Goal: Transaction & Acquisition: Purchase product/service

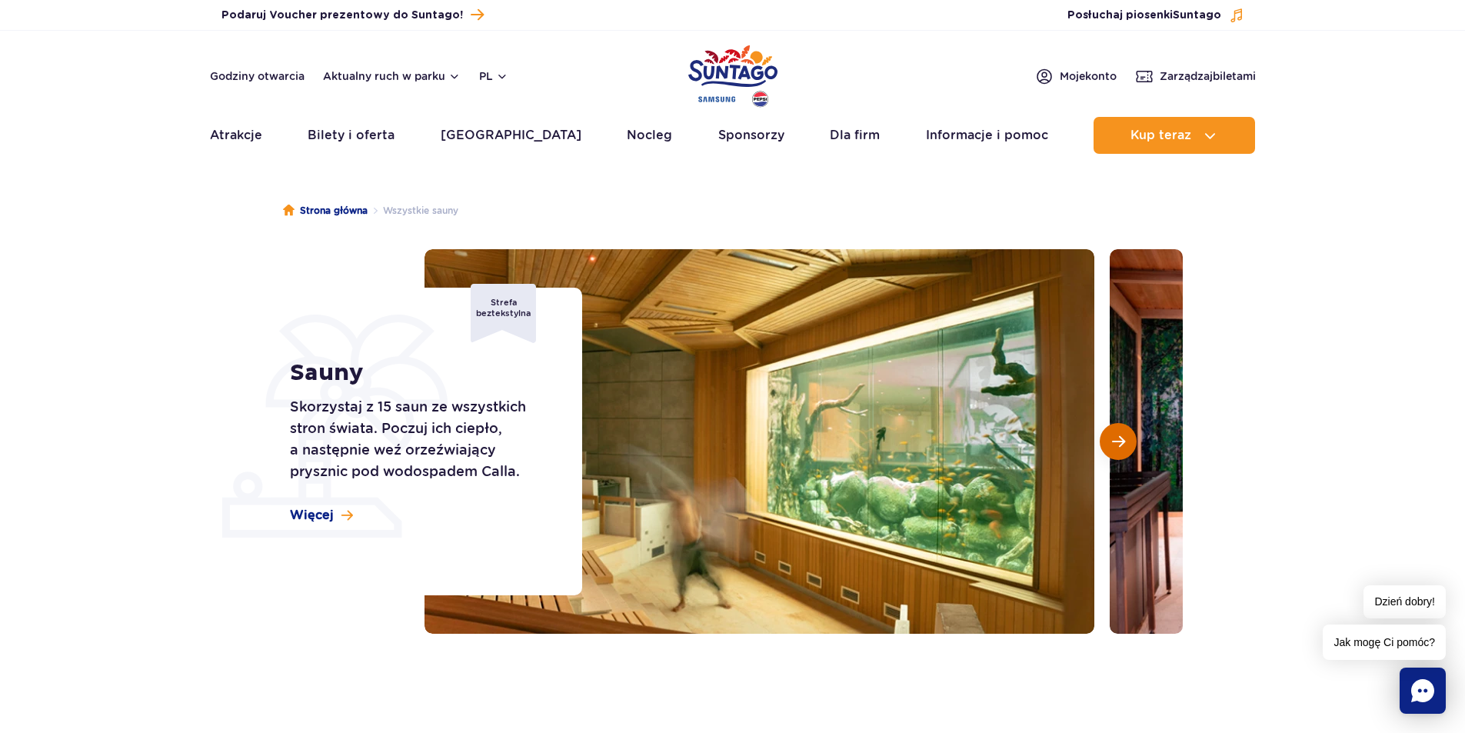
click at [1123, 448] on span "Następny slajd" at bounding box center [1118, 441] width 13 height 14
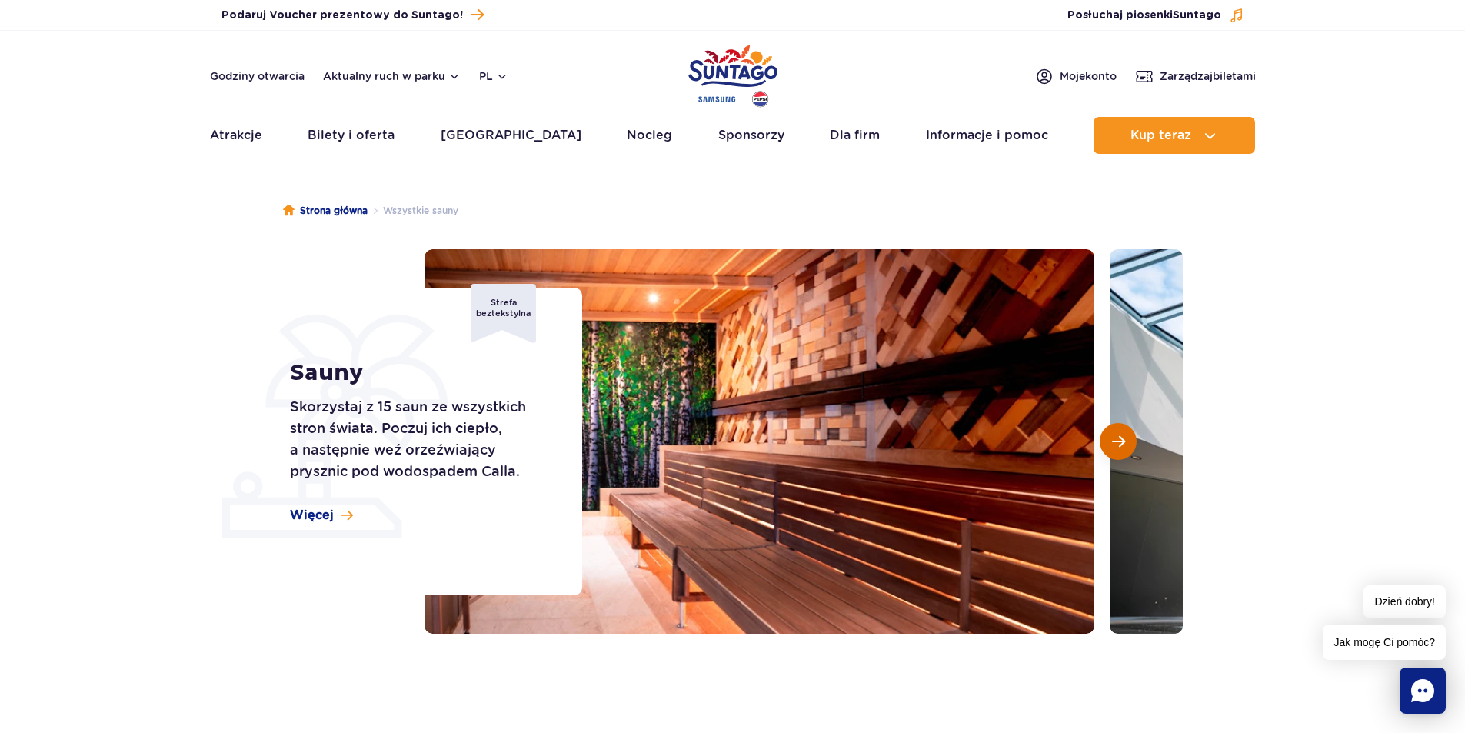
click at [1123, 448] on span "Następny slajd" at bounding box center [1118, 441] width 13 height 14
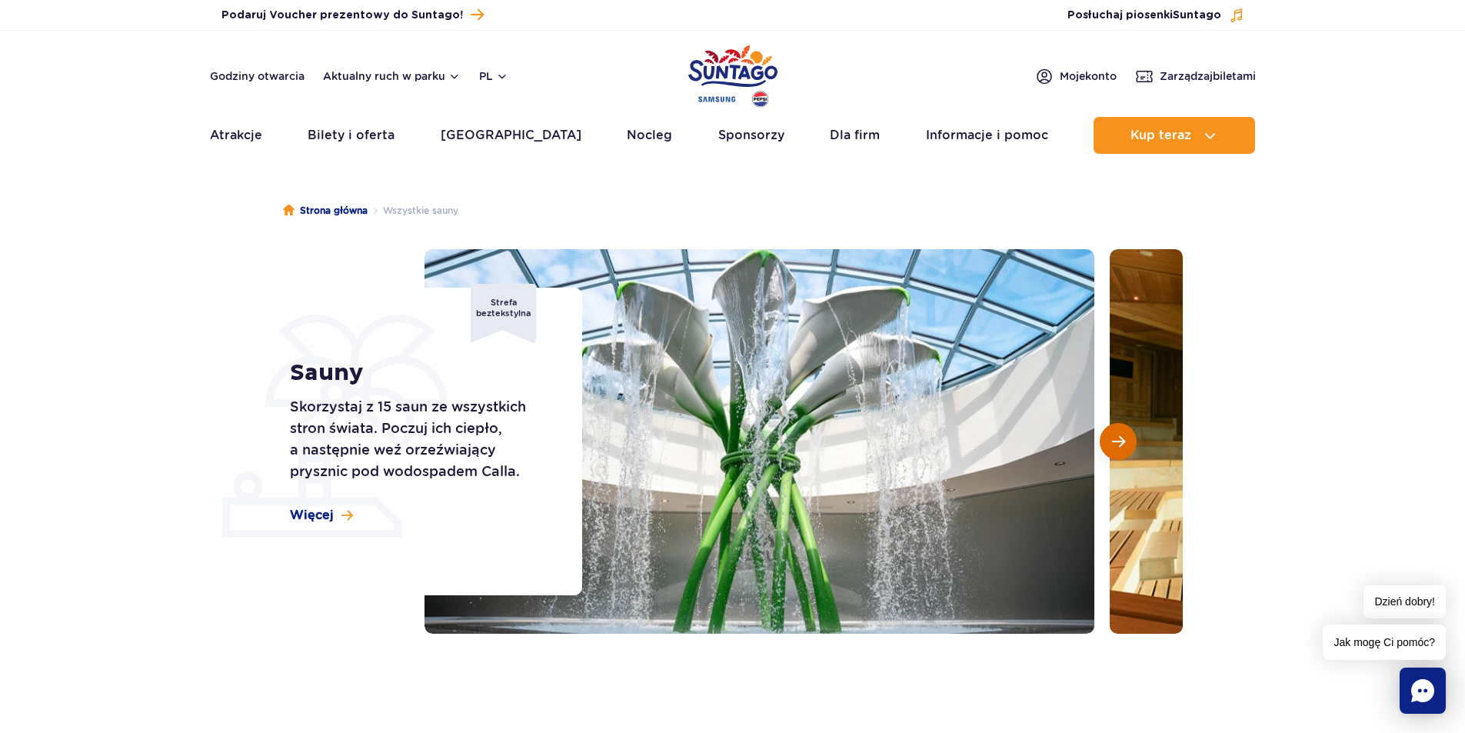
click at [1123, 448] on span "Następny slajd" at bounding box center [1118, 441] width 13 height 14
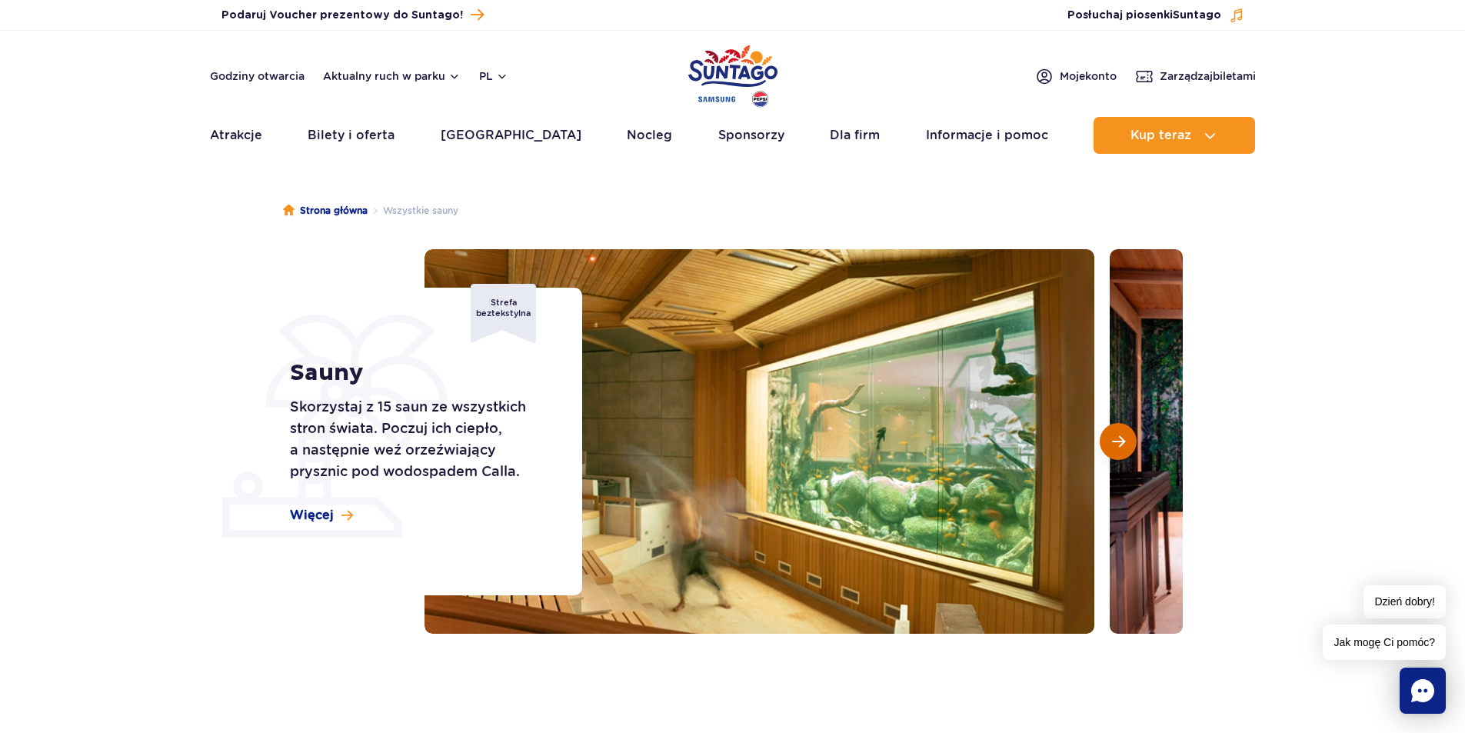
click at [1123, 448] on span "Następny slajd" at bounding box center [1118, 441] width 13 height 14
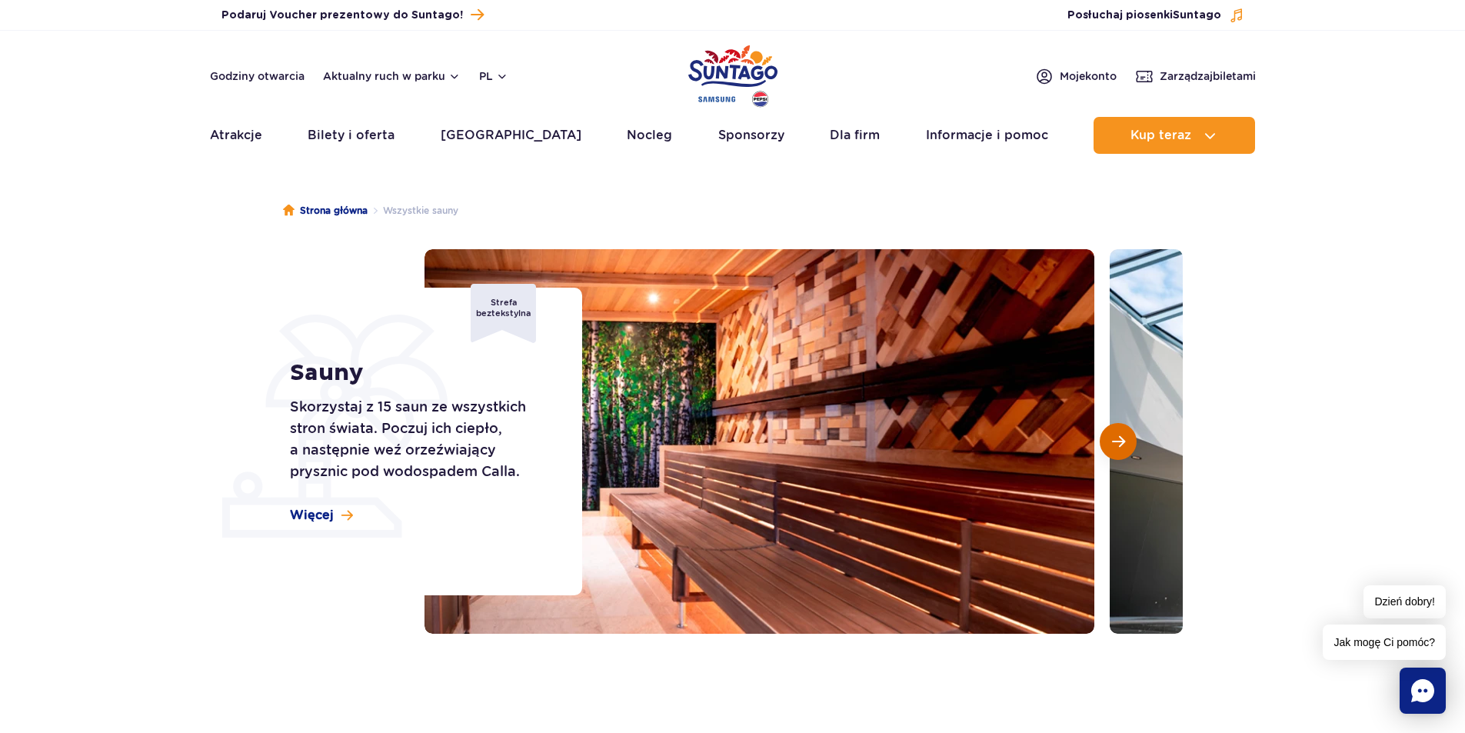
click at [1123, 448] on span "Następny slajd" at bounding box center [1118, 441] width 13 height 14
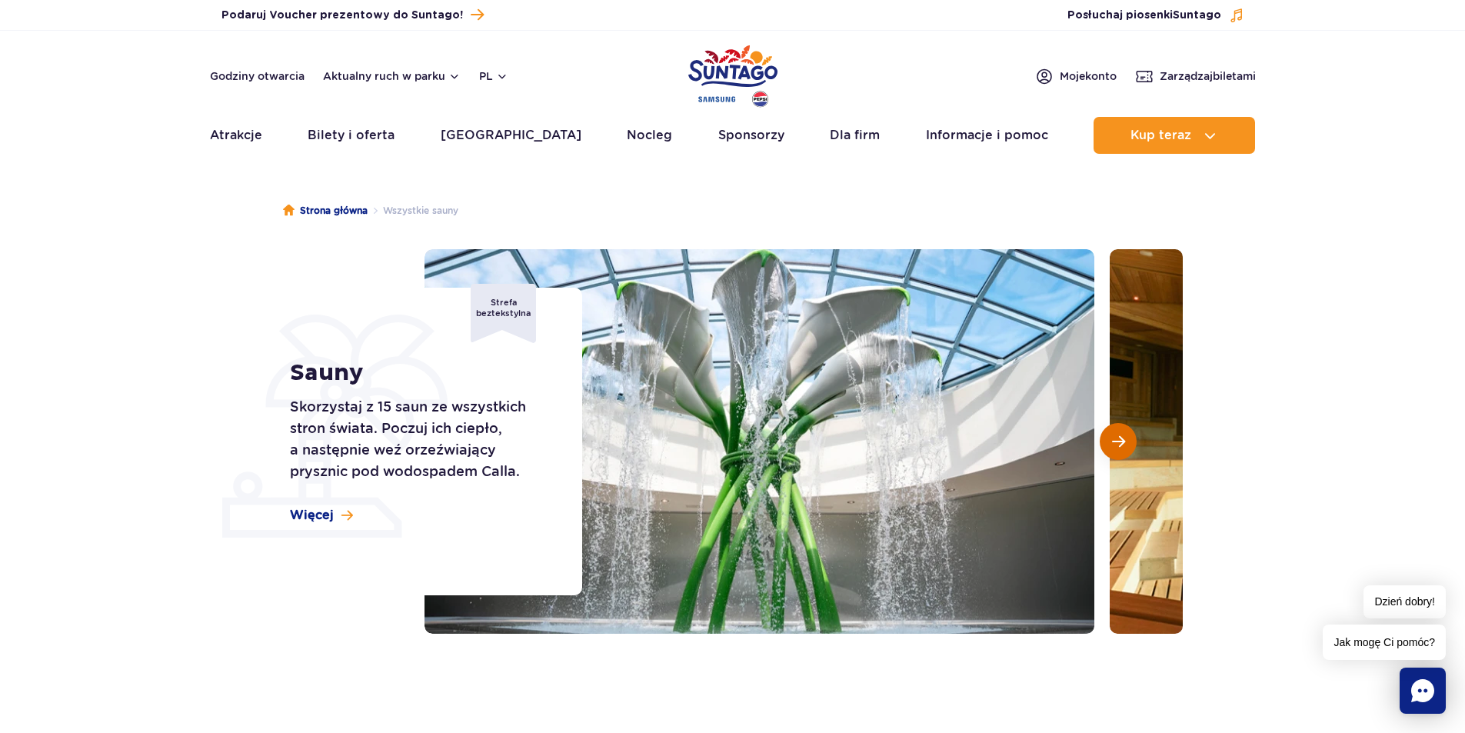
click at [1123, 448] on span "Następny slajd" at bounding box center [1118, 441] width 13 height 14
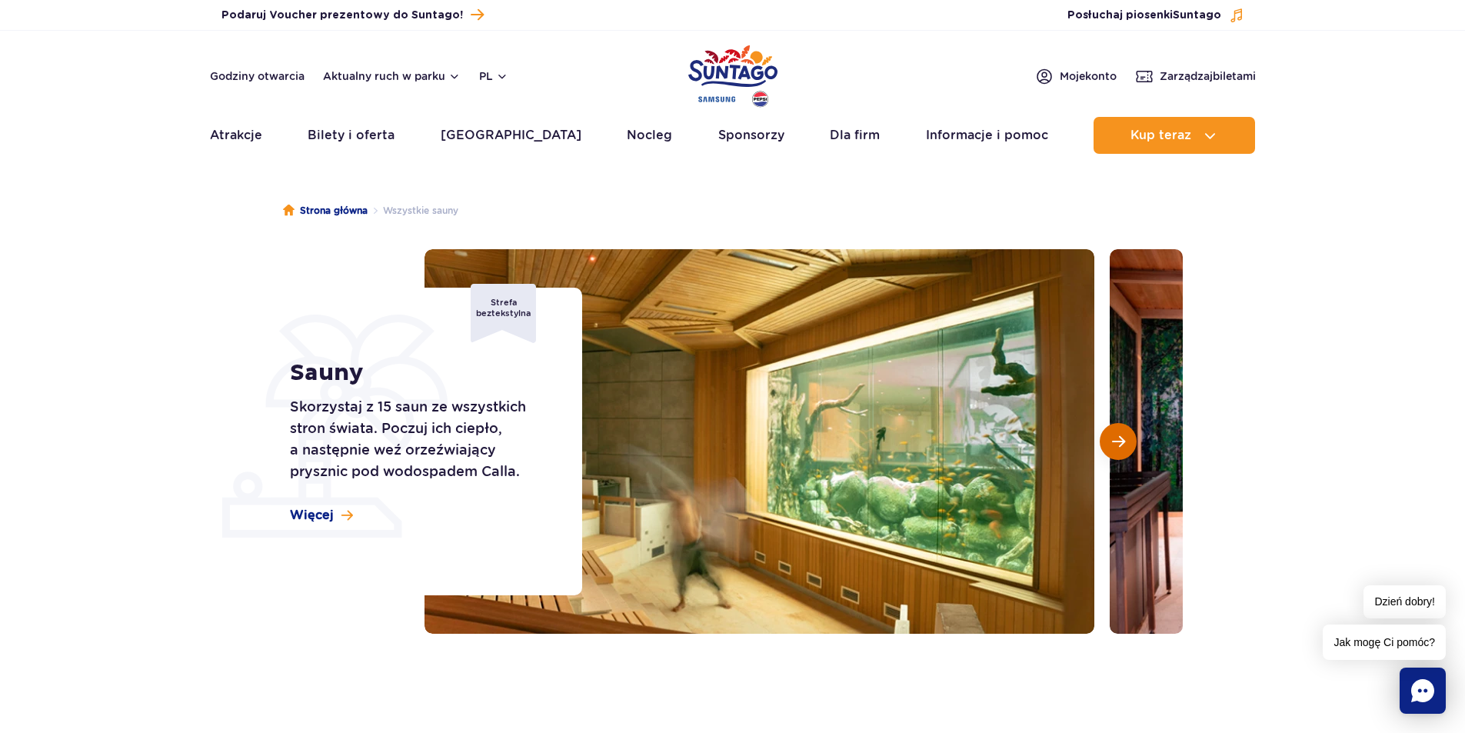
click at [1123, 448] on span "Następny slajd" at bounding box center [1118, 441] width 13 height 14
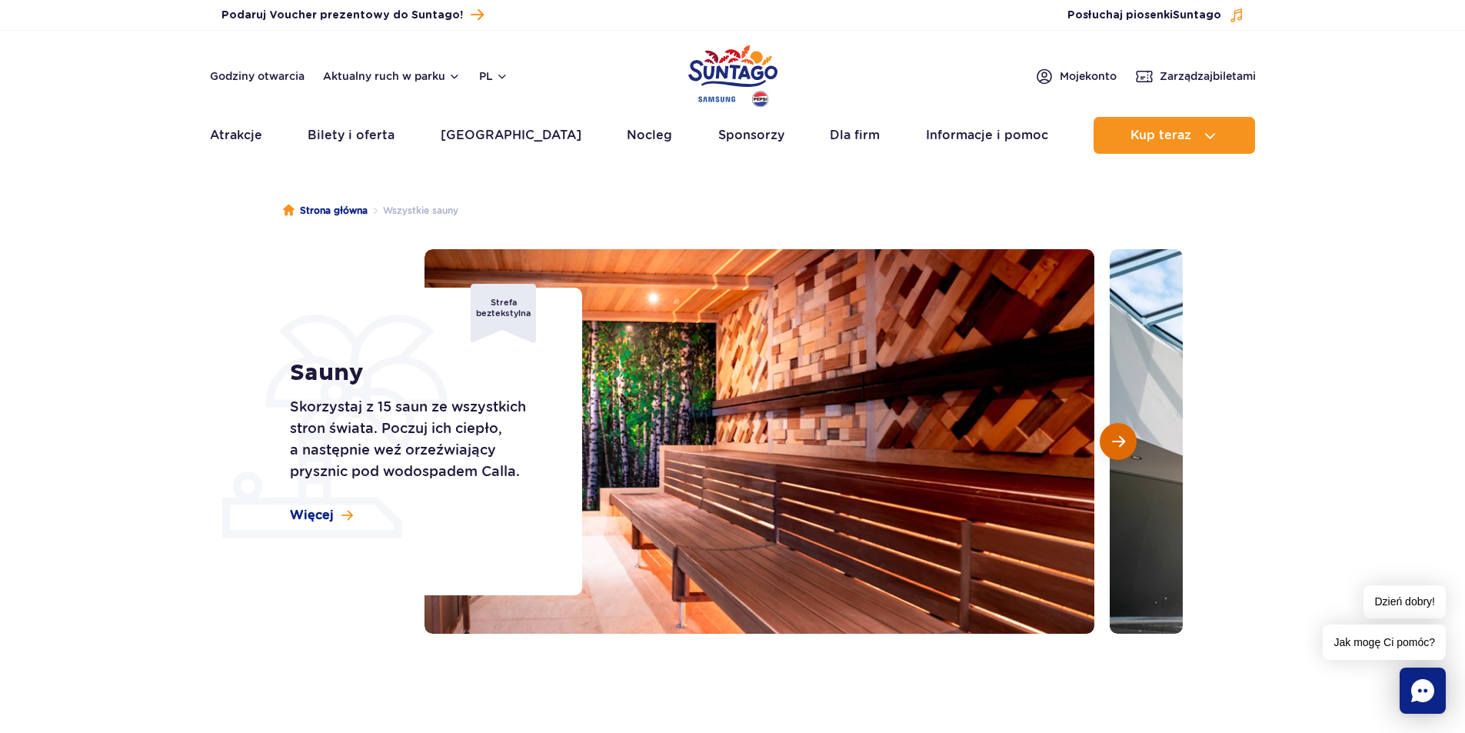
click at [1123, 448] on span "Następny slajd" at bounding box center [1118, 441] width 13 height 14
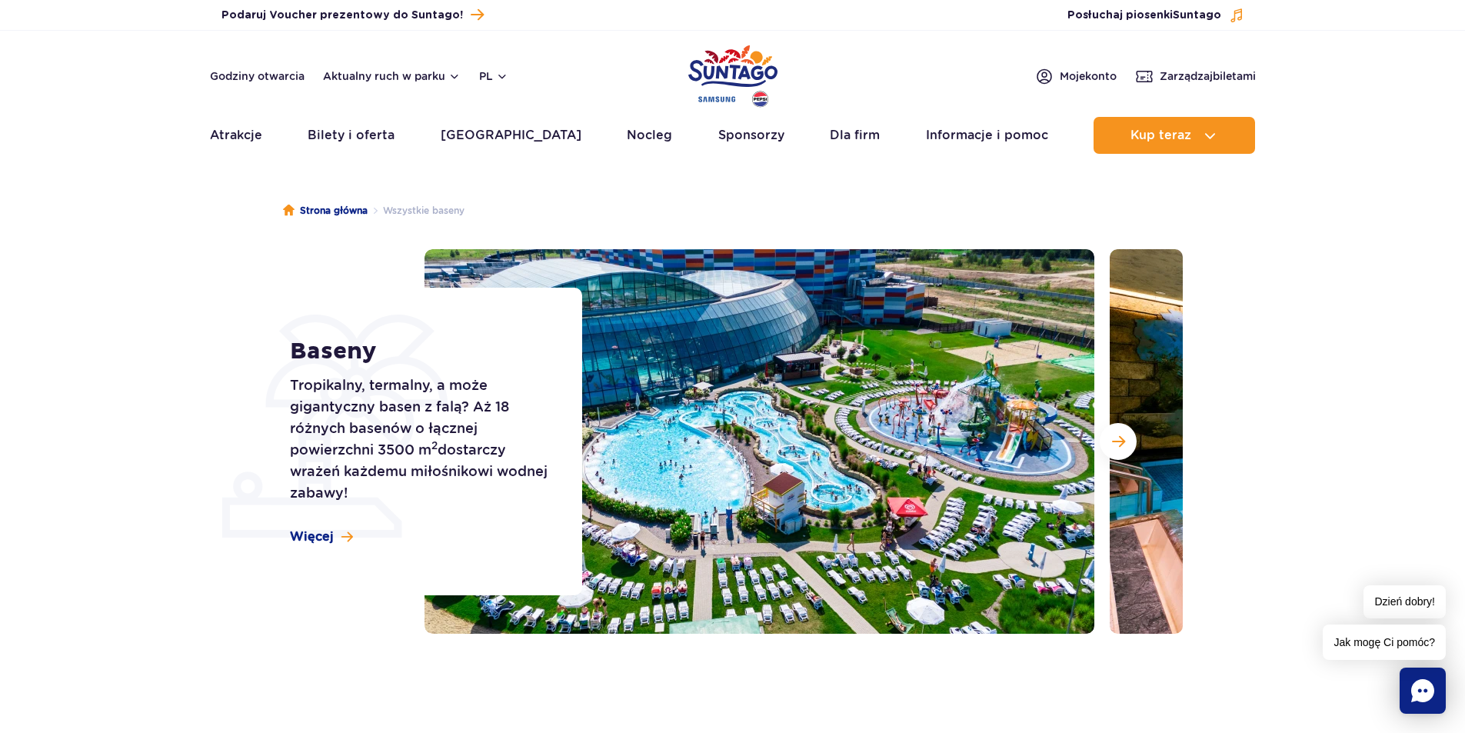
click at [1013, 385] on img at bounding box center [759, 441] width 670 height 384
click at [1108, 439] on button "Następny slajd" at bounding box center [1118, 441] width 37 height 37
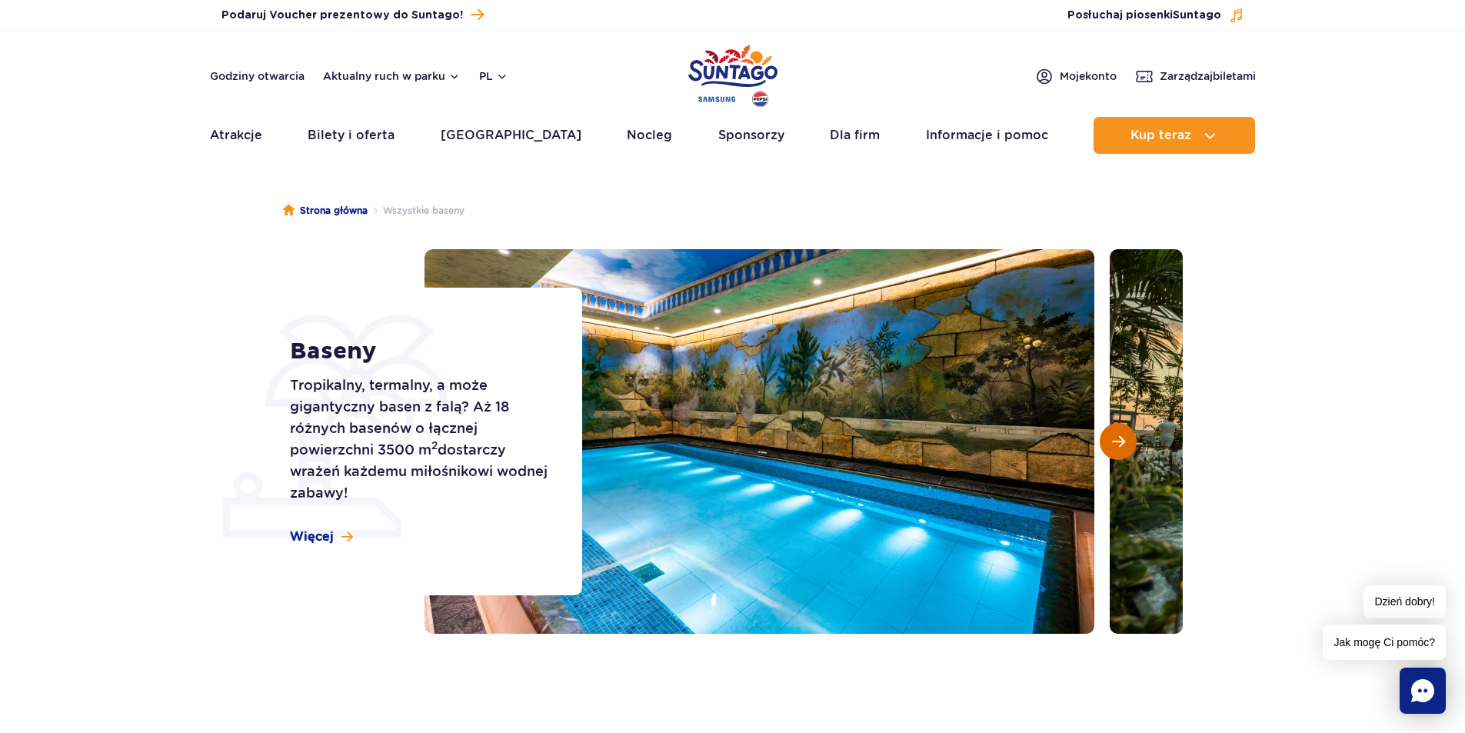
click at [1108, 439] on button "Następny slajd" at bounding box center [1118, 441] width 37 height 37
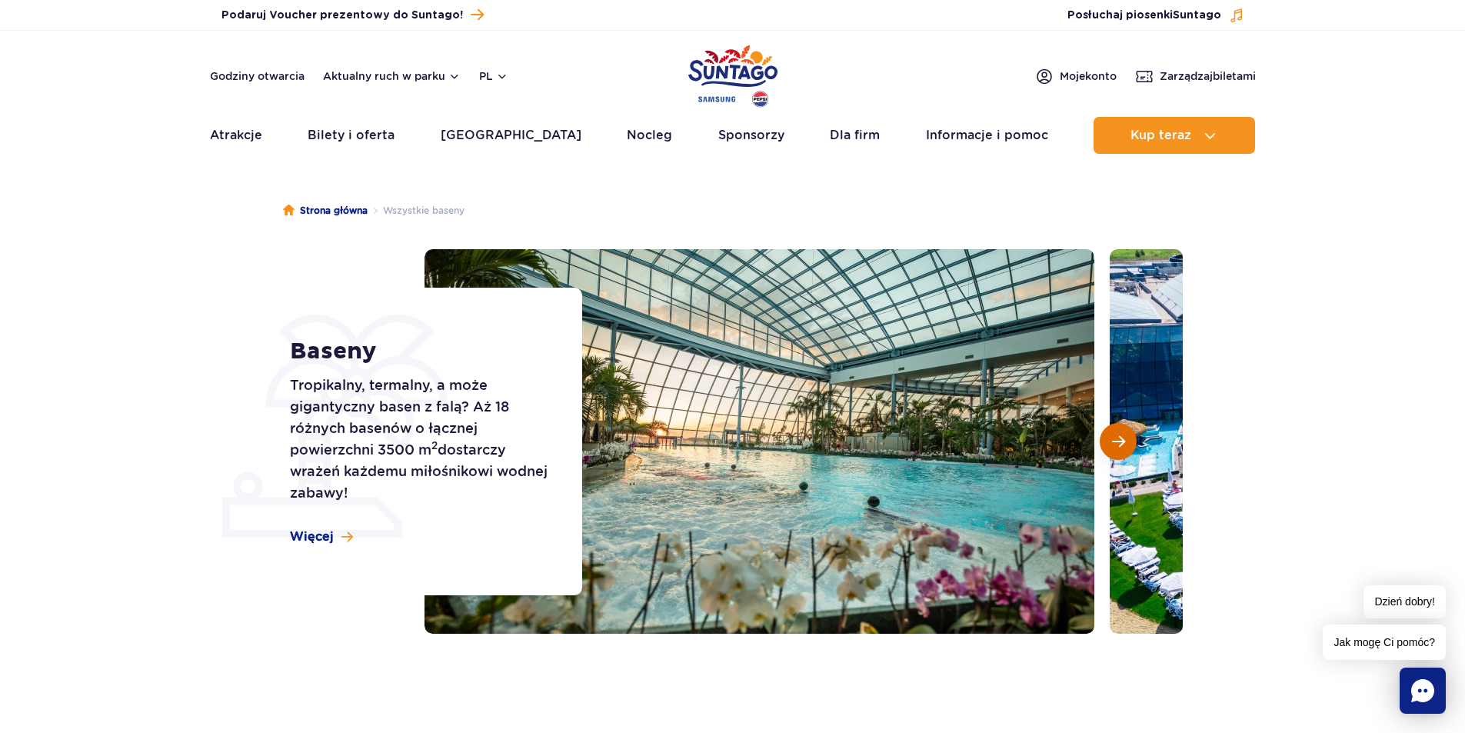
click at [1108, 439] on button "Następny slajd" at bounding box center [1118, 441] width 37 height 37
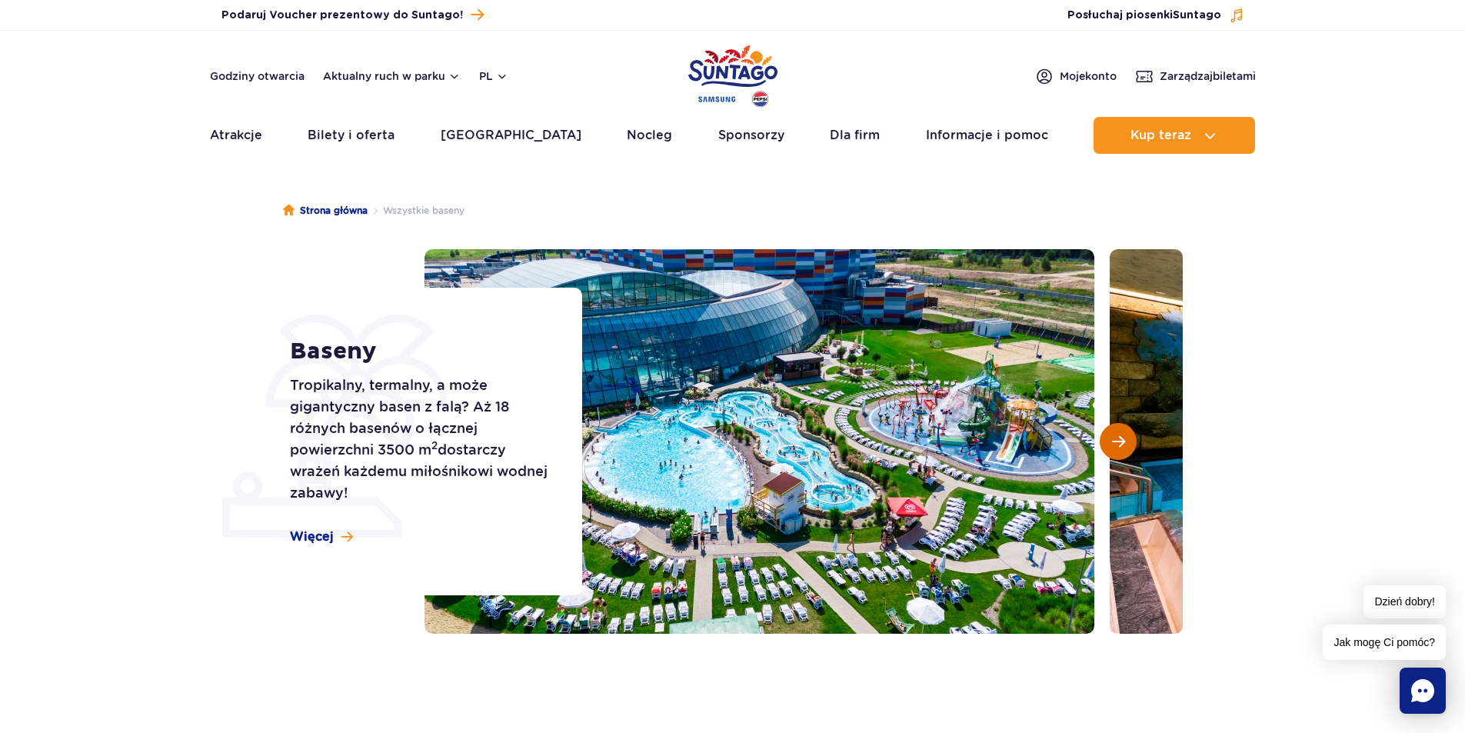
click at [1108, 439] on button "Następny slajd" at bounding box center [1118, 441] width 37 height 37
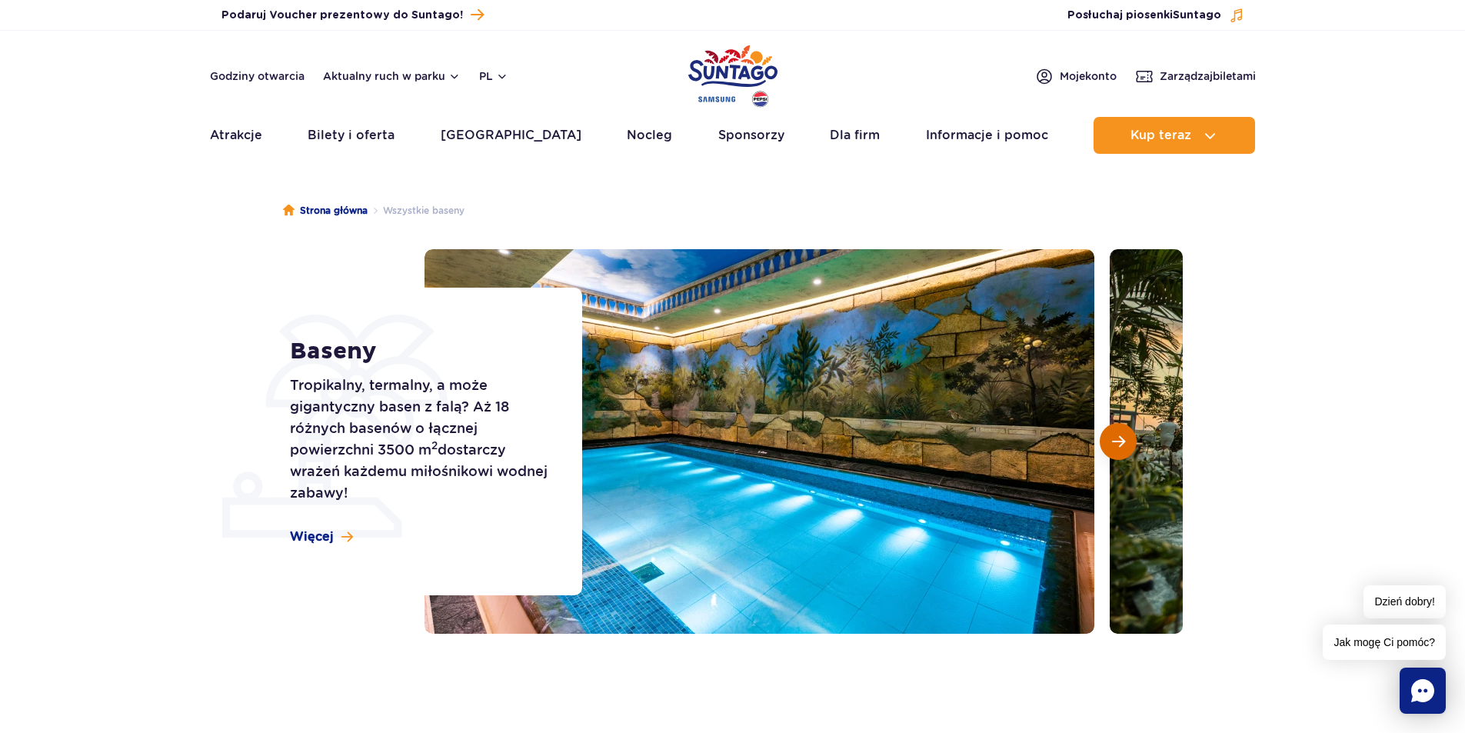
click at [1108, 439] on button "Następny slajd" at bounding box center [1118, 441] width 37 height 37
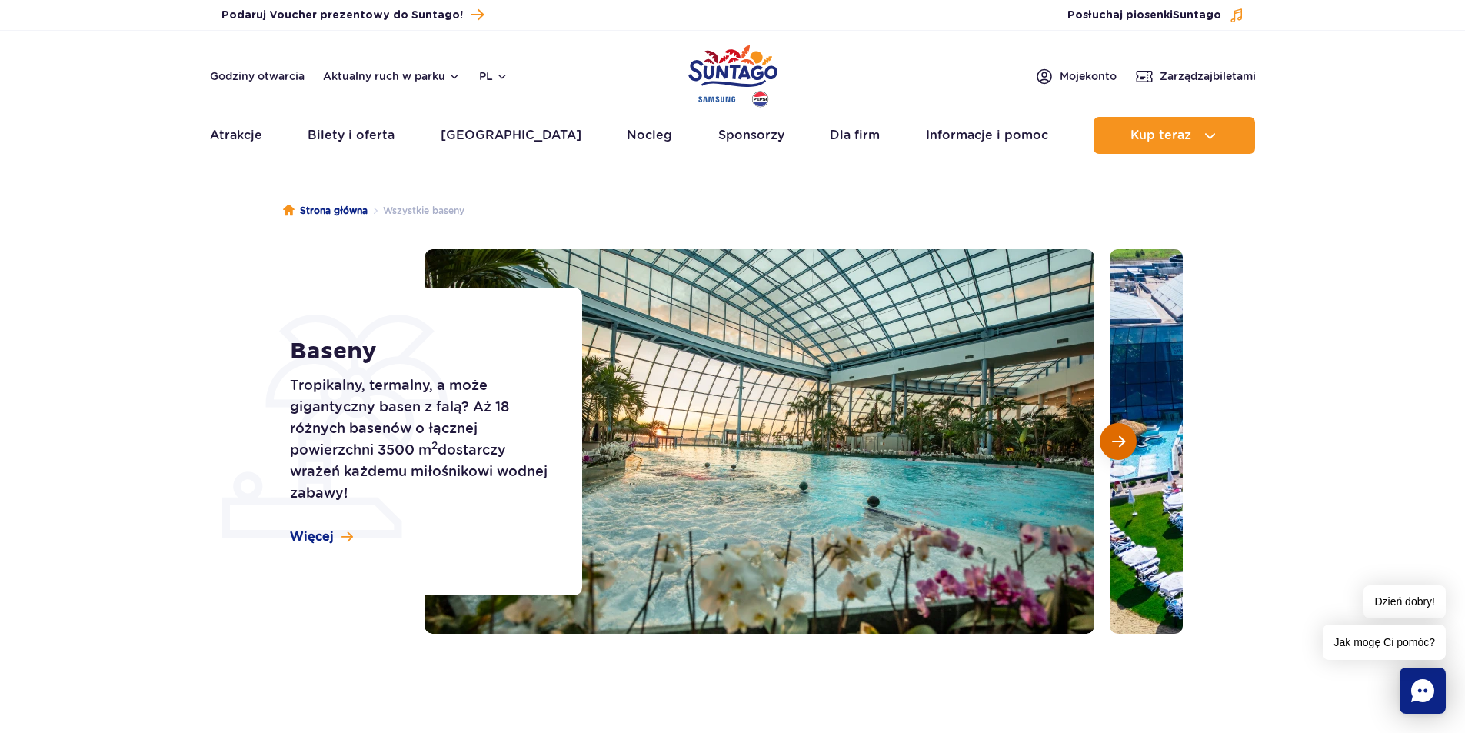
click at [1108, 439] on button "Następny slajd" at bounding box center [1118, 441] width 37 height 37
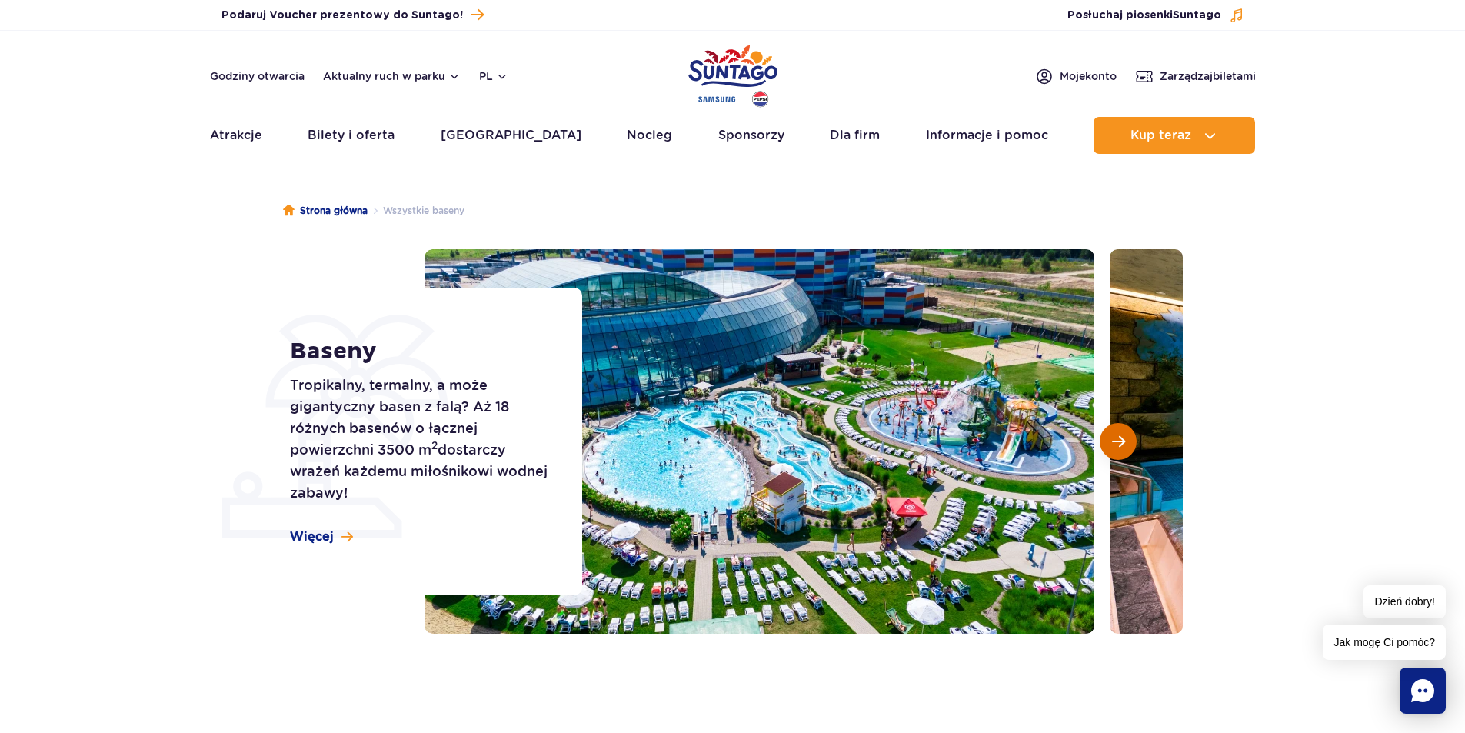
click at [1108, 439] on button "Następny slajd" at bounding box center [1118, 441] width 37 height 37
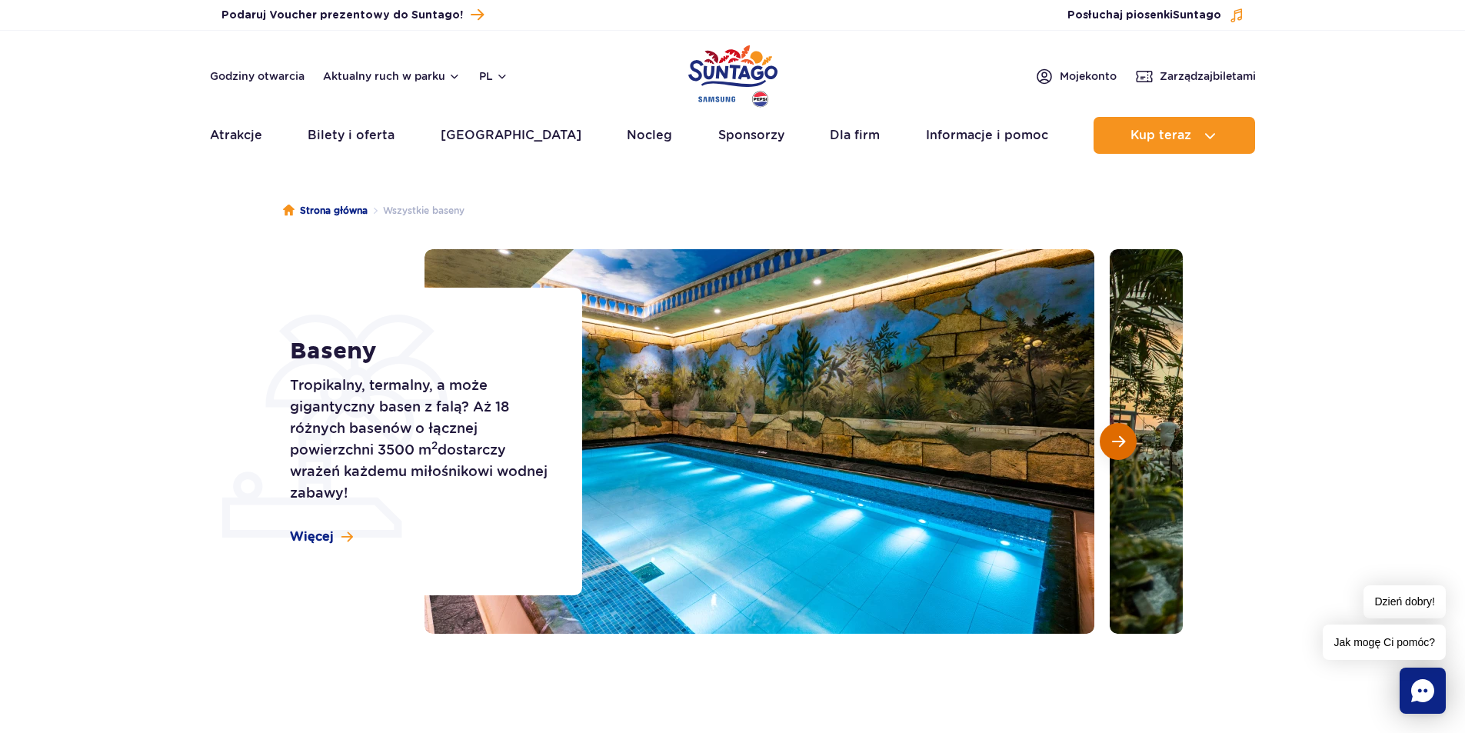
click at [1108, 439] on button "Następny slajd" at bounding box center [1118, 441] width 37 height 37
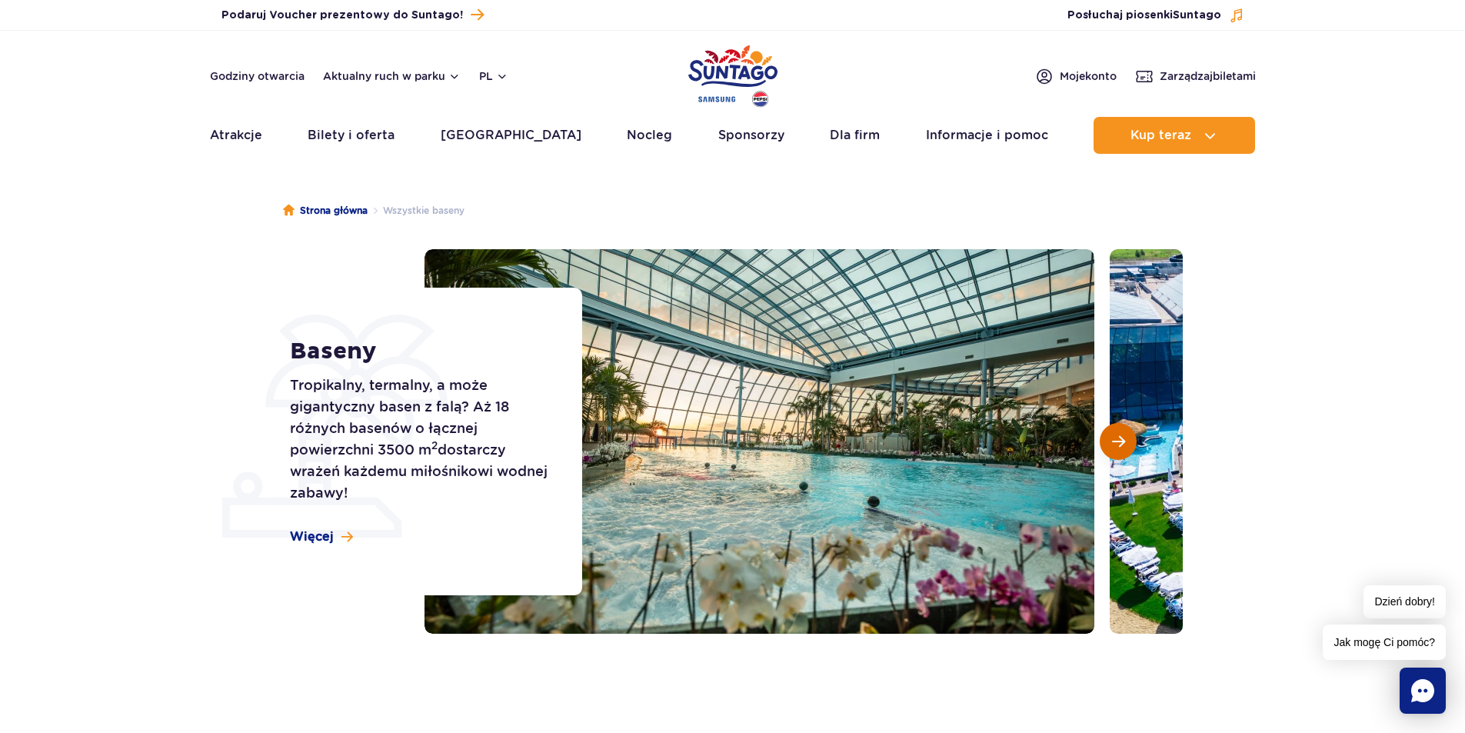
click at [1108, 439] on button "Następny slajd" at bounding box center [1118, 441] width 37 height 37
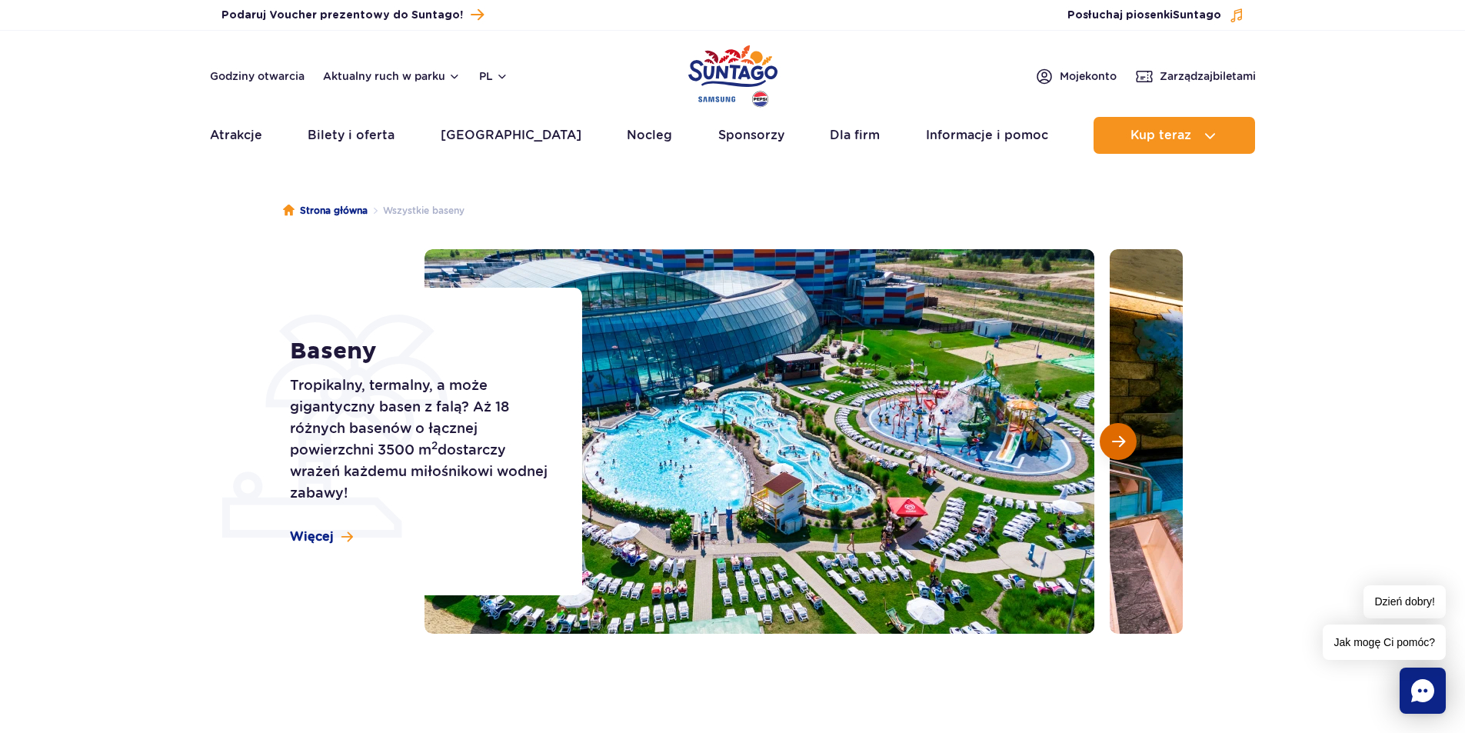
click at [1108, 439] on button "Następny slajd" at bounding box center [1118, 441] width 37 height 37
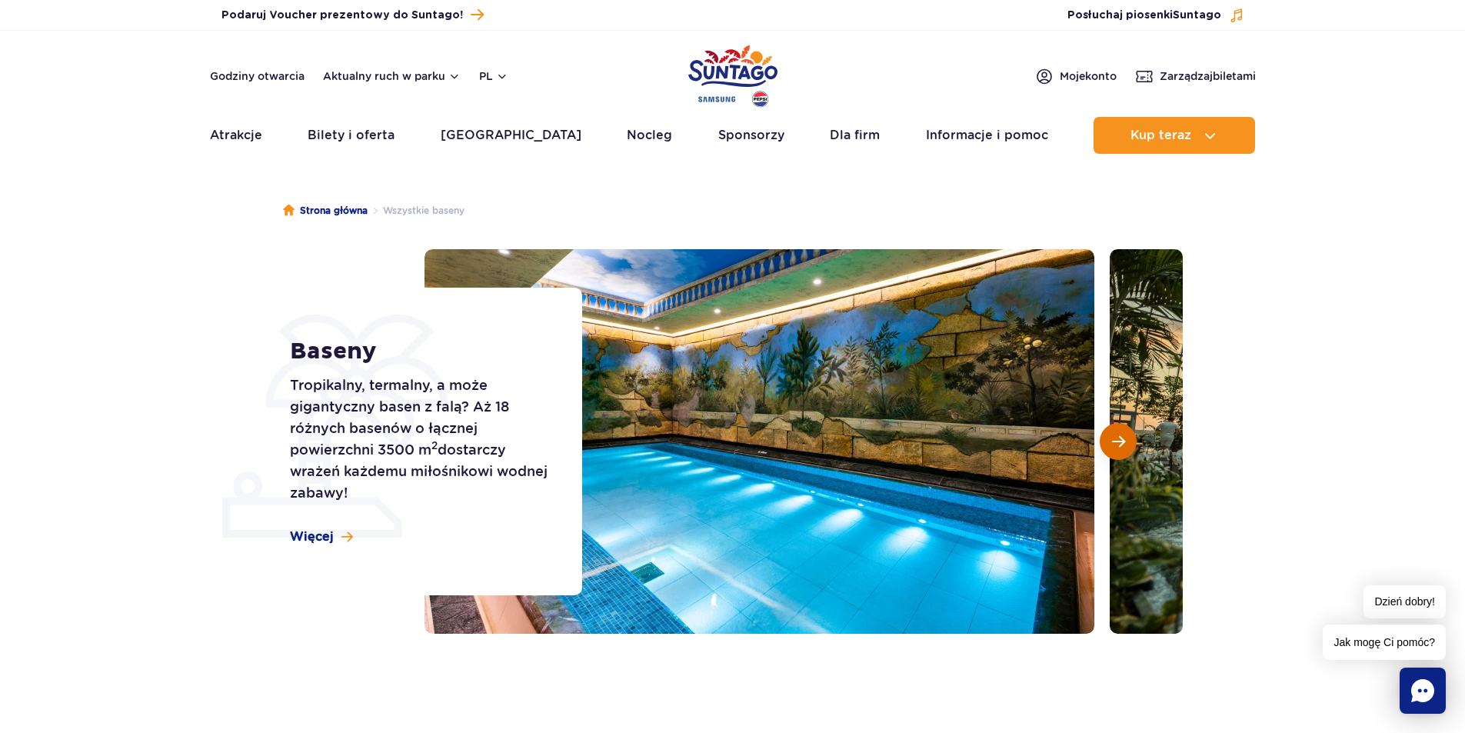
click at [1108, 439] on button "Następny slajd" at bounding box center [1118, 441] width 37 height 37
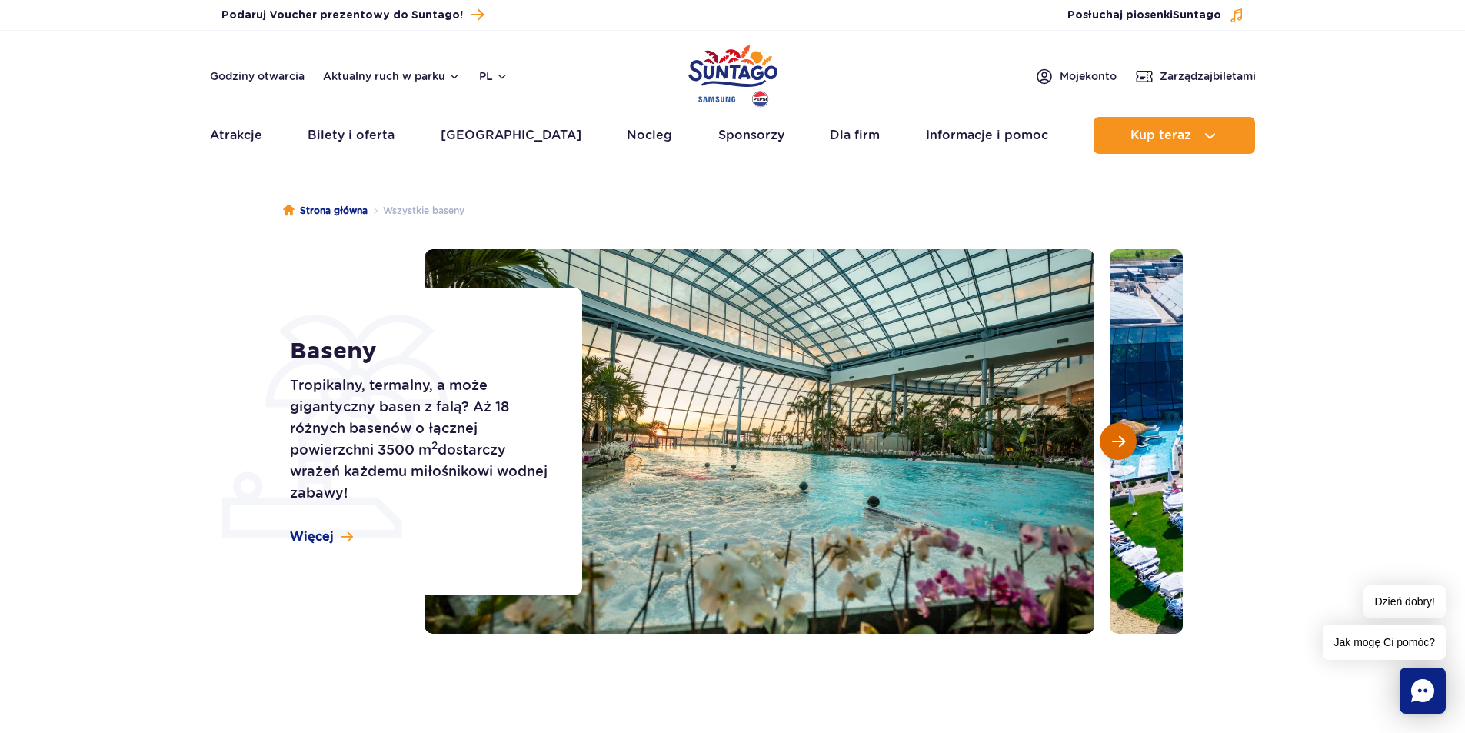
click at [1108, 439] on button "Następny slajd" at bounding box center [1118, 441] width 37 height 37
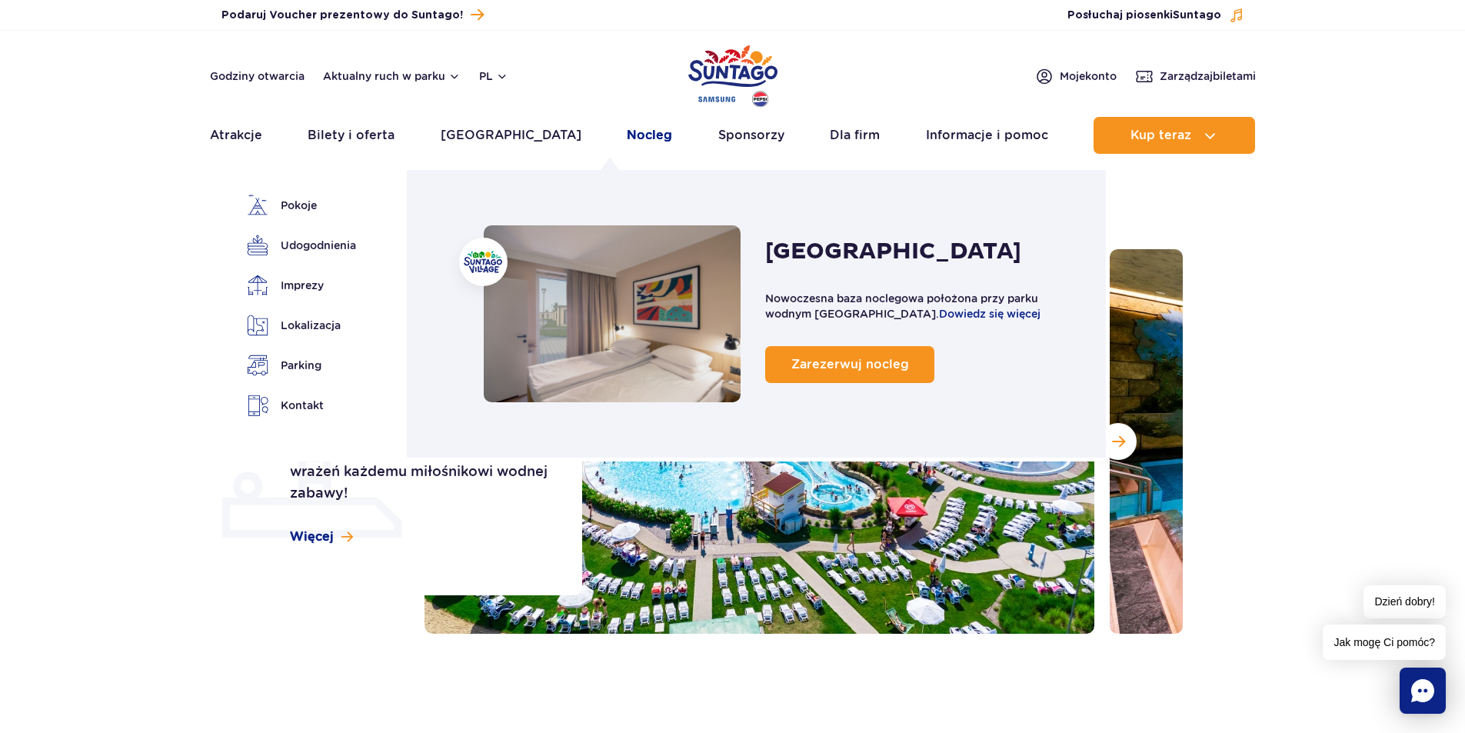
click at [627, 135] on link "Nocleg" at bounding box center [649, 135] width 45 height 37
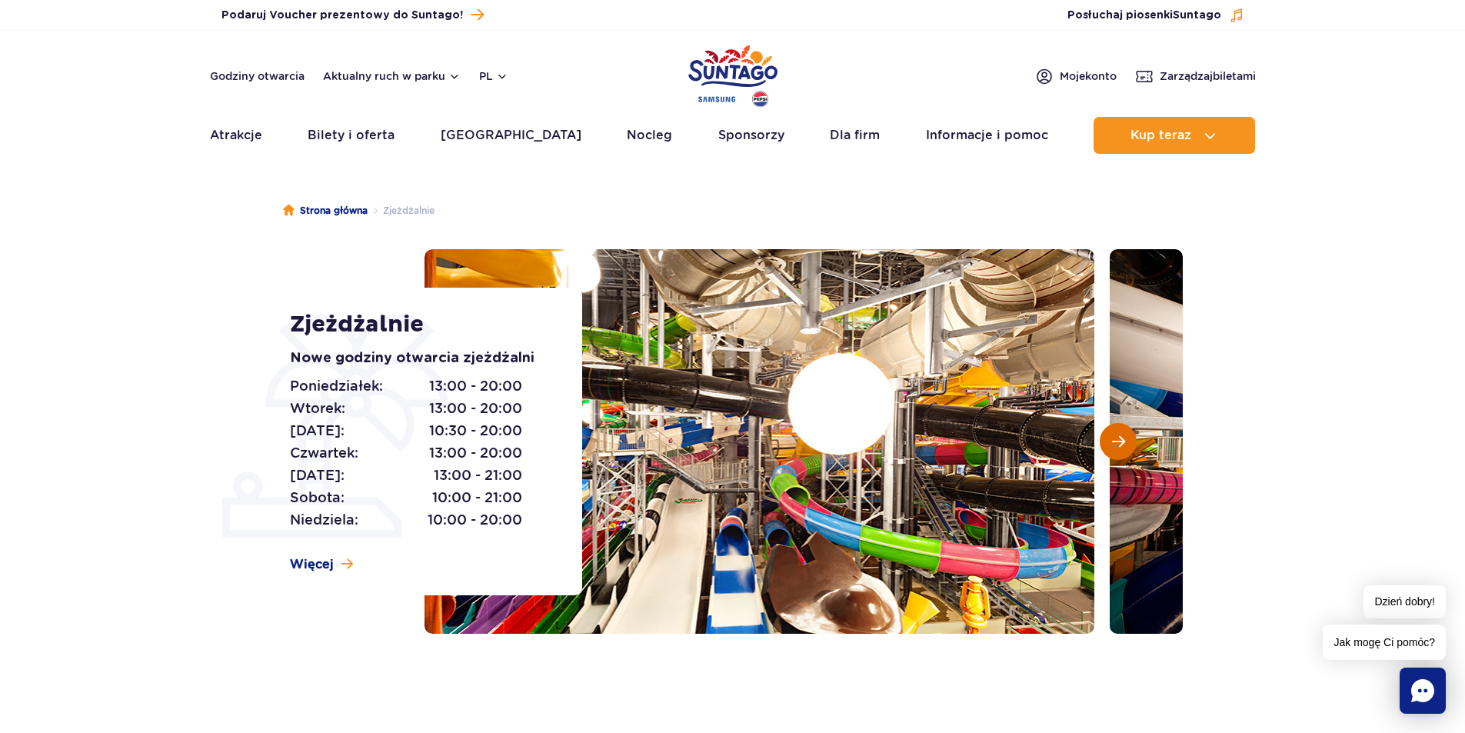
click at [1118, 428] on button "Następny slajd" at bounding box center [1118, 441] width 37 height 37
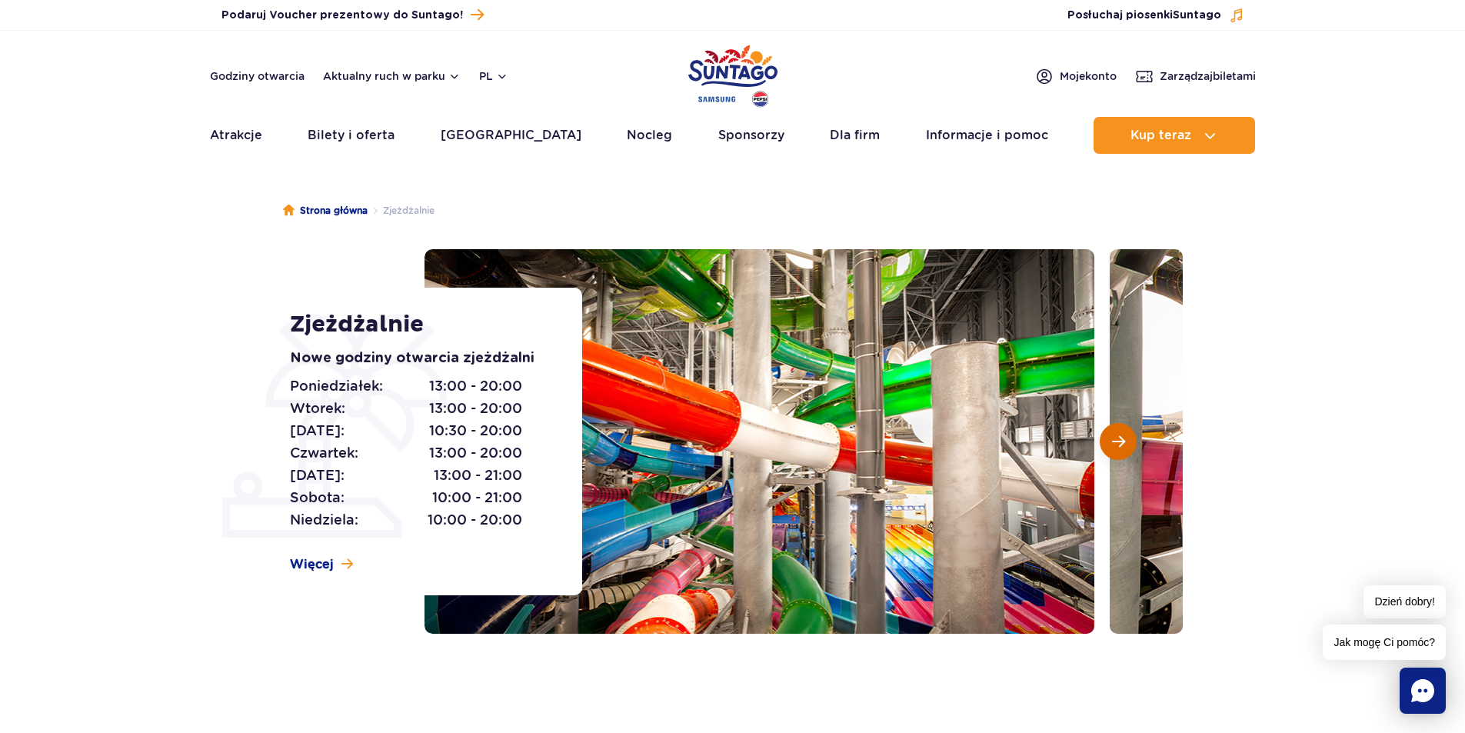
click at [1118, 428] on button "Następny slajd" at bounding box center [1118, 441] width 37 height 37
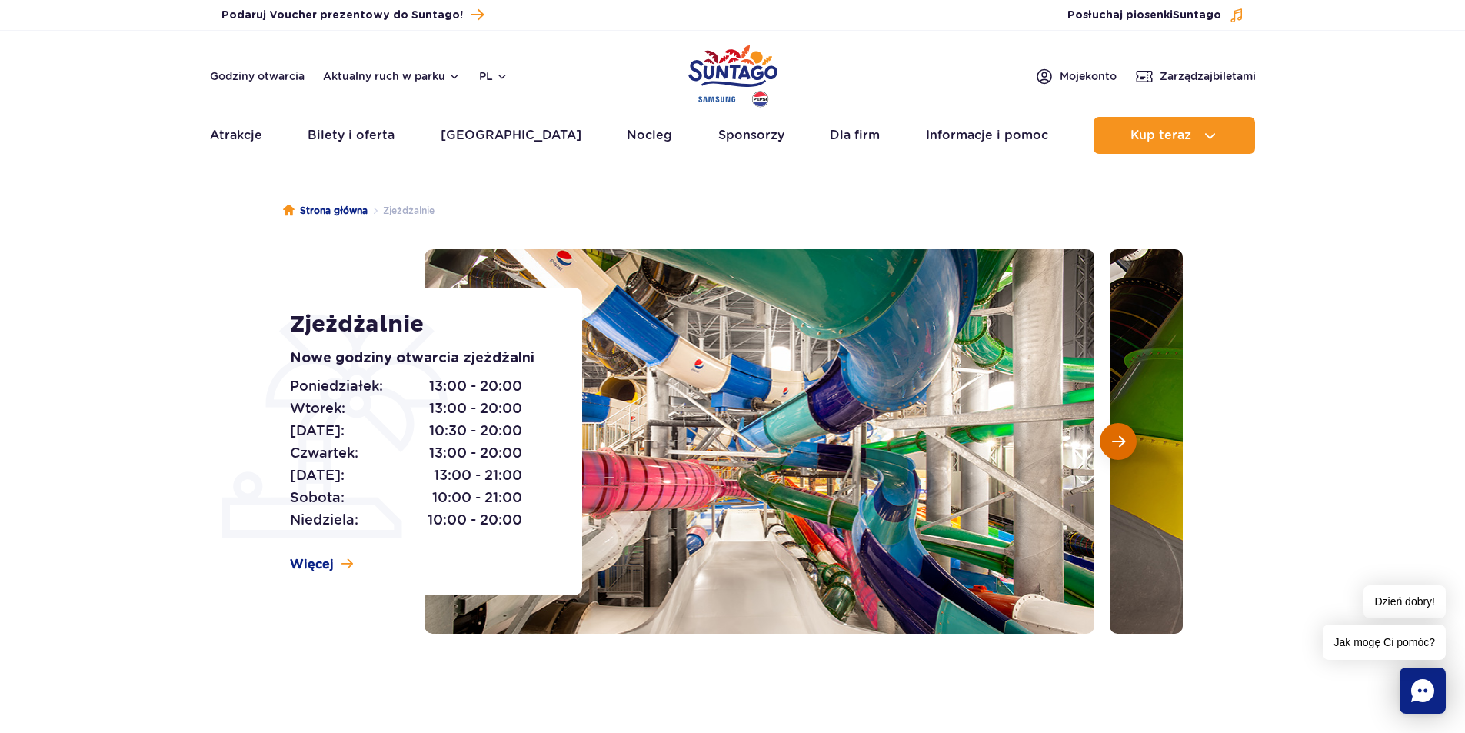
click at [1118, 428] on button "Następny slajd" at bounding box center [1118, 441] width 37 height 37
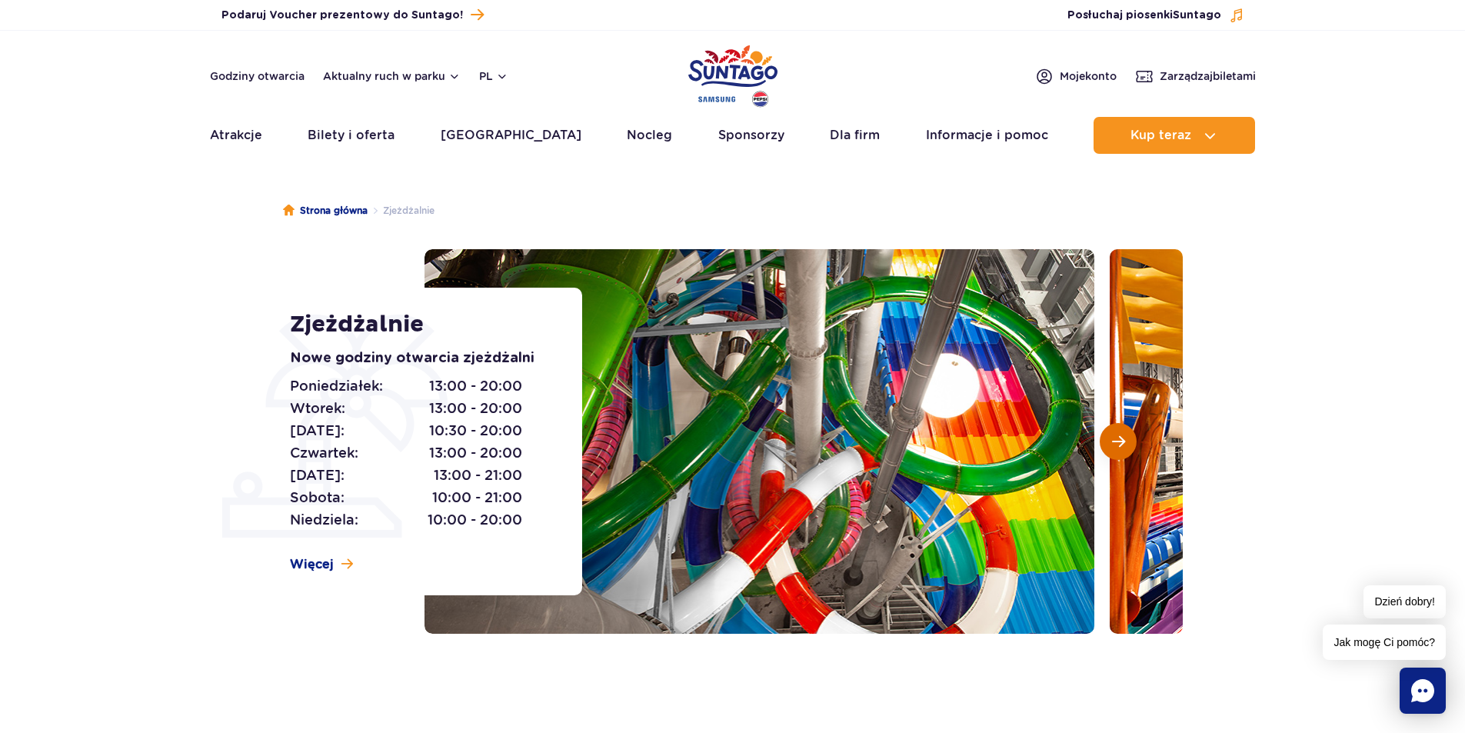
click at [1118, 428] on button "Następny slajd" at bounding box center [1118, 441] width 37 height 37
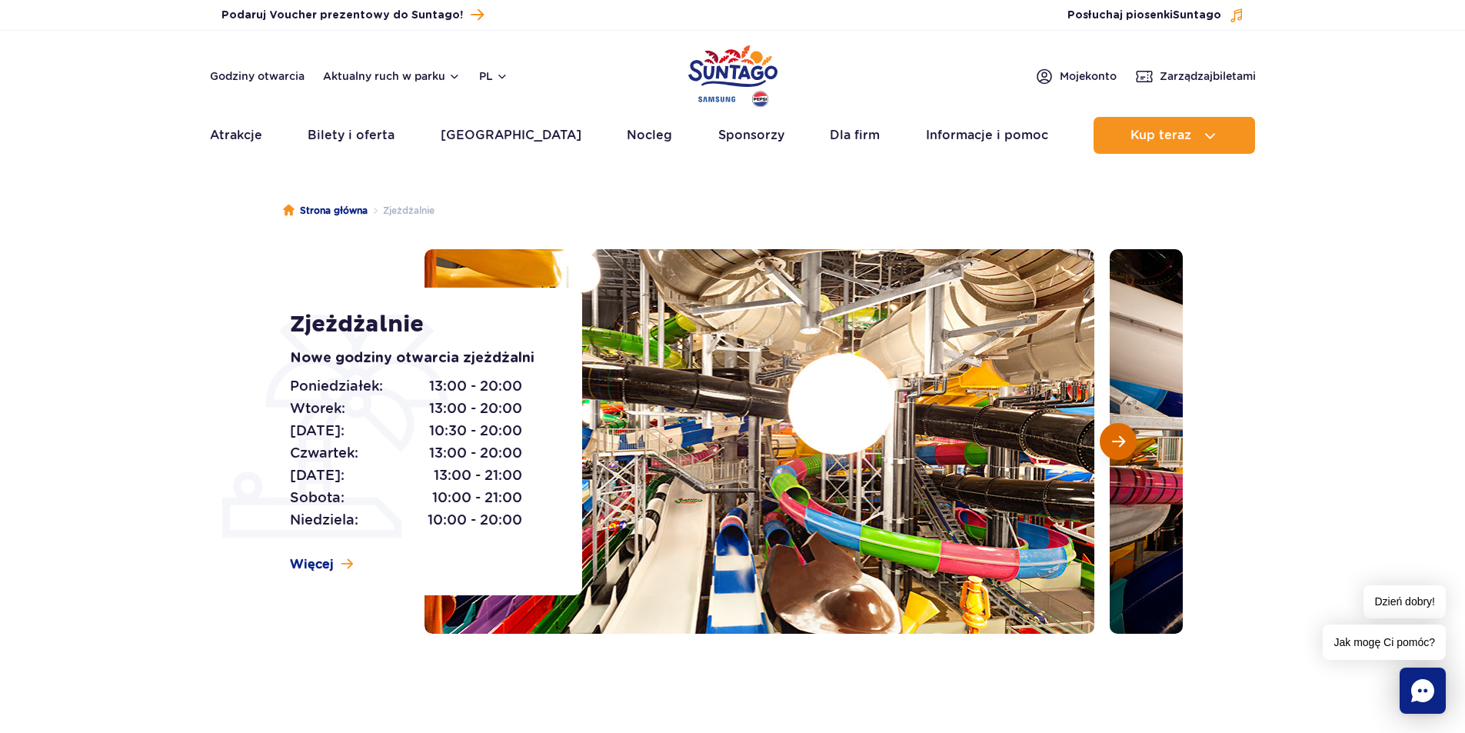
click at [1118, 428] on button "Następny slajd" at bounding box center [1118, 441] width 37 height 37
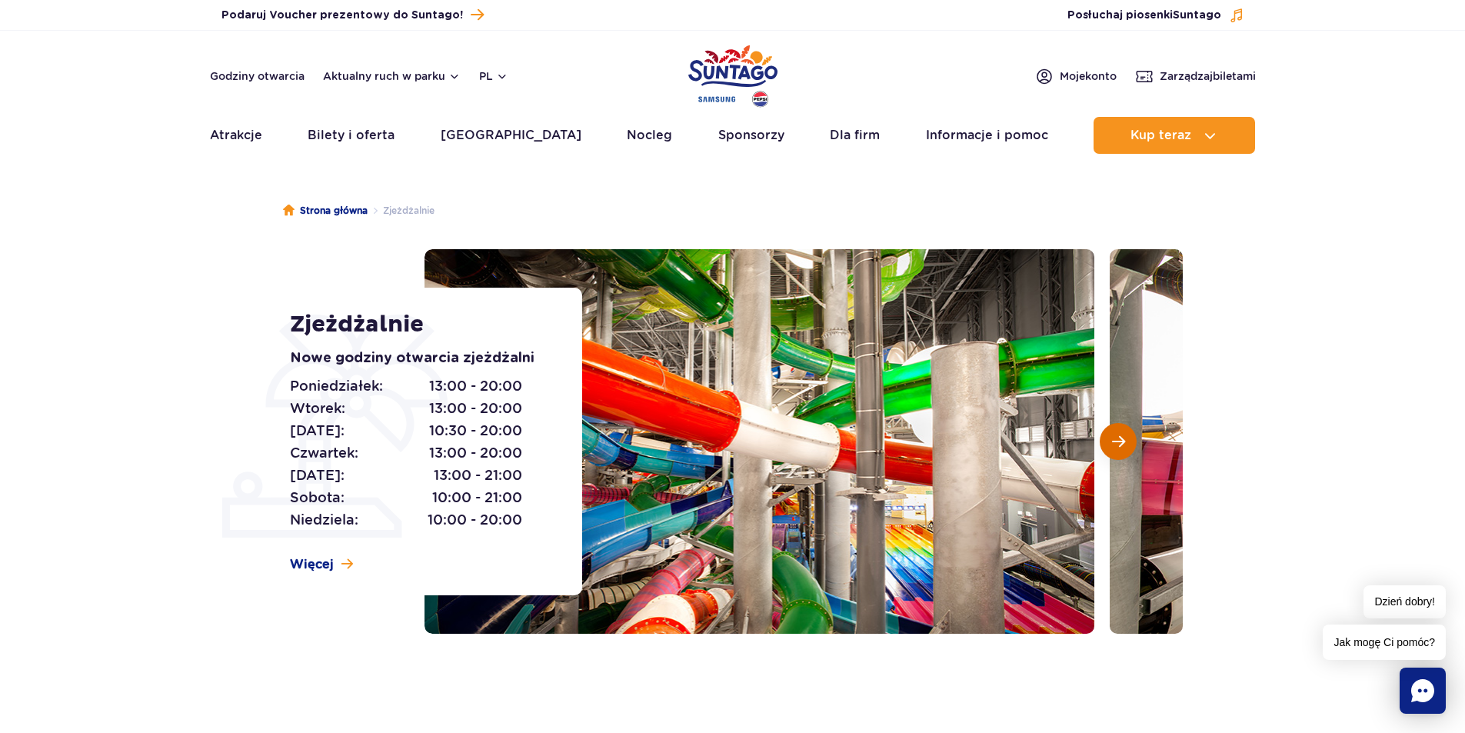
click at [1118, 428] on button "Następny slajd" at bounding box center [1118, 441] width 37 height 37
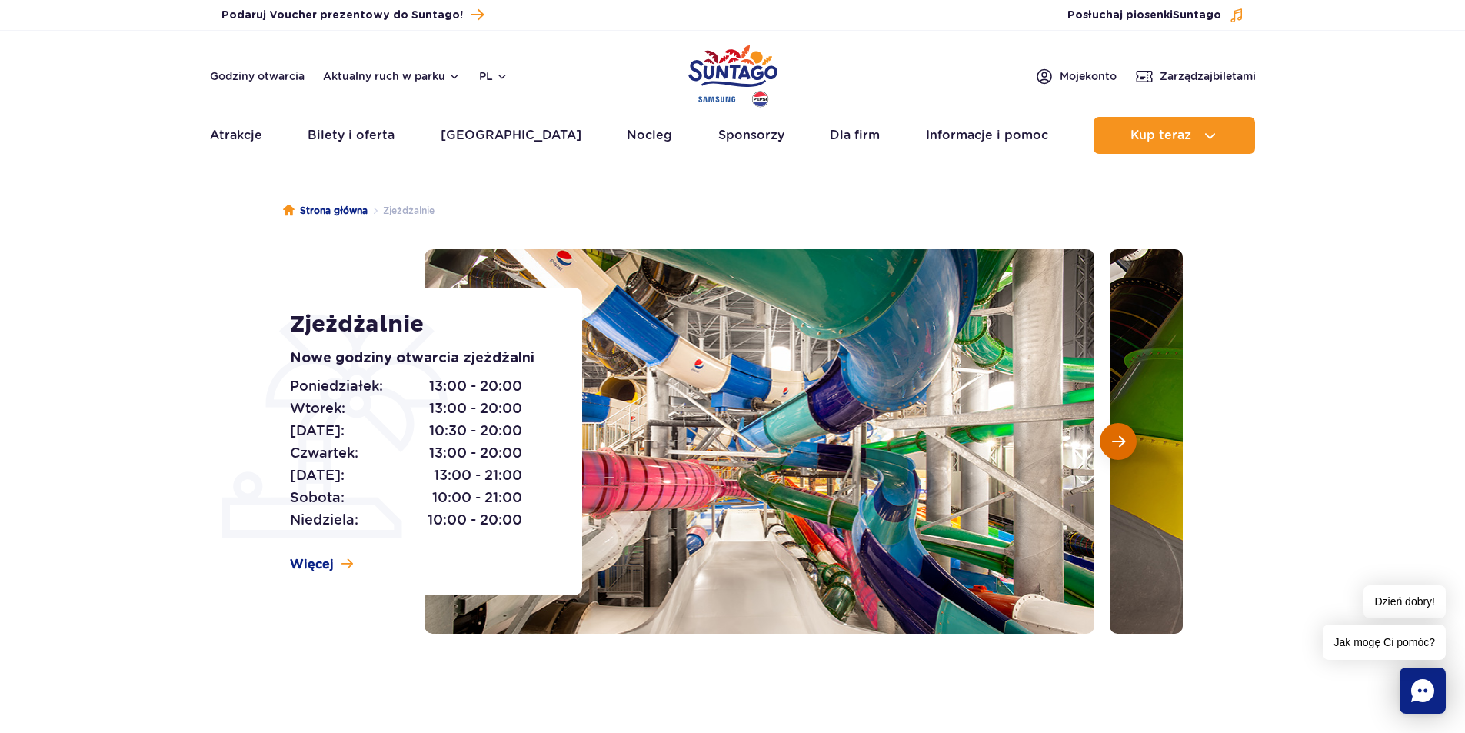
click at [1118, 428] on button "Następny slajd" at bounding box center [1118, 441] width 37 height 37
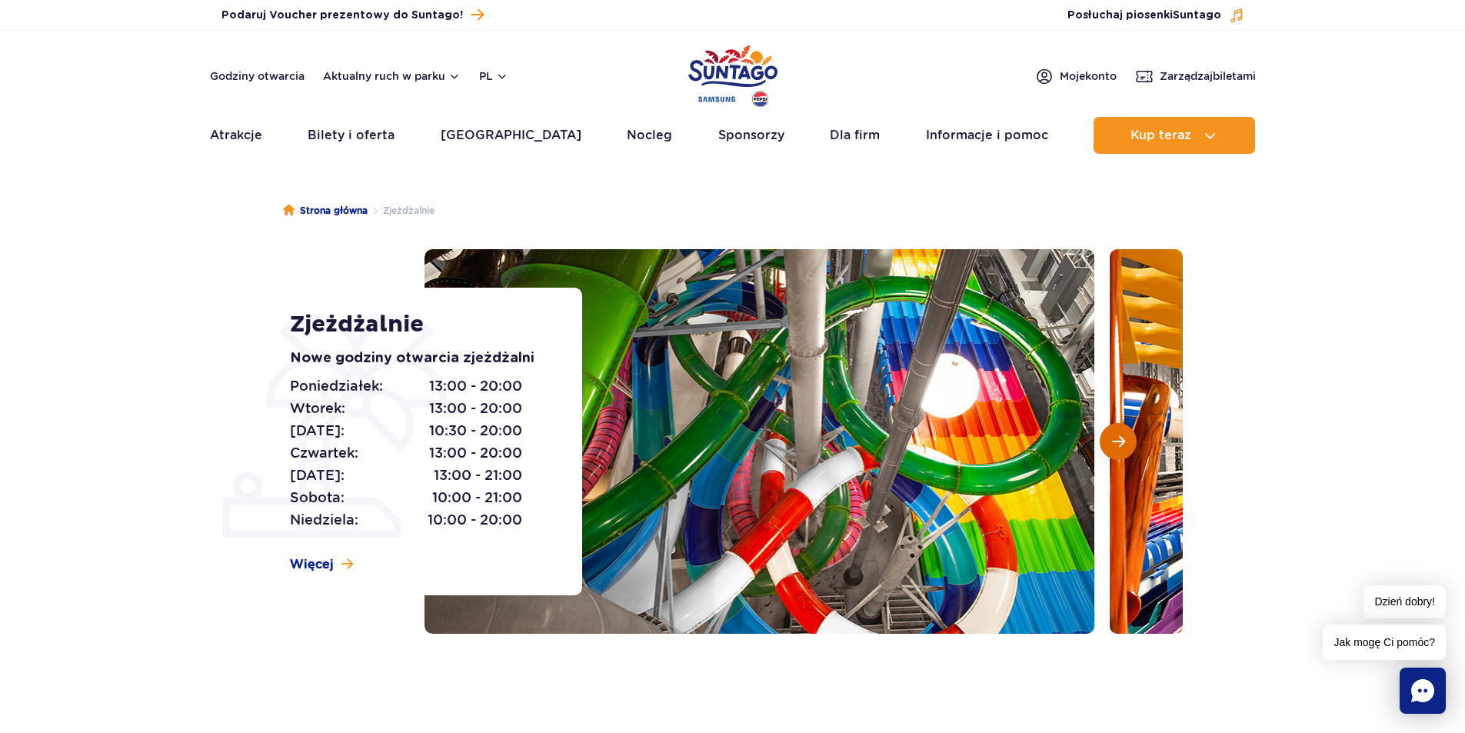
click at [1118, 428] on button "Następny slajd" at bounding box center [1118, 441] width 37 height 37
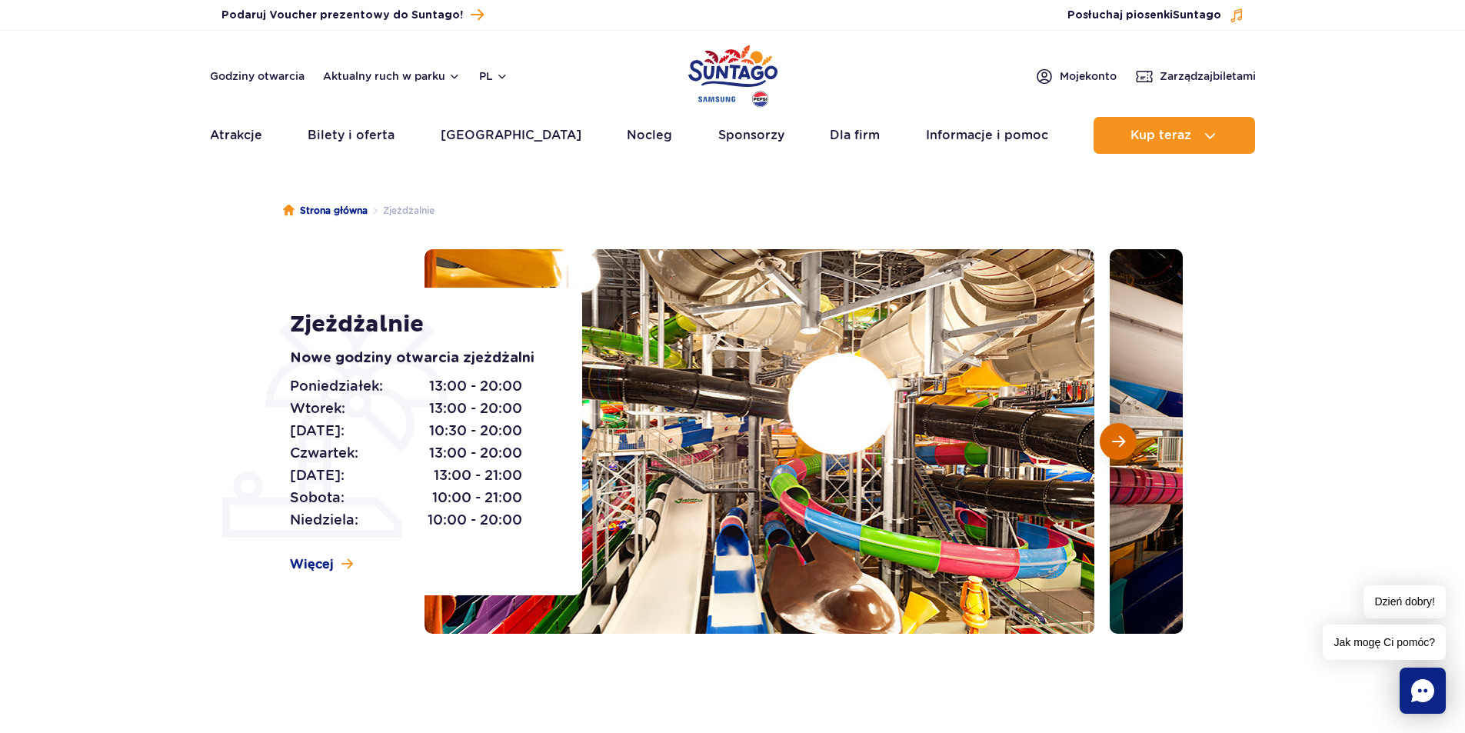
click at [1118, 428] on button "Następny slajd" at bounding box center [1118, 441] width 37 height 37
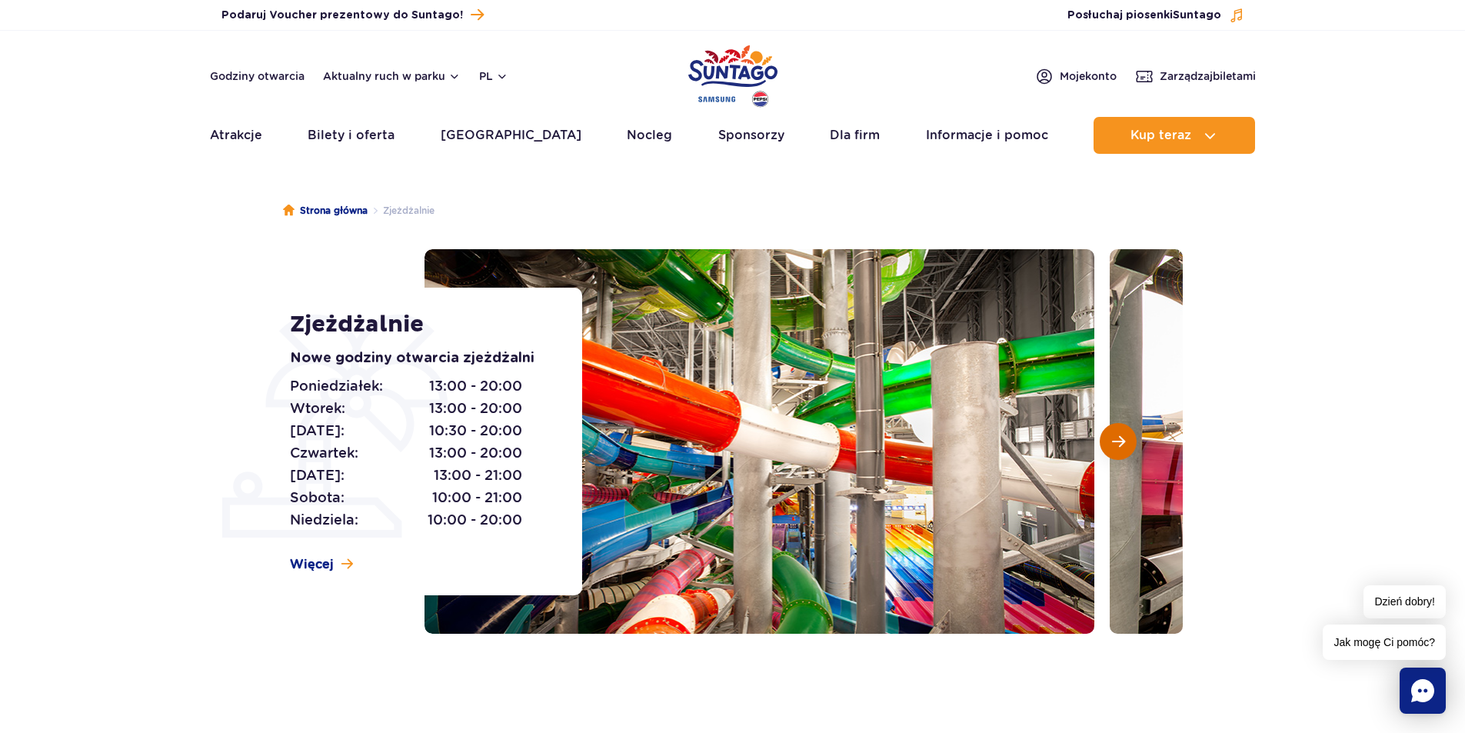
click at [1118, 428] on button "Następny slajd" at bounding box center [1118, 441] width 37 height 37
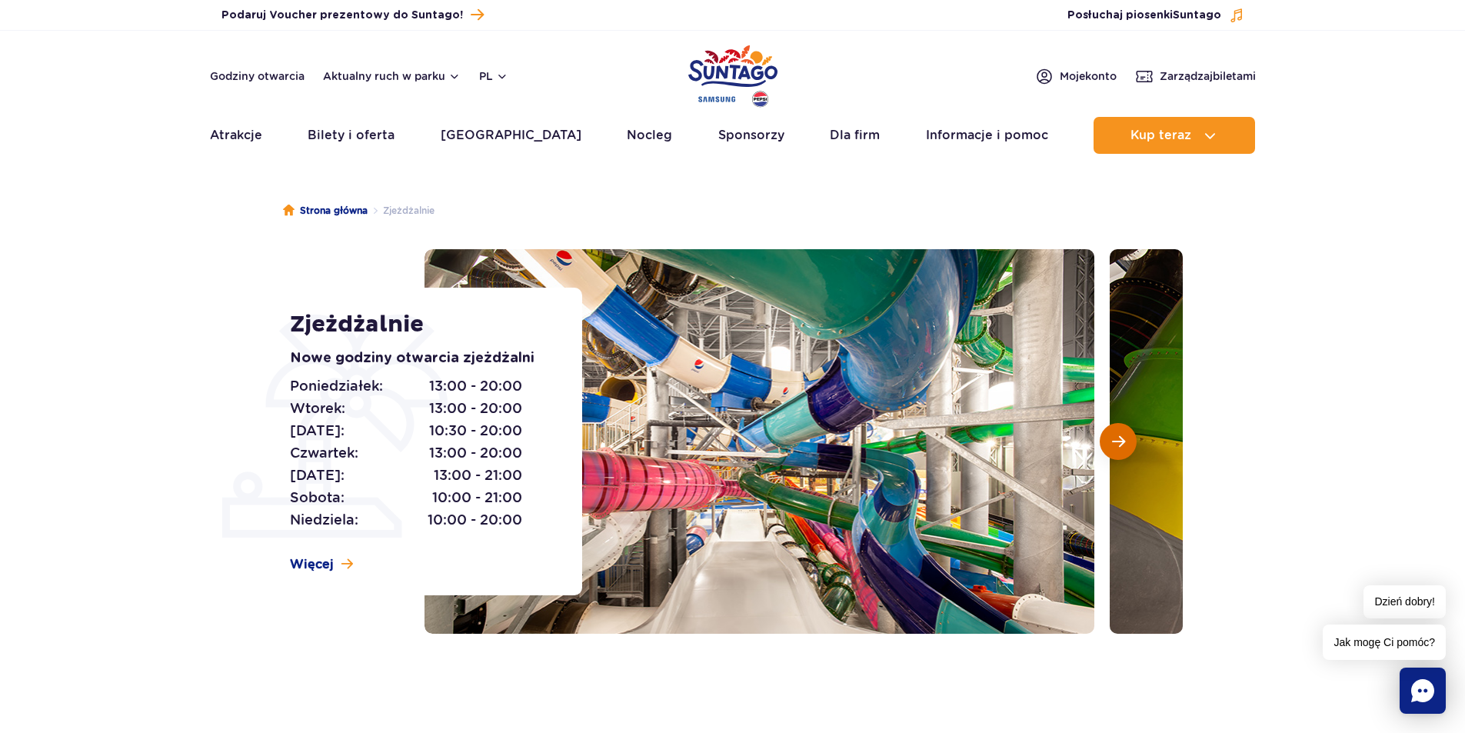
click at [1118, 428] on button "Następny slajd" at bounding box center [1118, 441] width 37 height 37
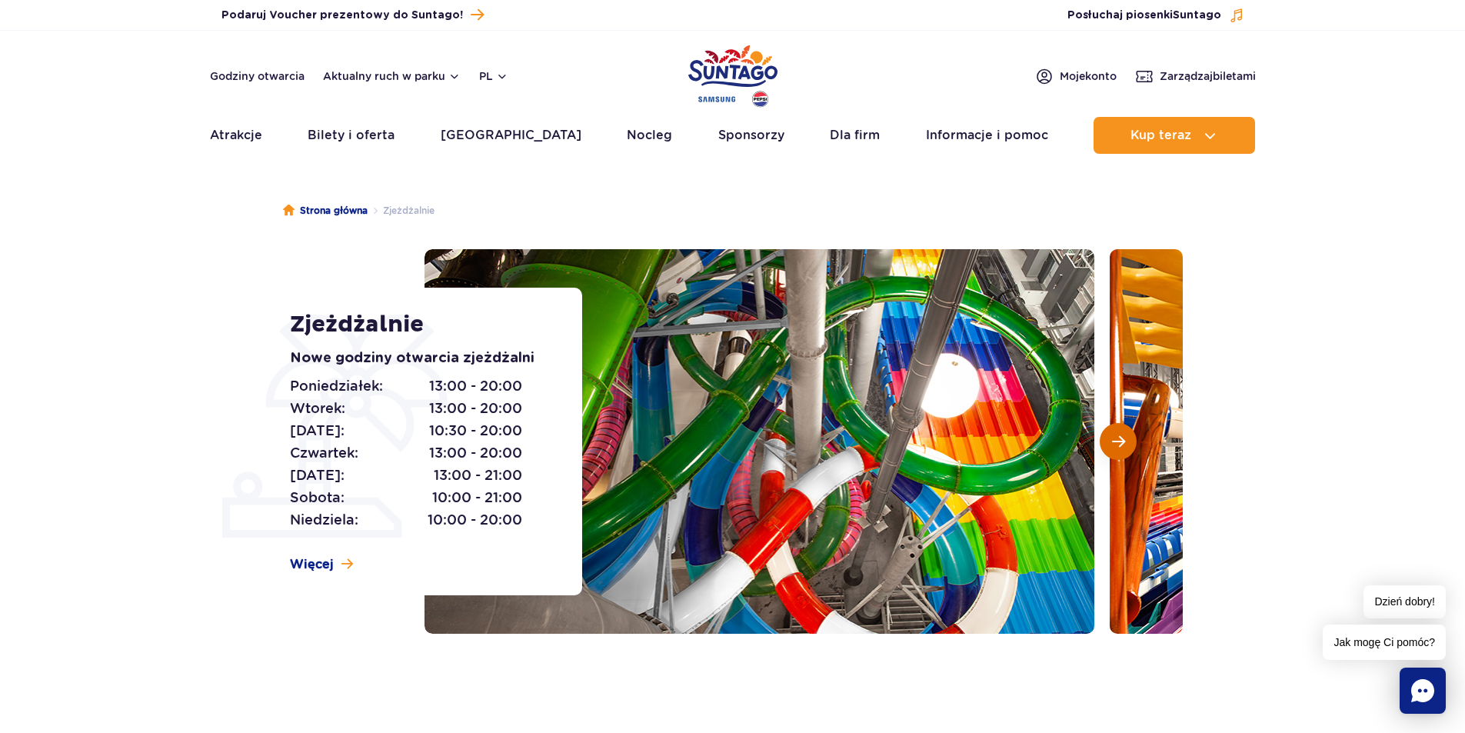
click at [1118, 428] on button "Następny slajd" at bounding box center [1118, 441] width 37 height 37
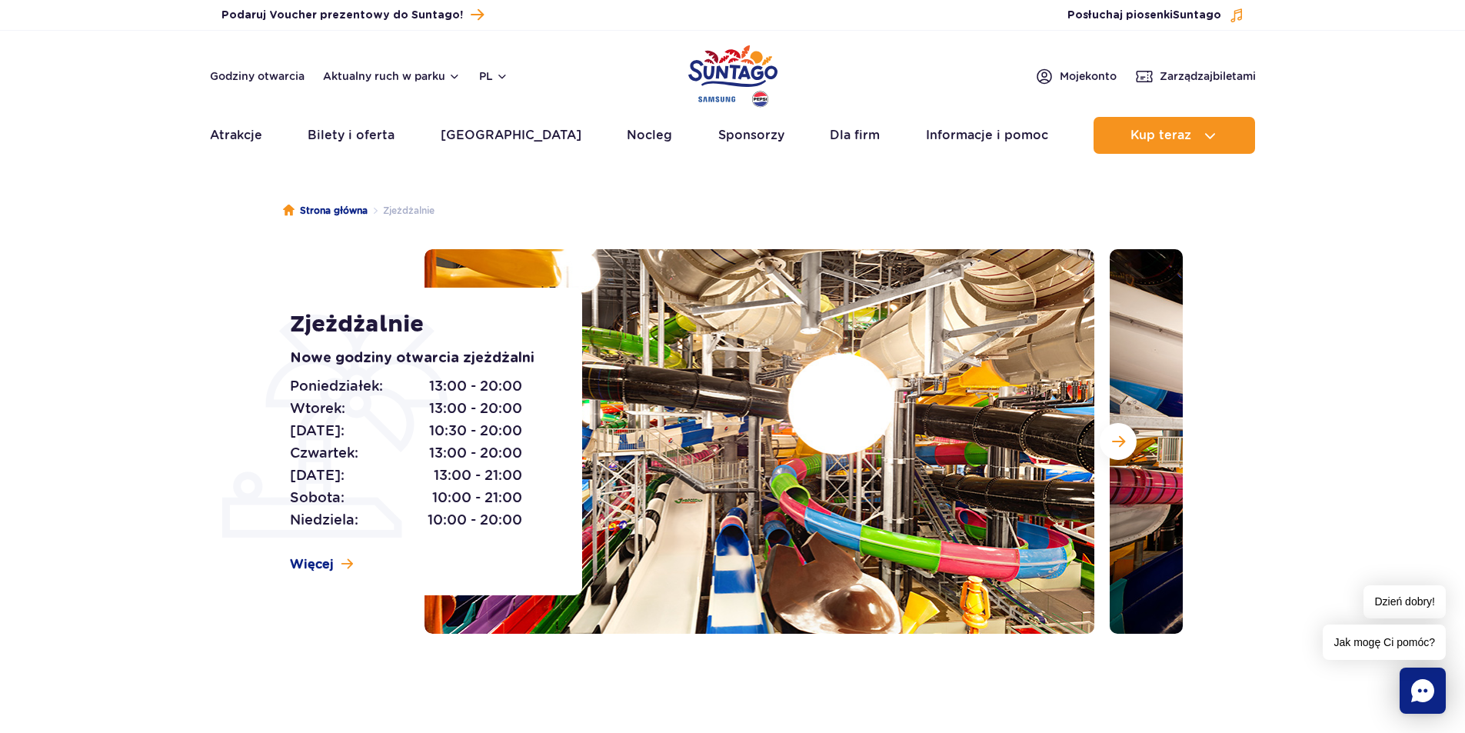
click at [1133, 461] on img at bounding box center [1445, 441] width 670 height 384
click at [1128, 452] on button "Następny slajd" at bounding box center [1118, 441] width 37 height 37
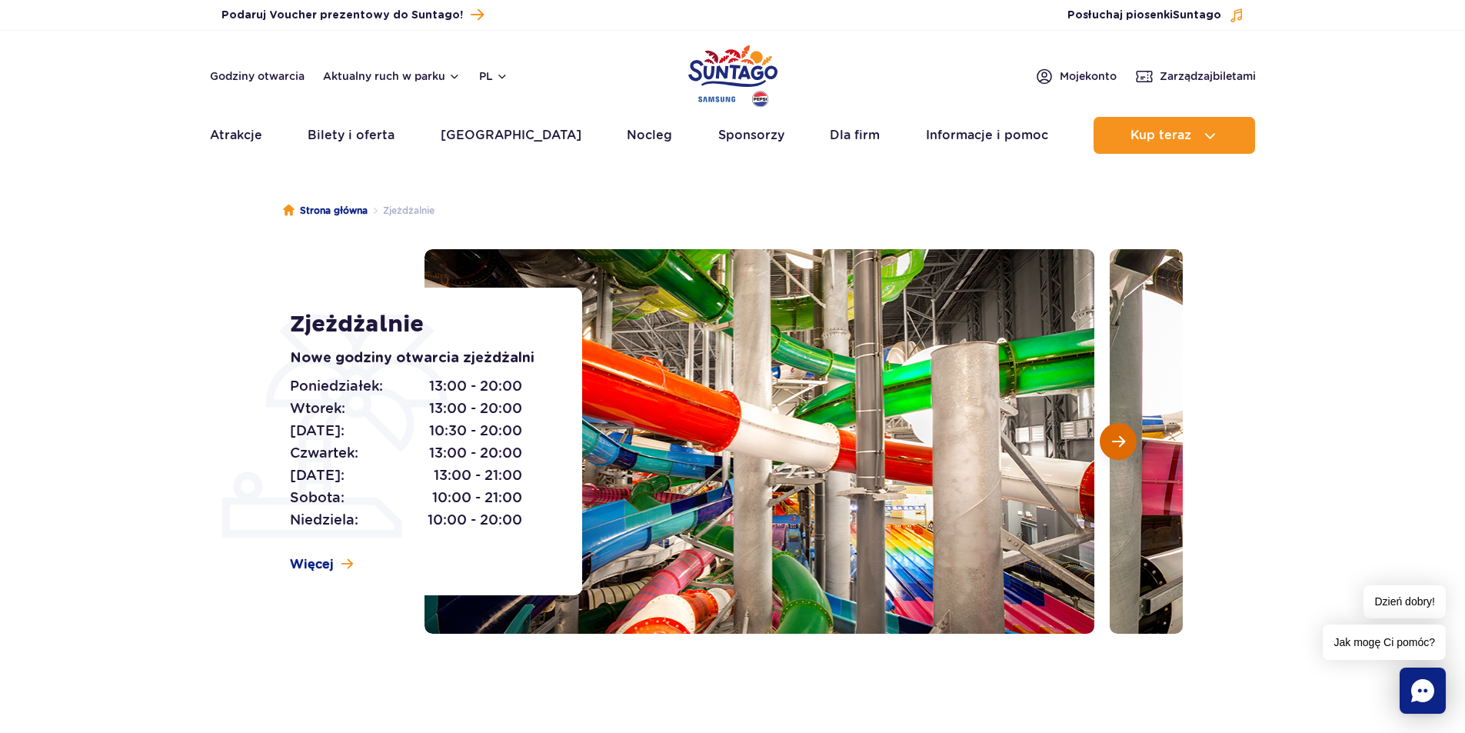
click at [1128, 452] on button "Następny slajd" at bounding box center [1118, 441] width 37 height 37
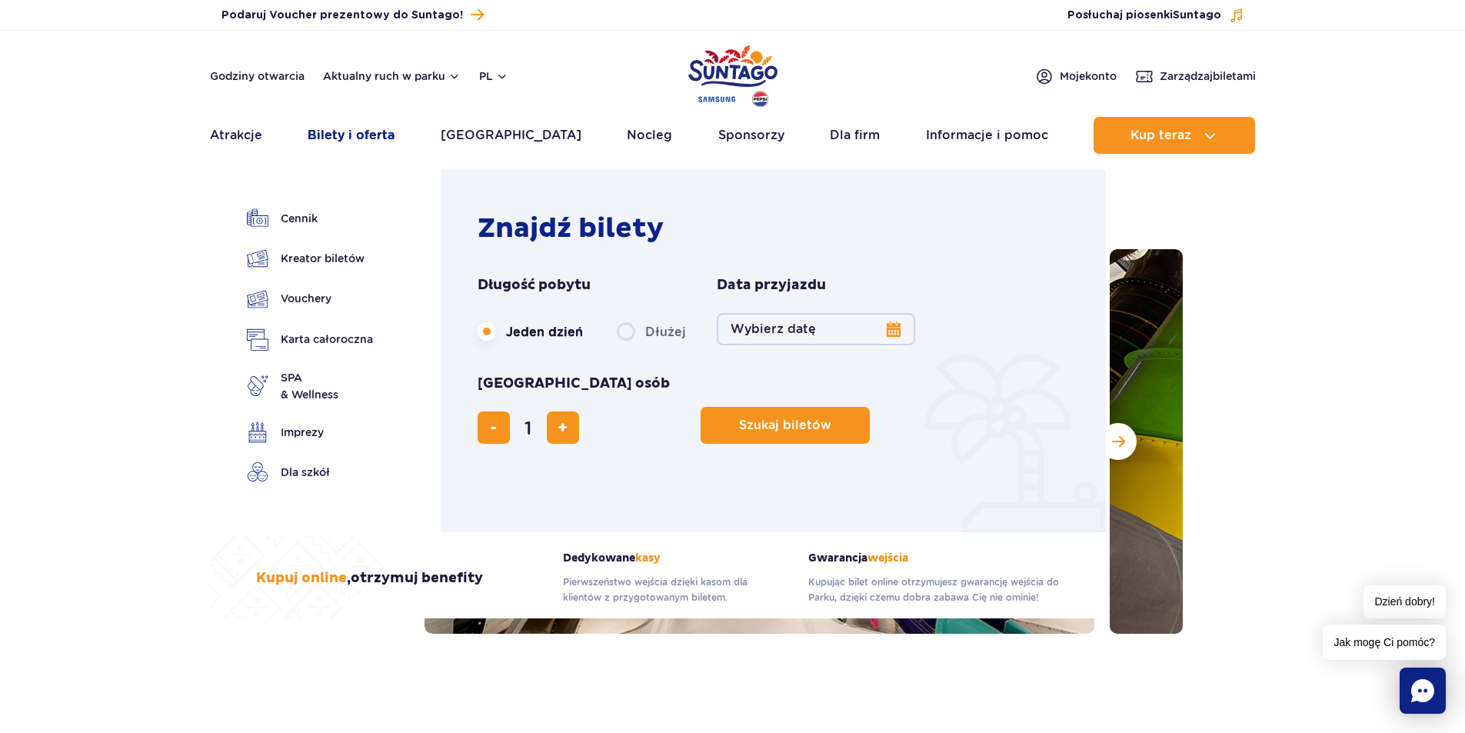
click at [364, 131] on link "Bilety i oferta" at bounding box center [351, 135] width 87 height 37
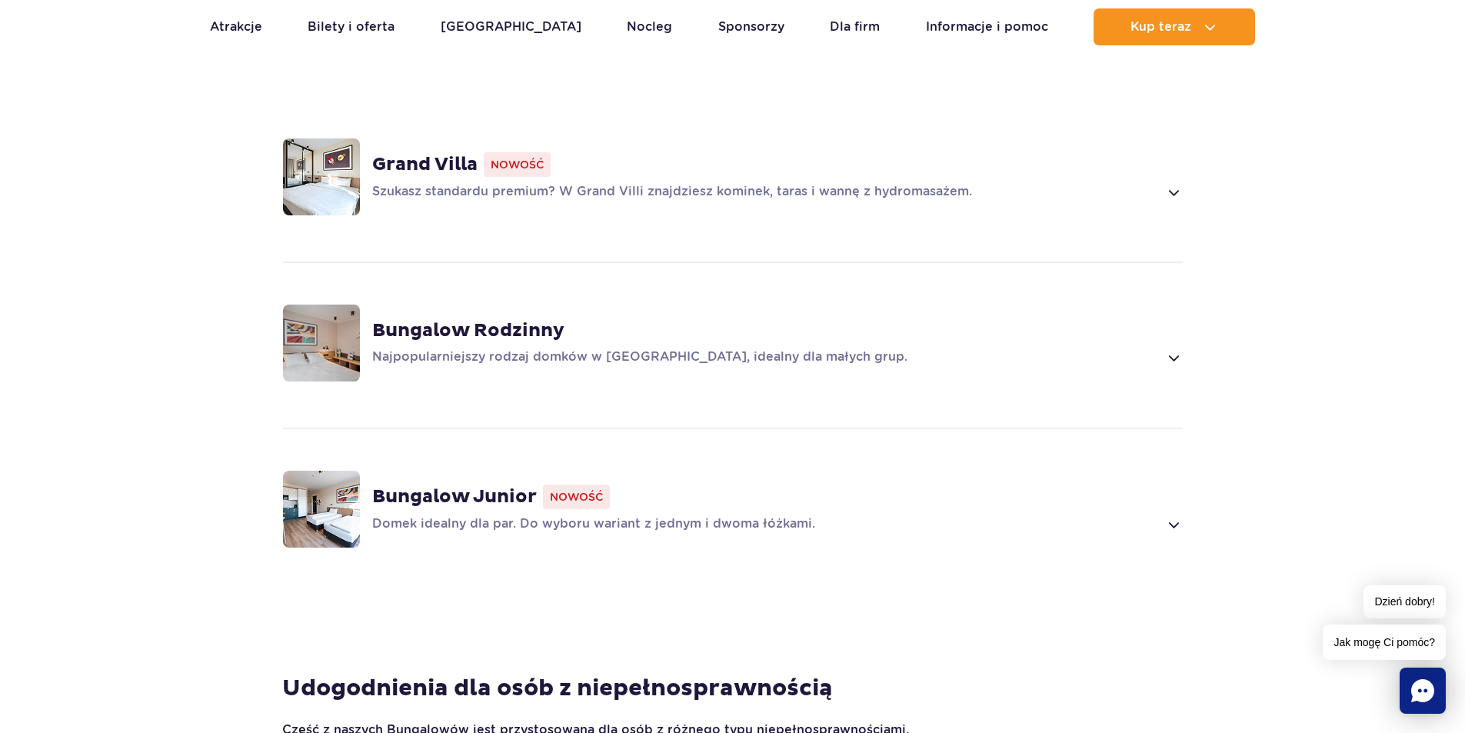
scroll to position [1076, 0]
click at [1153, 514] on p "Domek idealny dla par. Do wyboru wariant z jednym i dwoma łóżkami." at bounding box center [765, 523] width 787 height 18
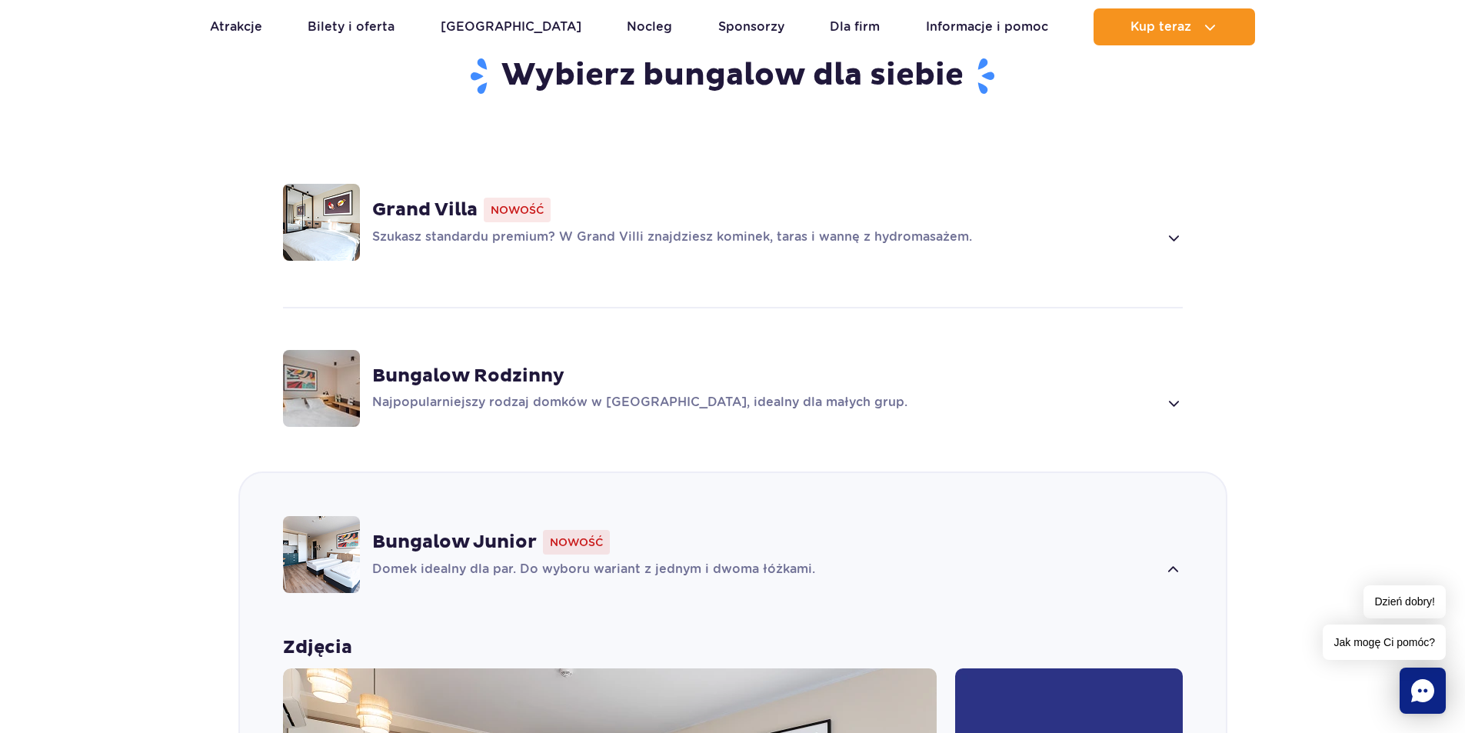
scroll to position [1023, 0]
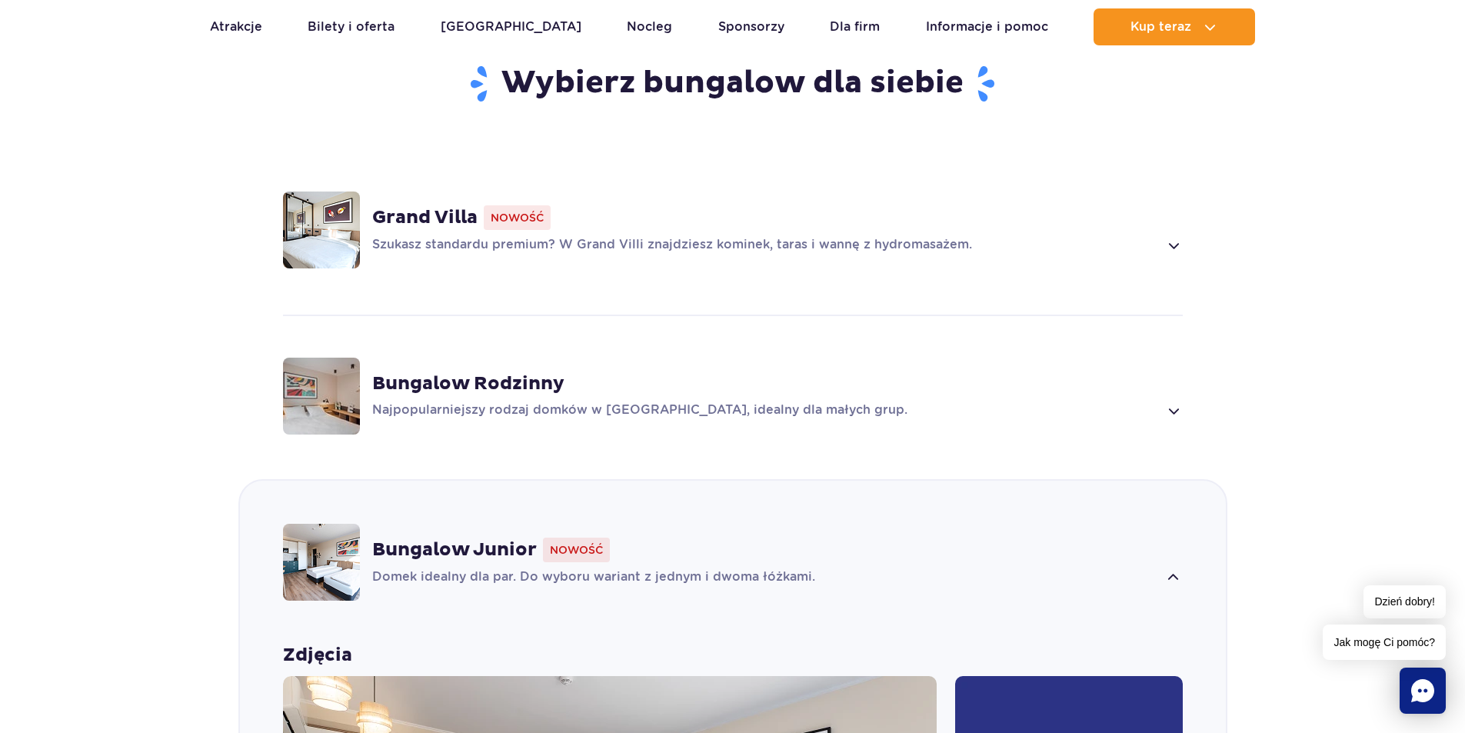
click at [1140, 401] on p "Najpopularniejszy rodzaj domków w [GEOGRAPHIC_DATA], idealny dla małych grup." at bounding box center [765, 410] width 787 height 18
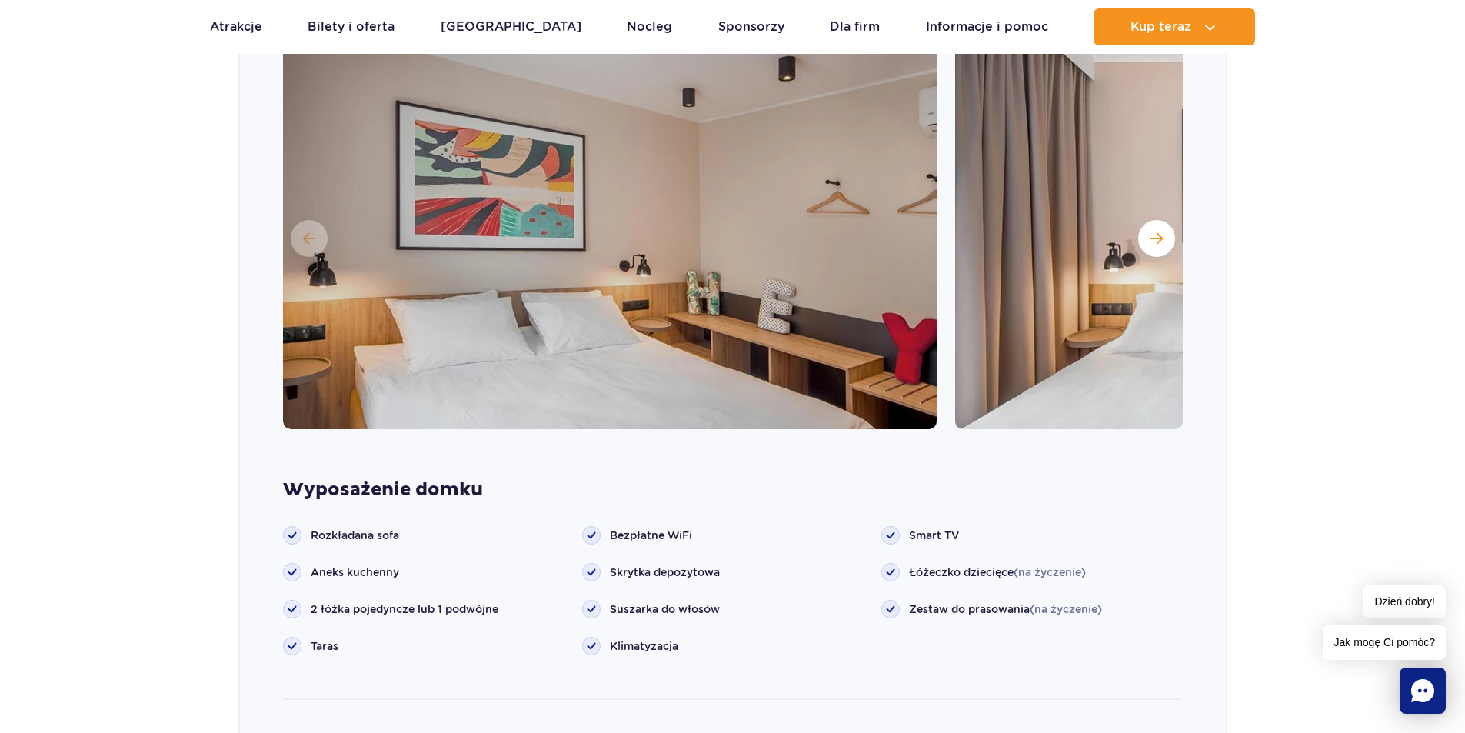
scroll to position [1462, 0]
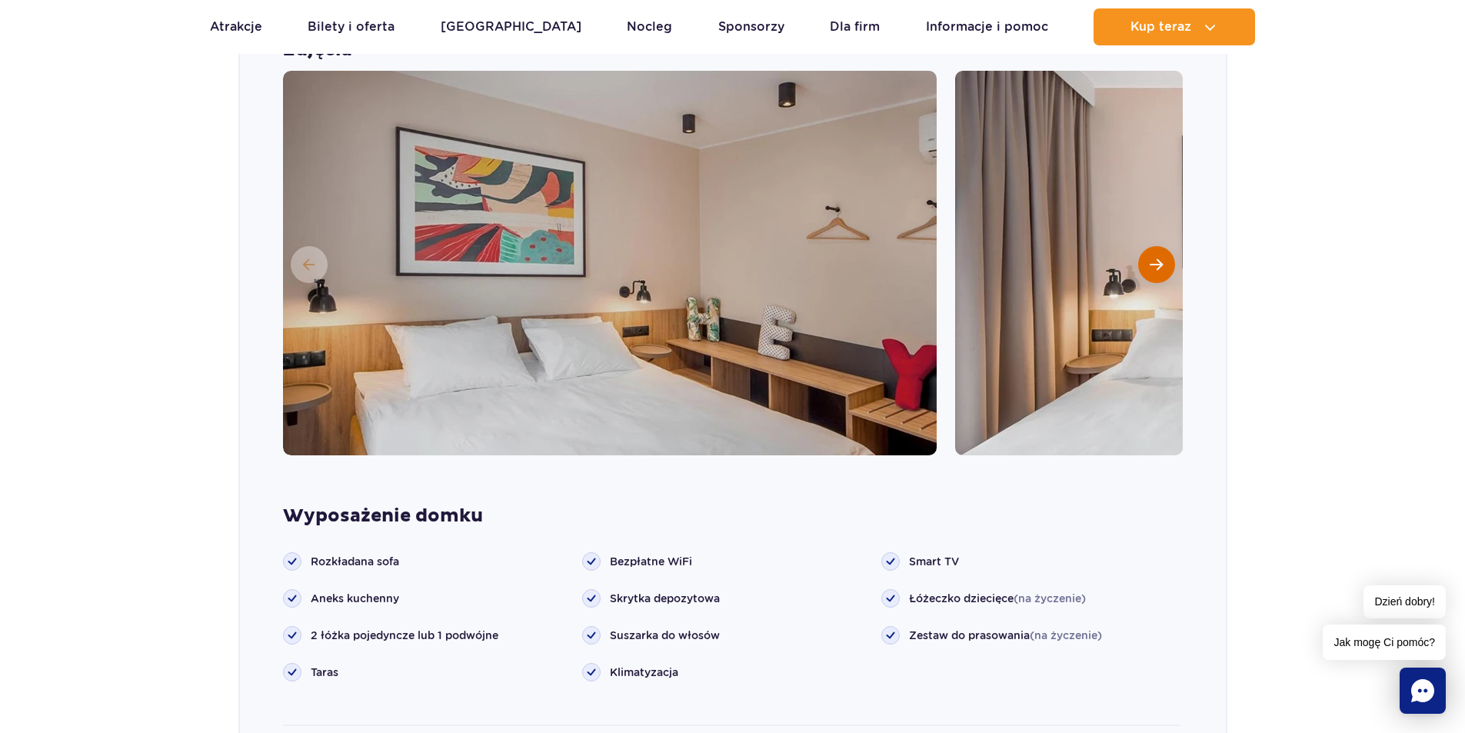
click at [1156, 258] on span "Następny slajd" at bounding box center [1156, 265] width 13 height 14
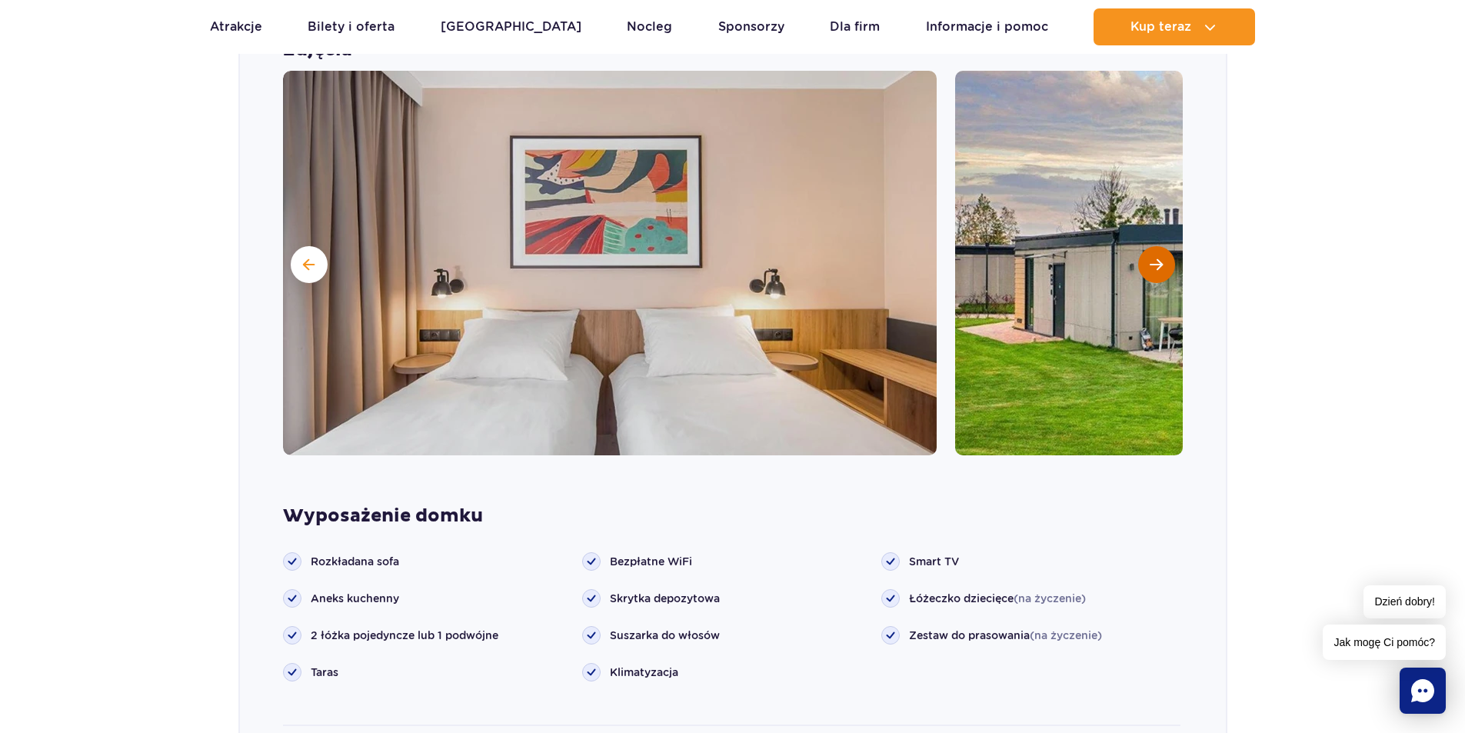
click at [1156, 258] on span "Następny slajd" at bounding box center [1156, 265] width 13 height 14
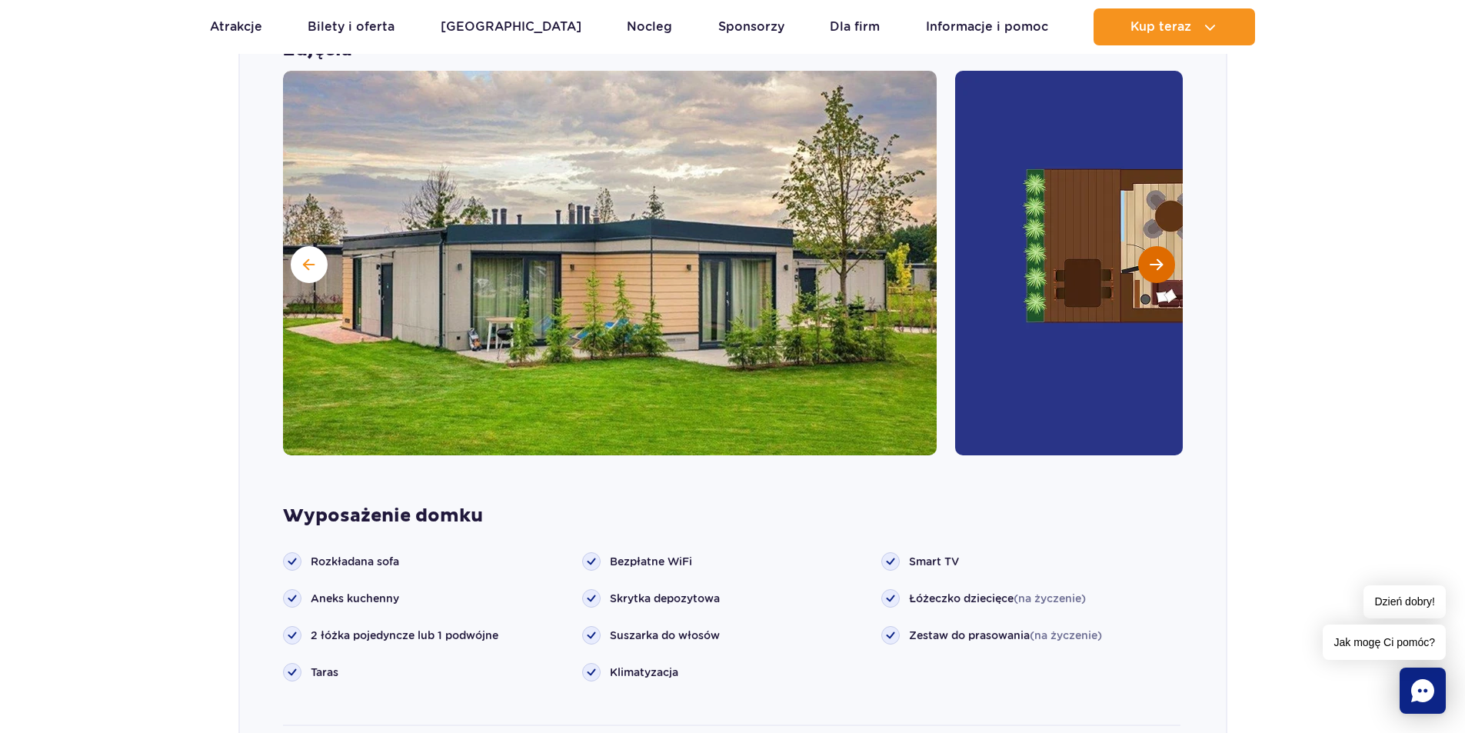
click at [1156, 258] on span "Następny slajd" at bounding box center [1156, 265] width 13 height 14
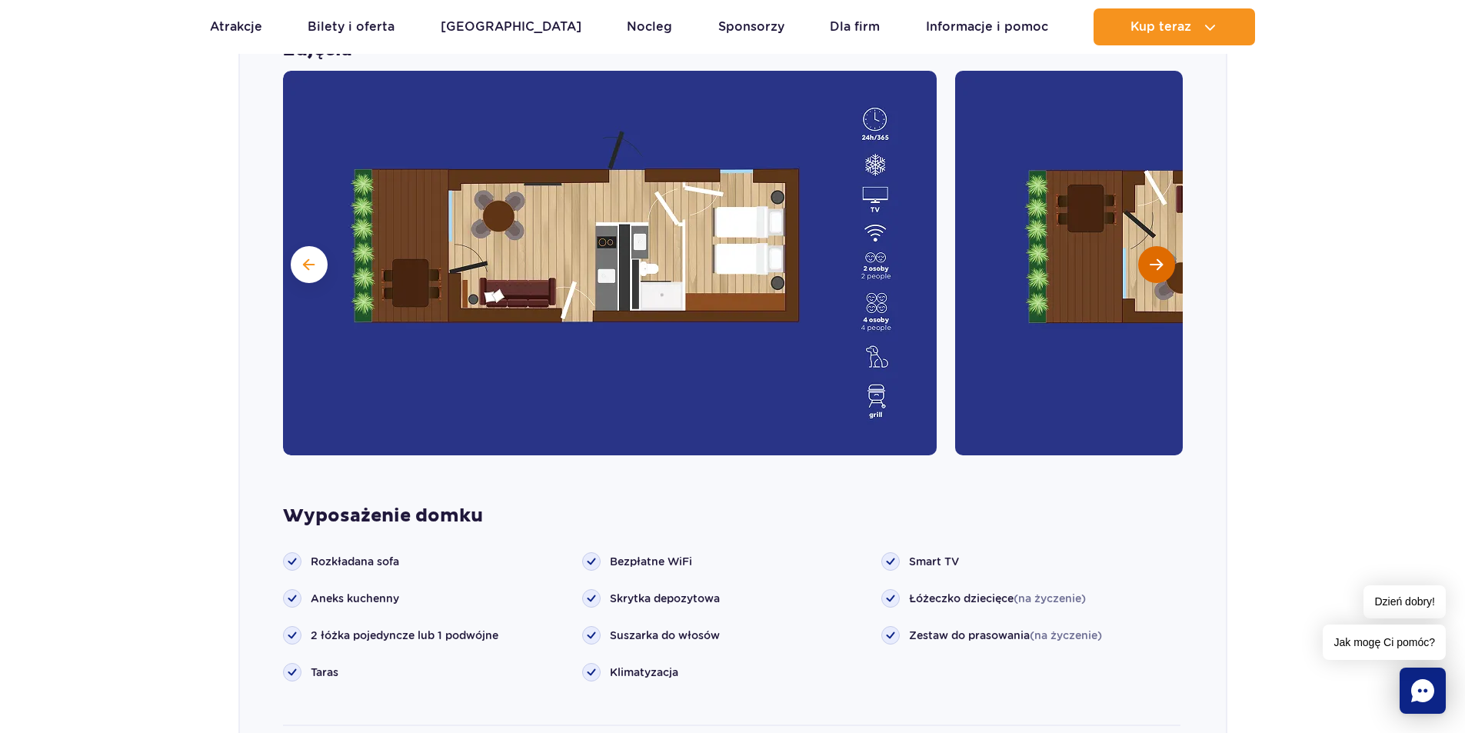
click at [1156, 258] on span "Następny slajd" at bounding box center [1156, 265] width 13 height 14
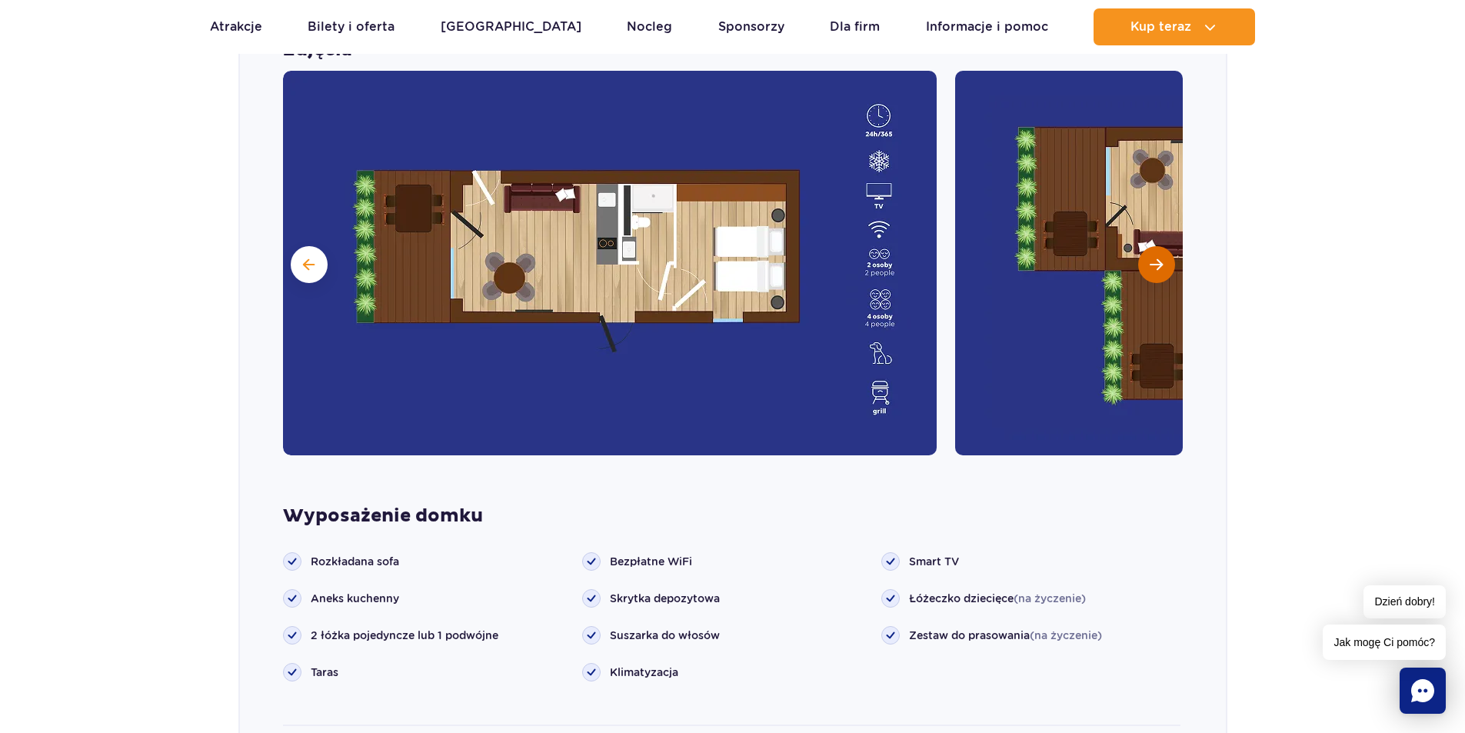
click at [1156, 258] on span "Następny slajd" at bounding box center [1156, 265] width 13 height 14
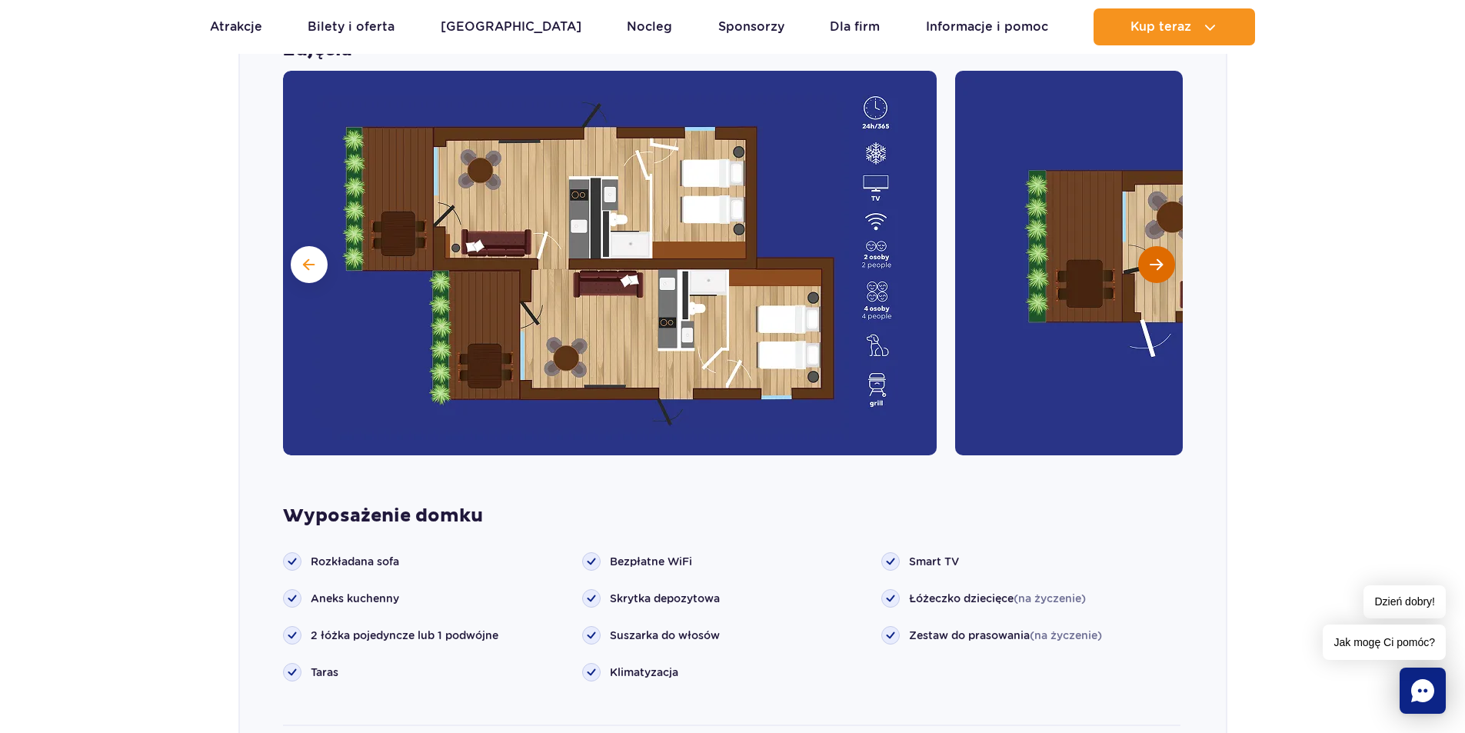
click at [1156, 258] on span "Następny slajd" at bounding box center [1156, 265] width 13 height 14
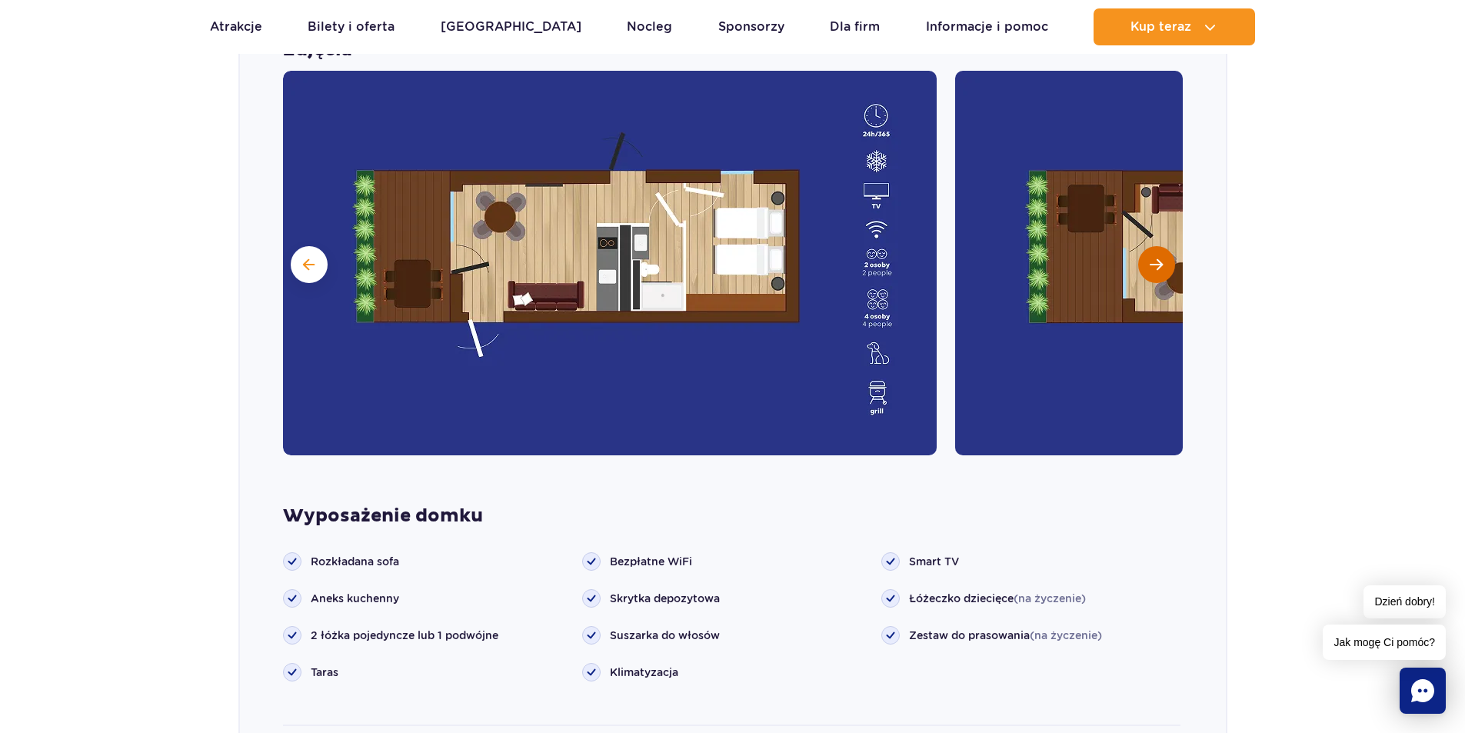
click at [1156, 258] on span "Następny slajd" at bounding box center [1156, 265] width 13 height 14
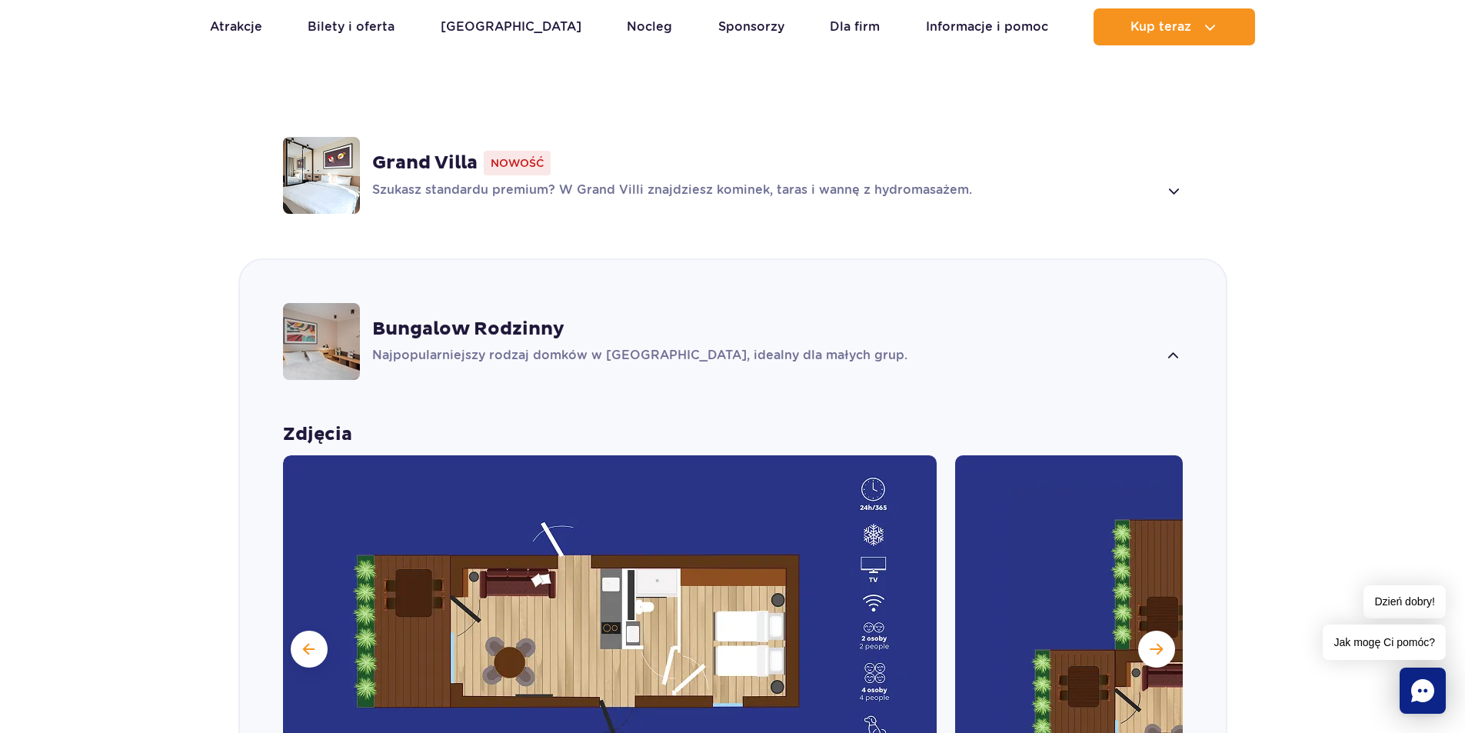
scroll to position [1539, 0]
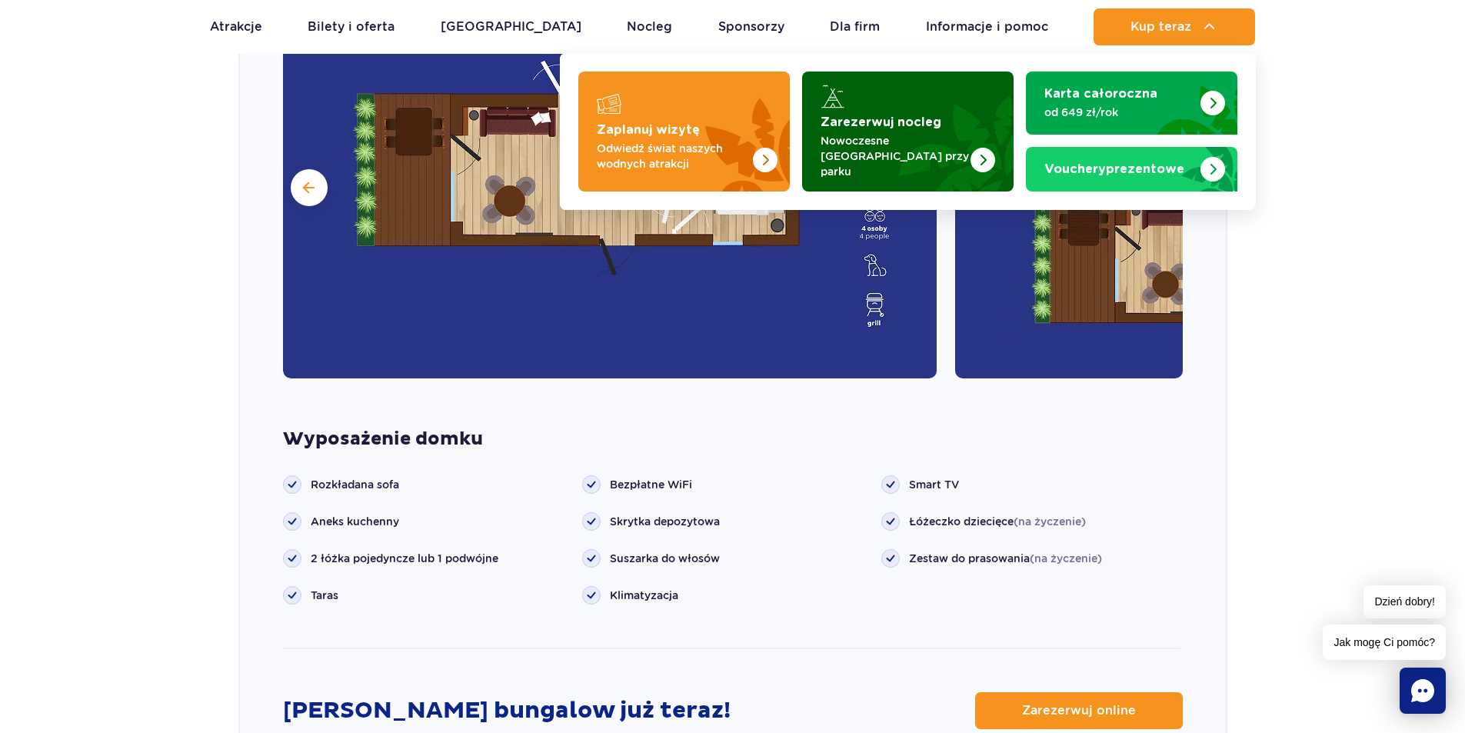
click at [903, 124] on strong "Zarezerwuj nocleg" at bounding box center [880, 122] width 121 height 12
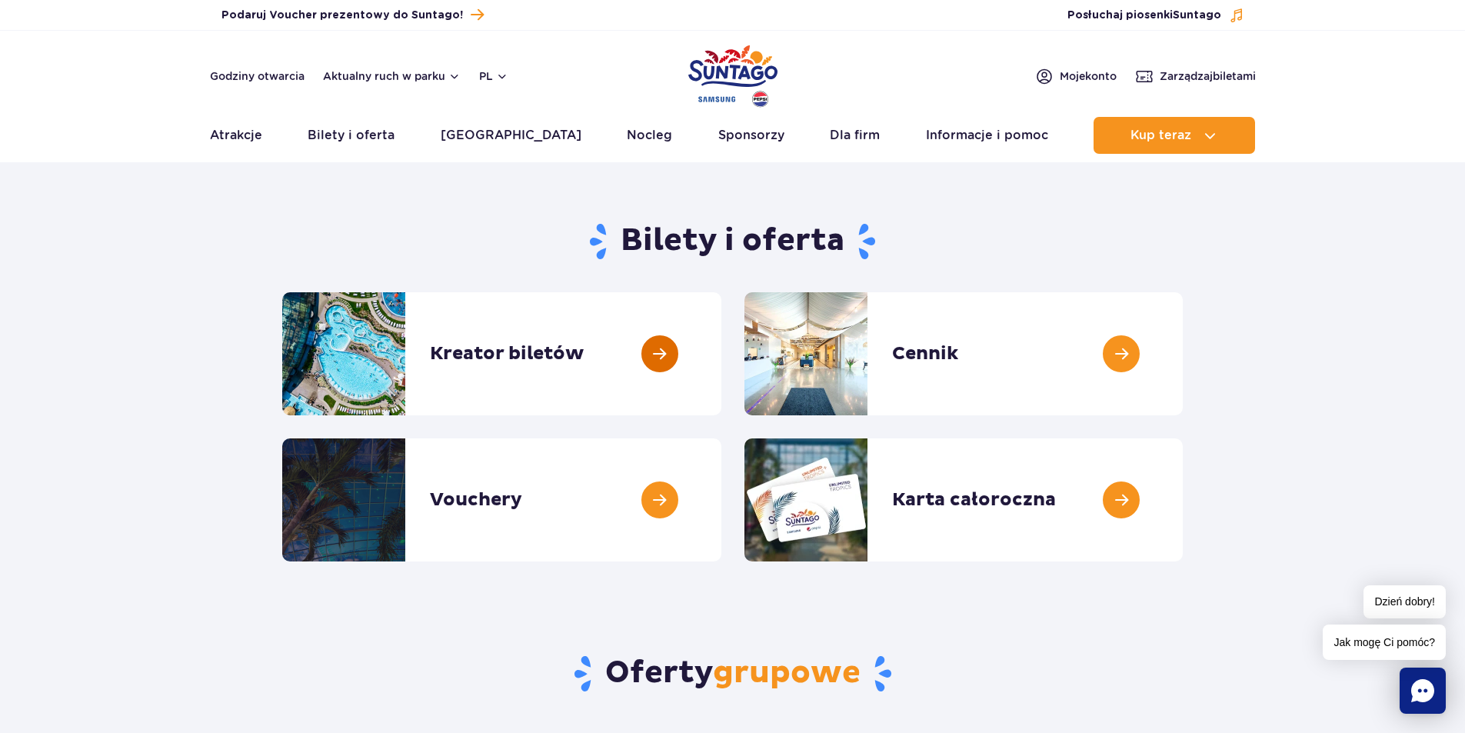
click at [721, 360] on link at bounding box center [721, 353] width 0 height 123
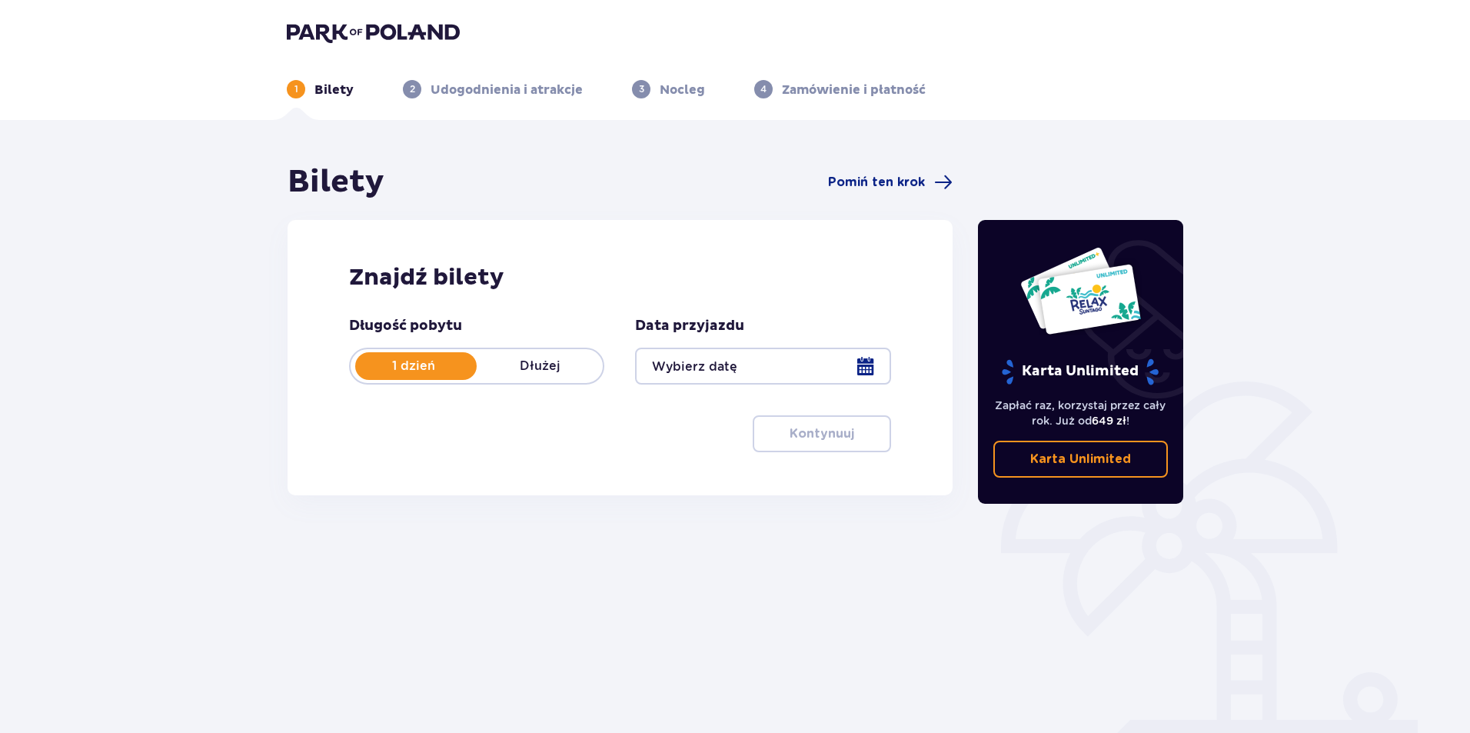
click at [561, 373] on p "Dłużej" at bounding box center [540, 366] width 126 height 17
click at [864, 370] on div at bounding box center [762, 366] width 255 height 37
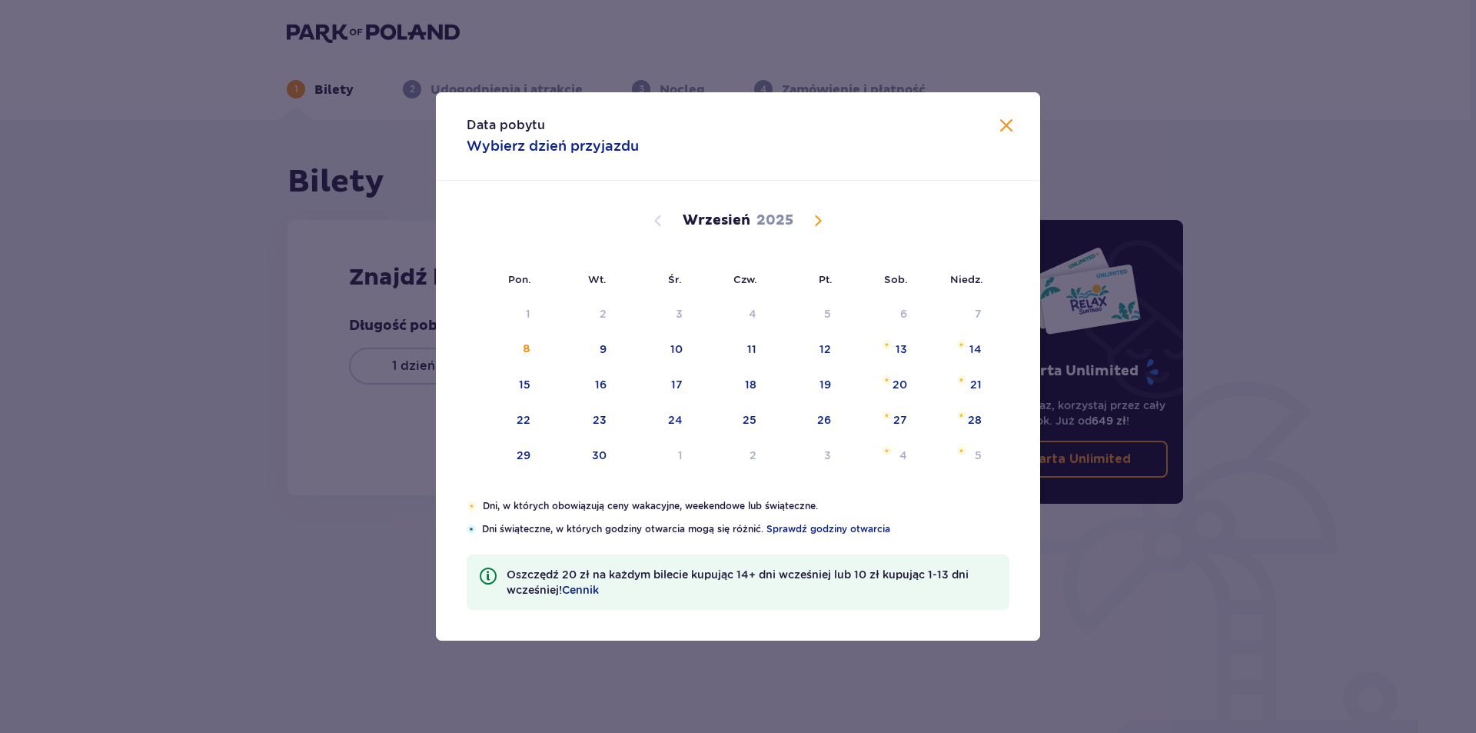
click at [815, 218] on span "Calendar" at bounding box center [818, 220] width 18 height 18
click at [820, 219] on span "Calendar" at bounding box center [818, 220] width 18 height 18
click at [811, 225] on span "Calendar" at bounding box center [818, 220] width 18 height 18
click at [739, 353] on tbody "1 2 3 4 5 6 7 8 9 10 11 12 13 14 15 16 17 18 19 20 21 22 23 24 25 26 27 28 29 3…" at bounding box center [730, 385] width 526 height 175
click at [660, 226] on span "Calendar" at bounding box center [658, 220] width 18 height 18
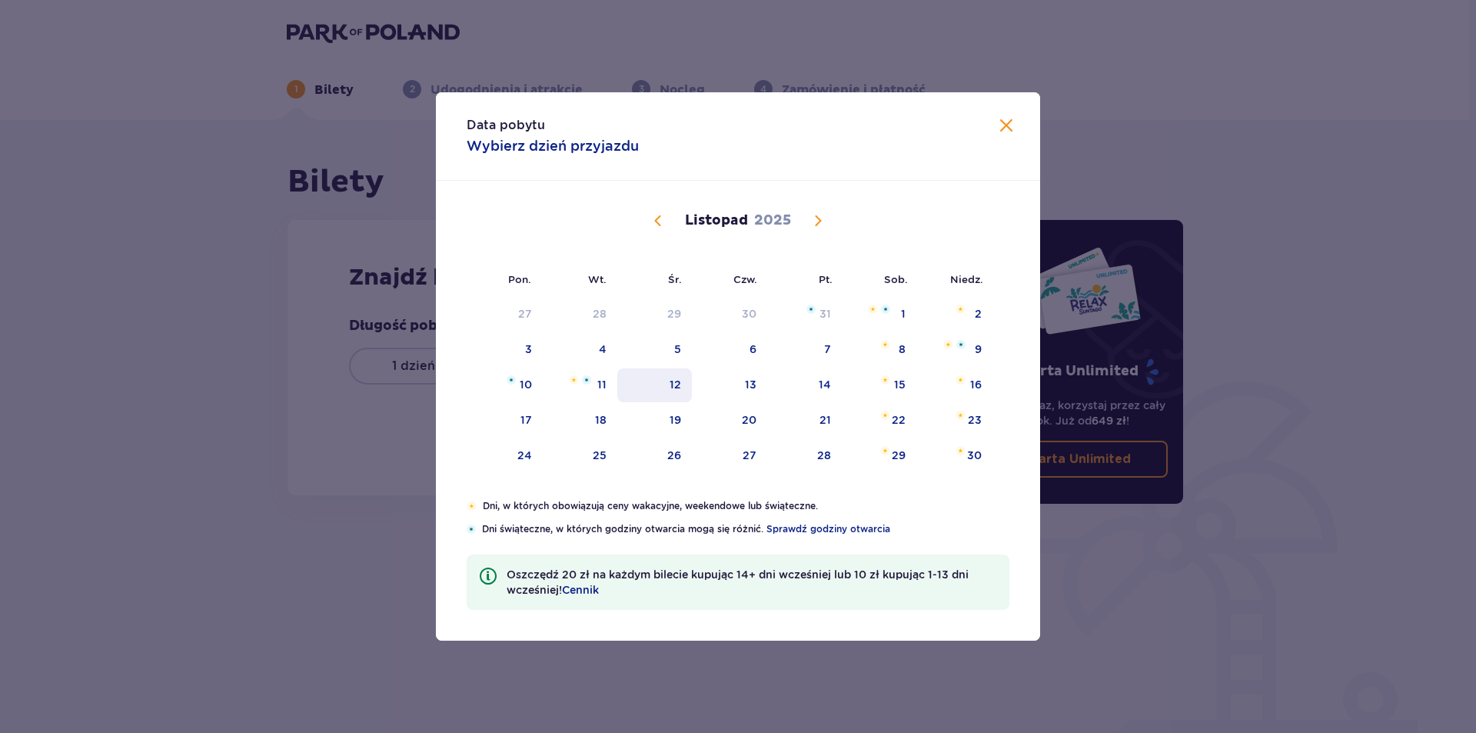
click at [679, 385] on div "12" at bounding box center [676, 384] width 12 height 15
click at [744, 384] on div "13" at bounding box center [730, 385] width 76 height 34
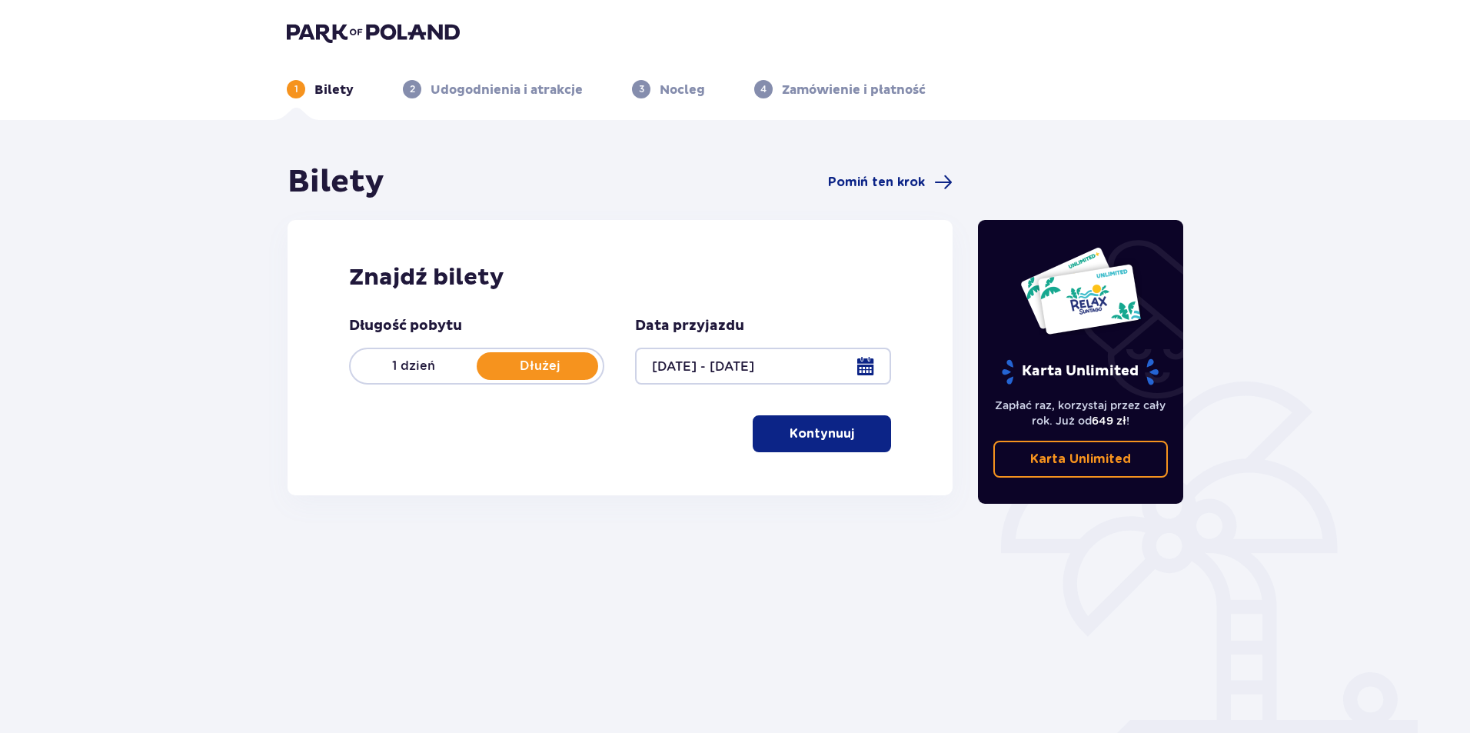
click at [860, 359] on div at bounding box center [762, 366] width 255 height 37
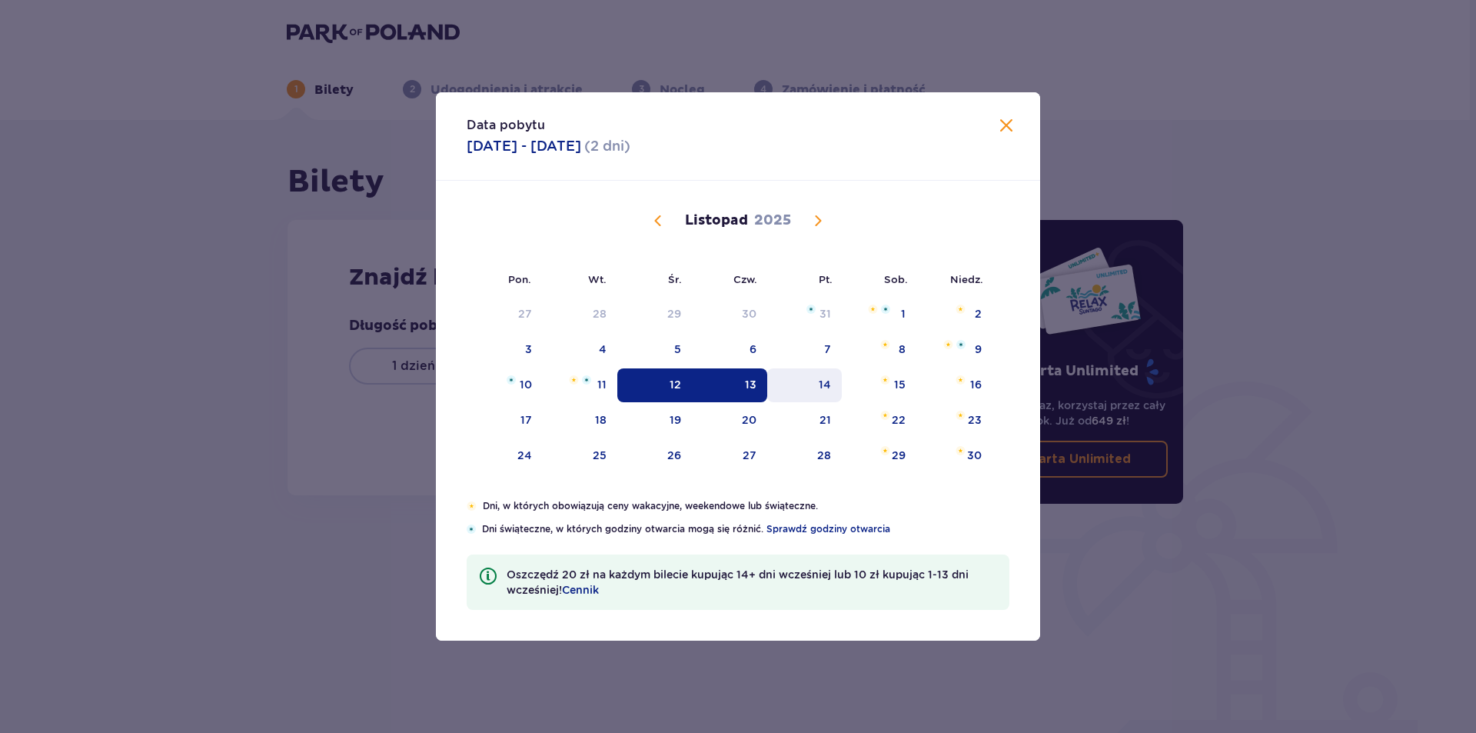
click at [830, 384] on div "14" at bounding box center [825, 384] width 12 height 15
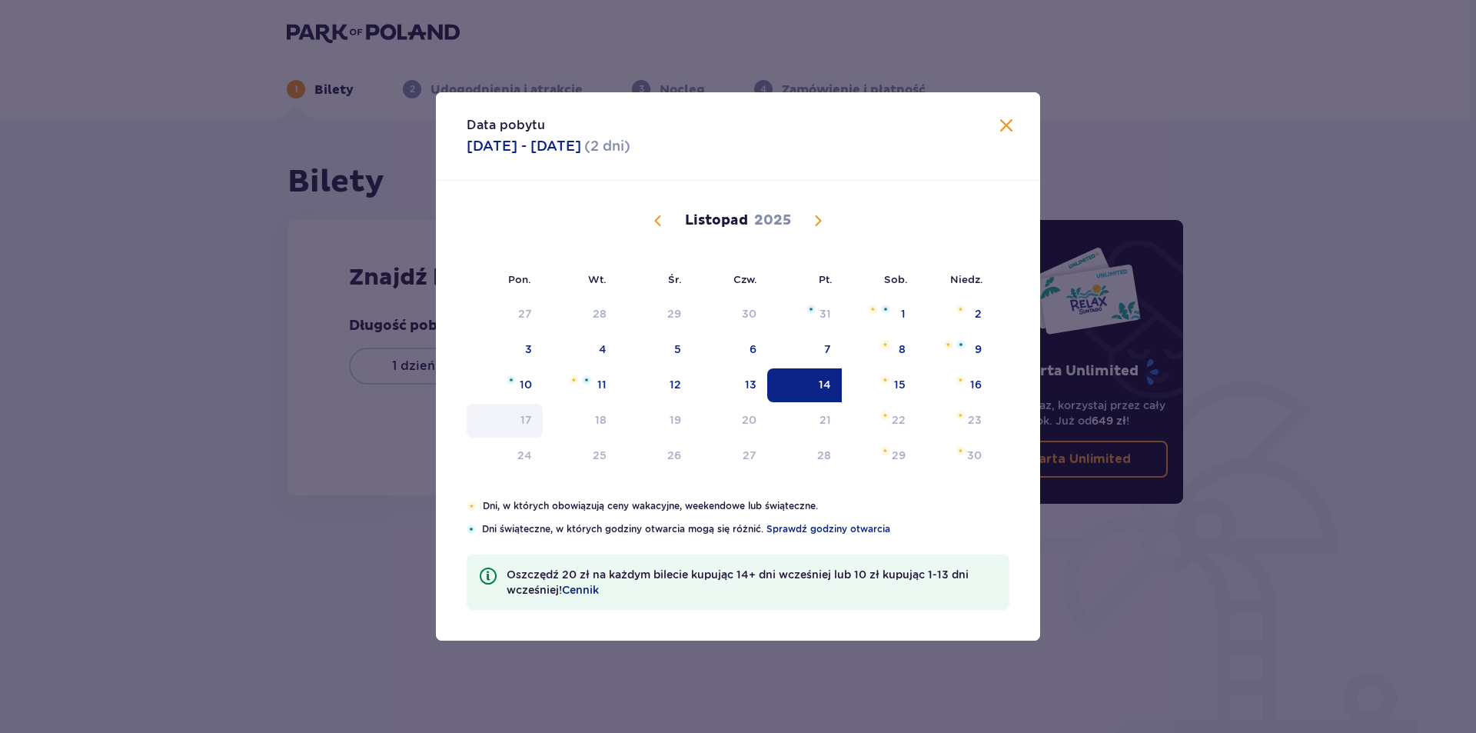
click at [528, 418] on div "17" at bounding box center [527, 419] width 12 height 15
click at [963, 391] on div "16" at bounding box center [955, 385] width 76 height 34
type input "14.11.25 - 16.11.25"
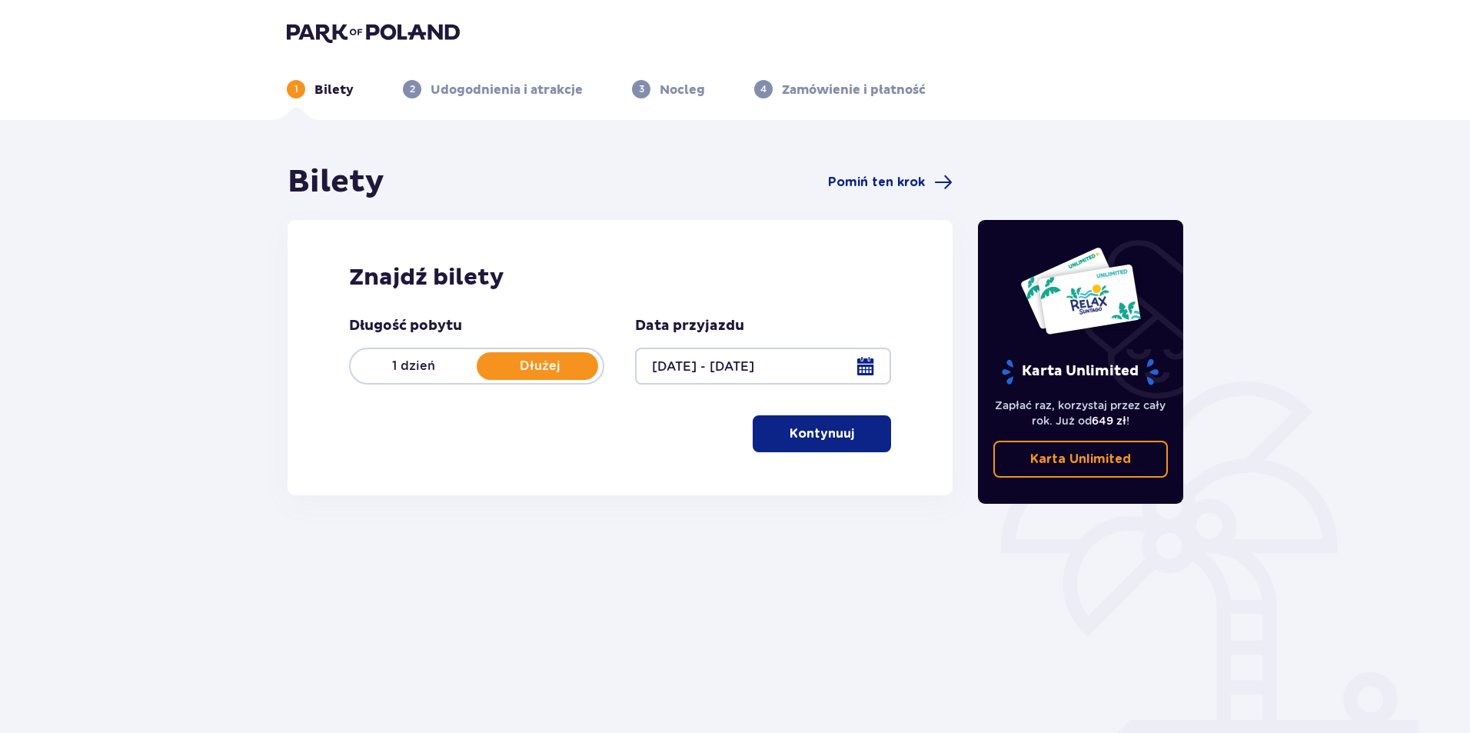
click at [790, 438] on p "Kontynuuj" at bounding box center [822, 433] width 65 height 17
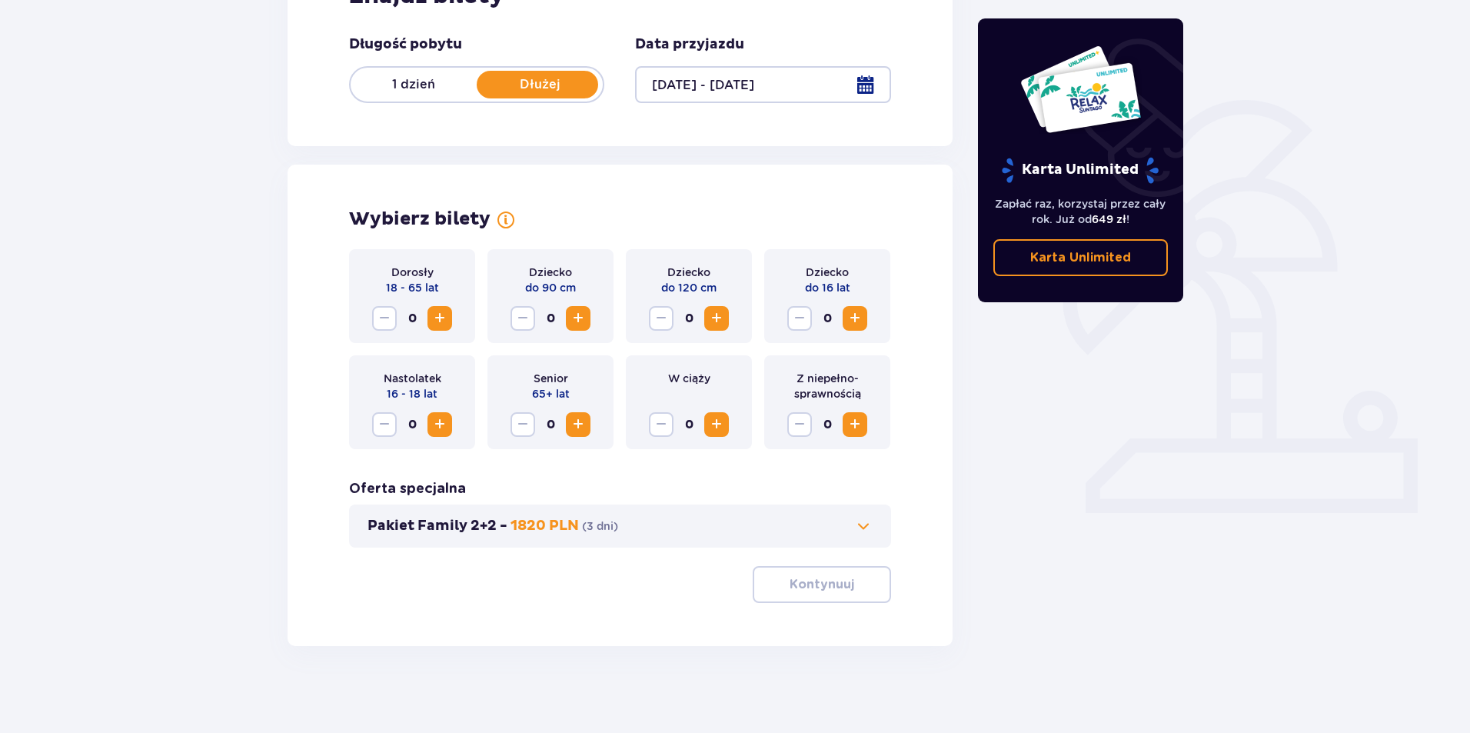
scroll to position [287, 0]
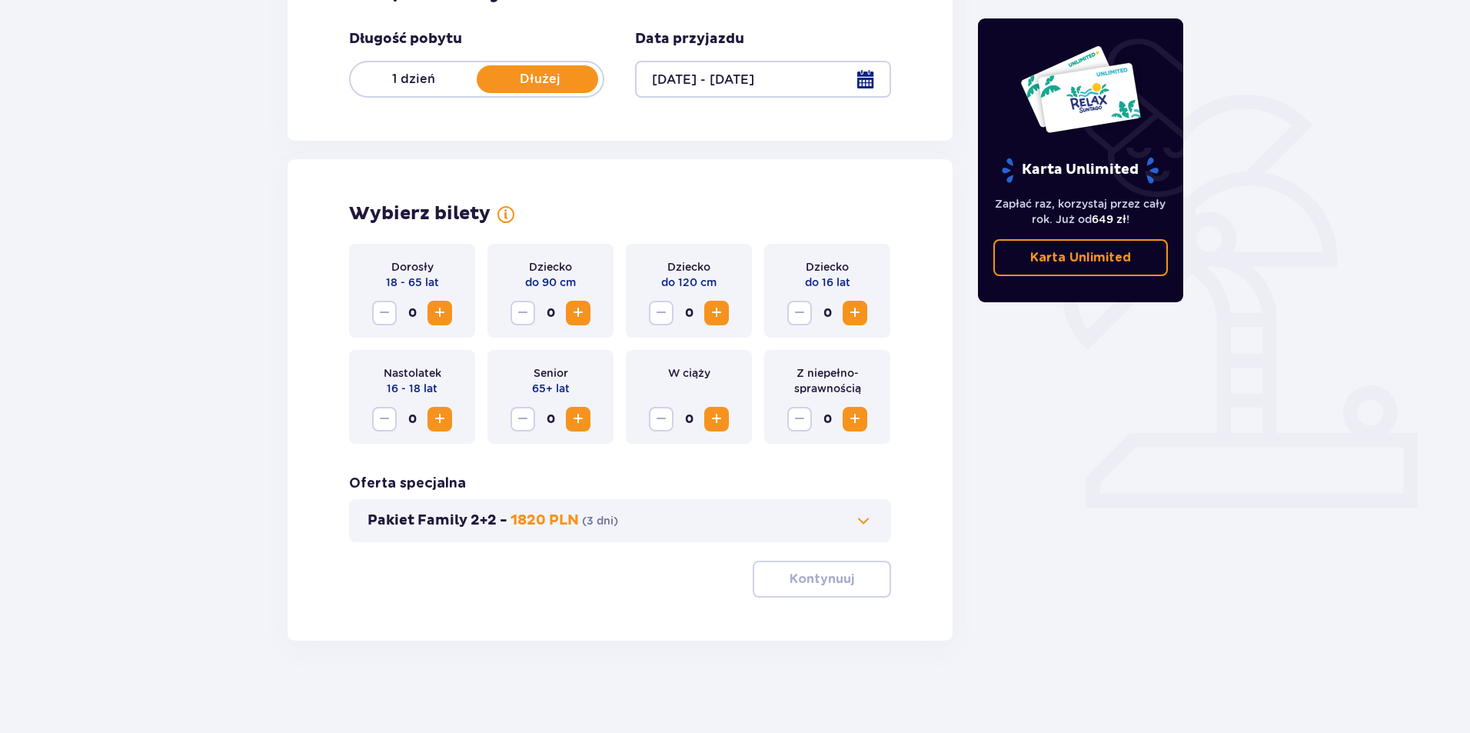
click at [437, 307] on span "Increase" at bounding box center [440, 313] width 18 height 18
click at [714, 311] on span "Increase" at bounding box center [716, 313] width 18 height 18
click at [834, 524] on button "Pakiet Family 2+2 - 1820 PLN ( 3 dni )" at bounding box center [620, 520] width 505 height 18
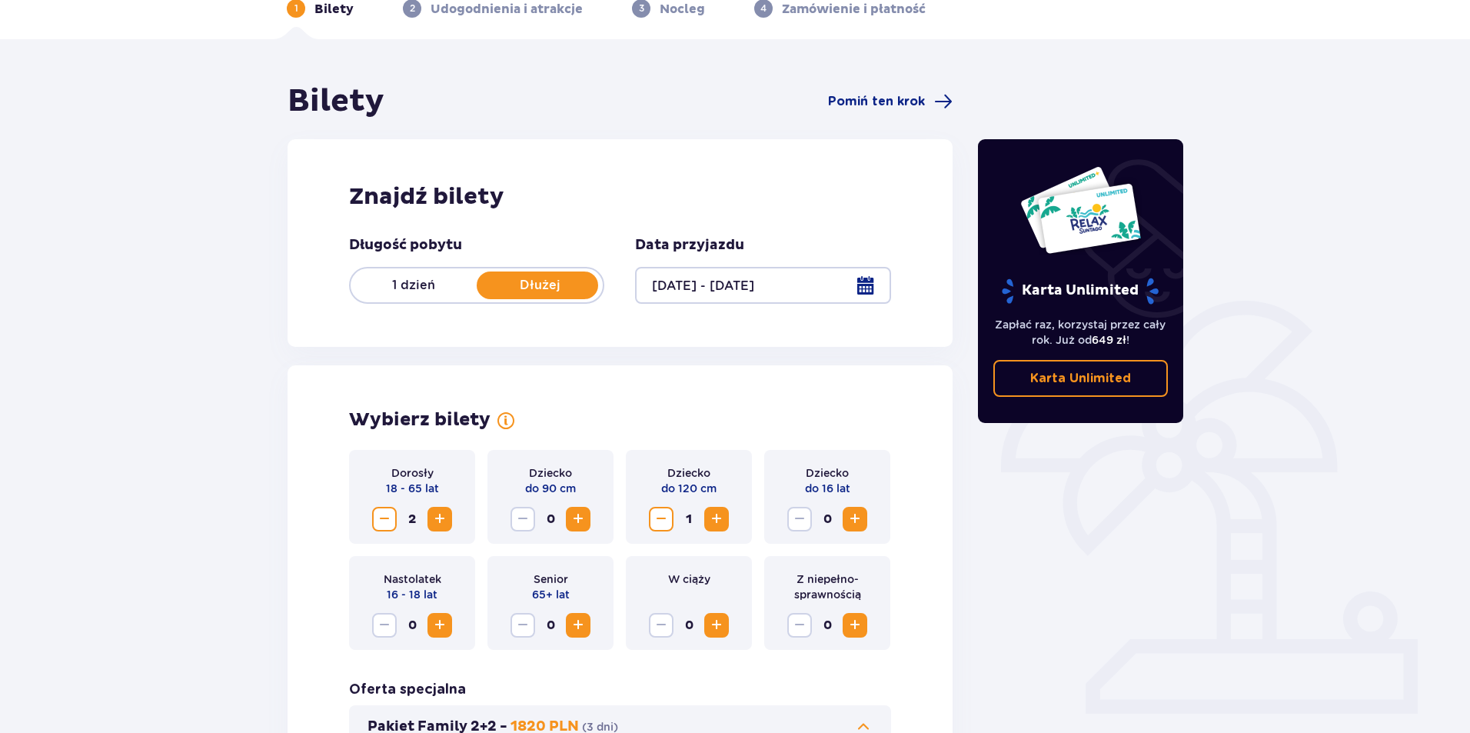
scroll to position [0, 0]
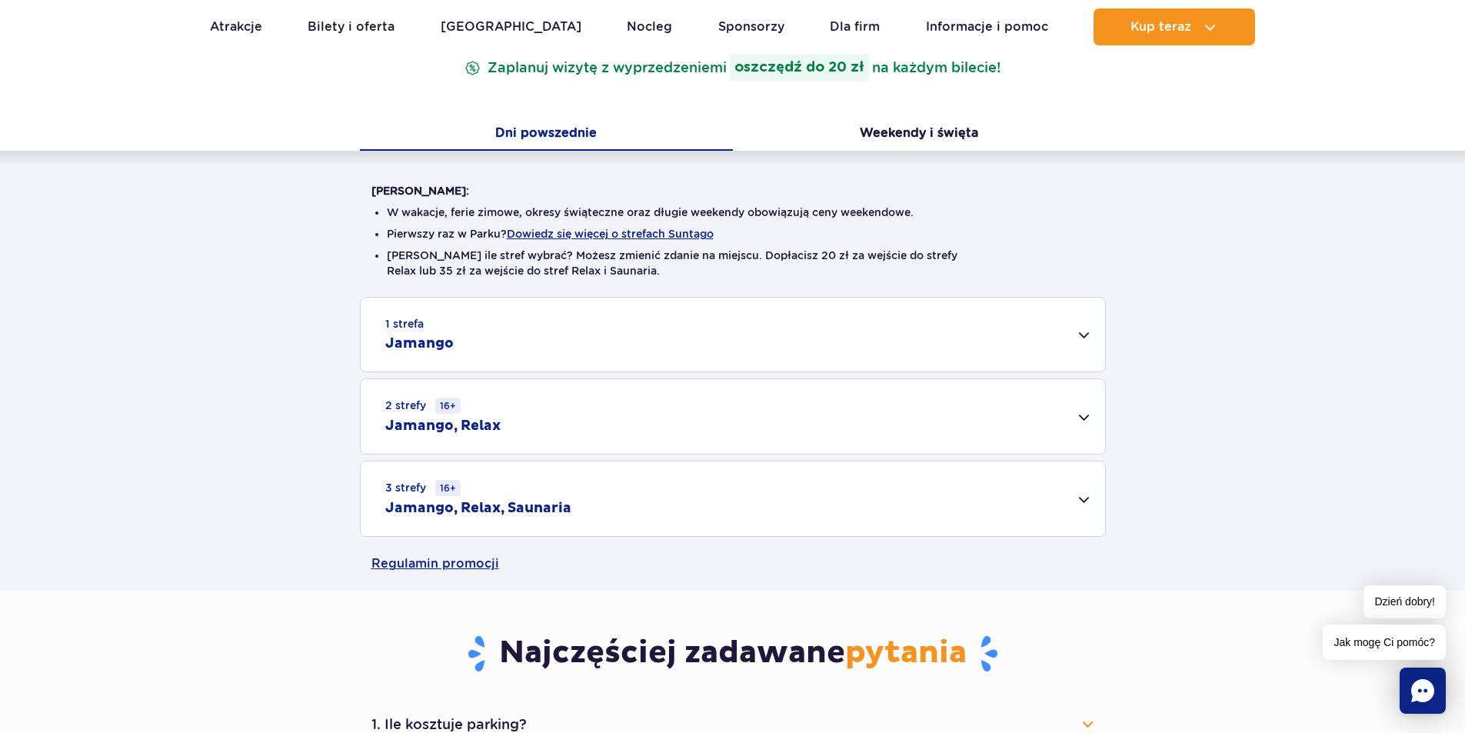
scroll to position [308, 0]
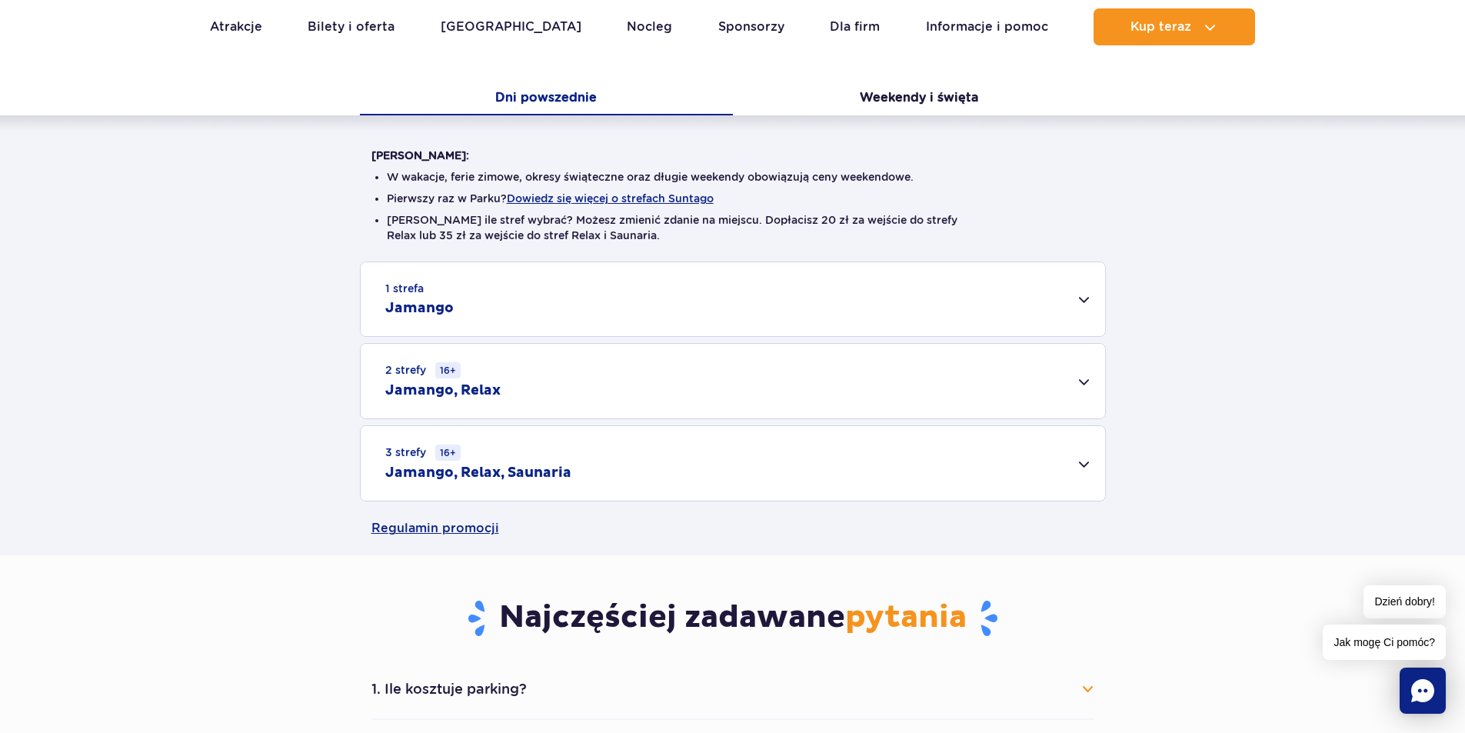
click at [544, 309] on div "1 strefa Jamango" at bounding box center [733, 299] width 744 height 74
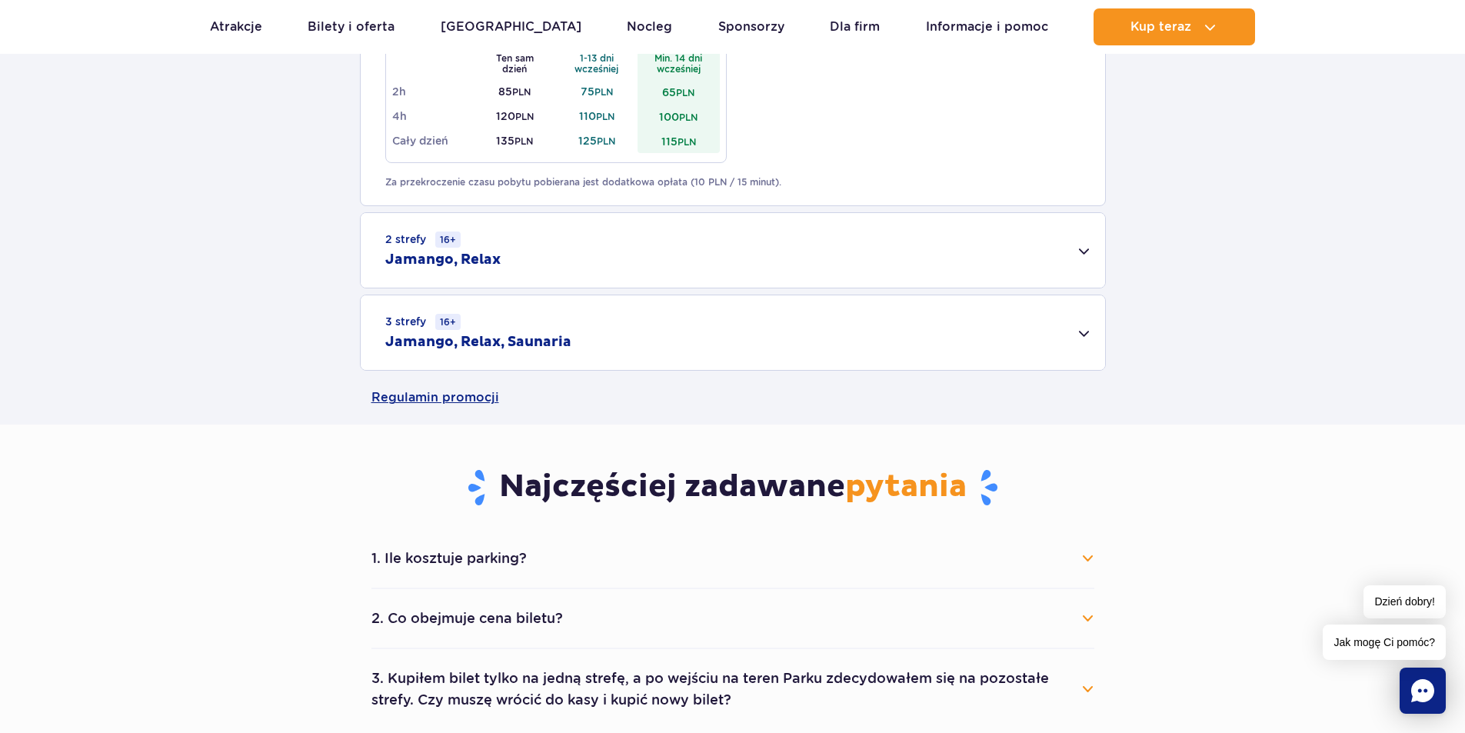
scroll to position [1000, 0]
click at [605, 327] on div "3 strefy 16+ Jamango, Relax, Saunaria" at bounding box center [733, 331] width 744 height 75
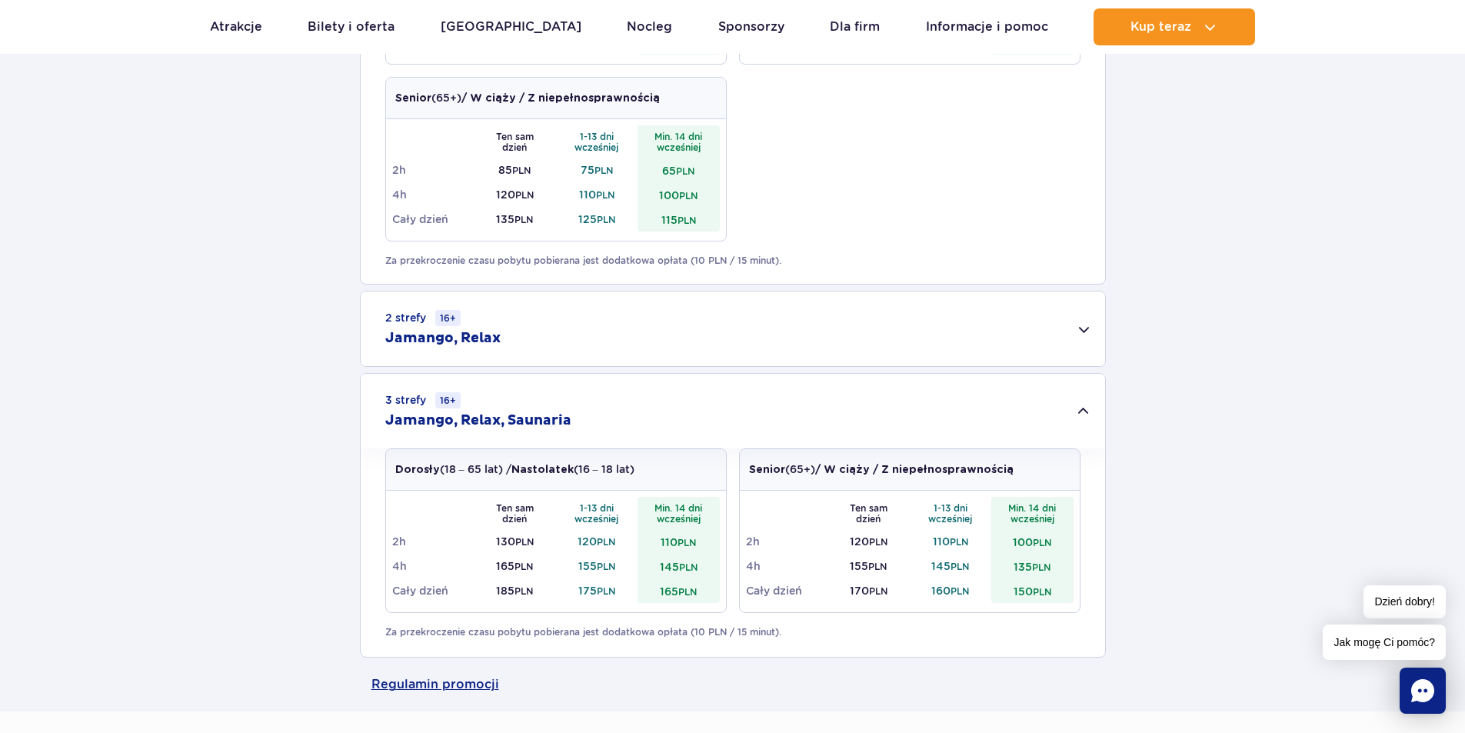
scroll to position [923, 0]
click at [561, 338] on div "2 strefy 16+ Jamango, Relax" at bounding box center [733, 326] width 744 height 75
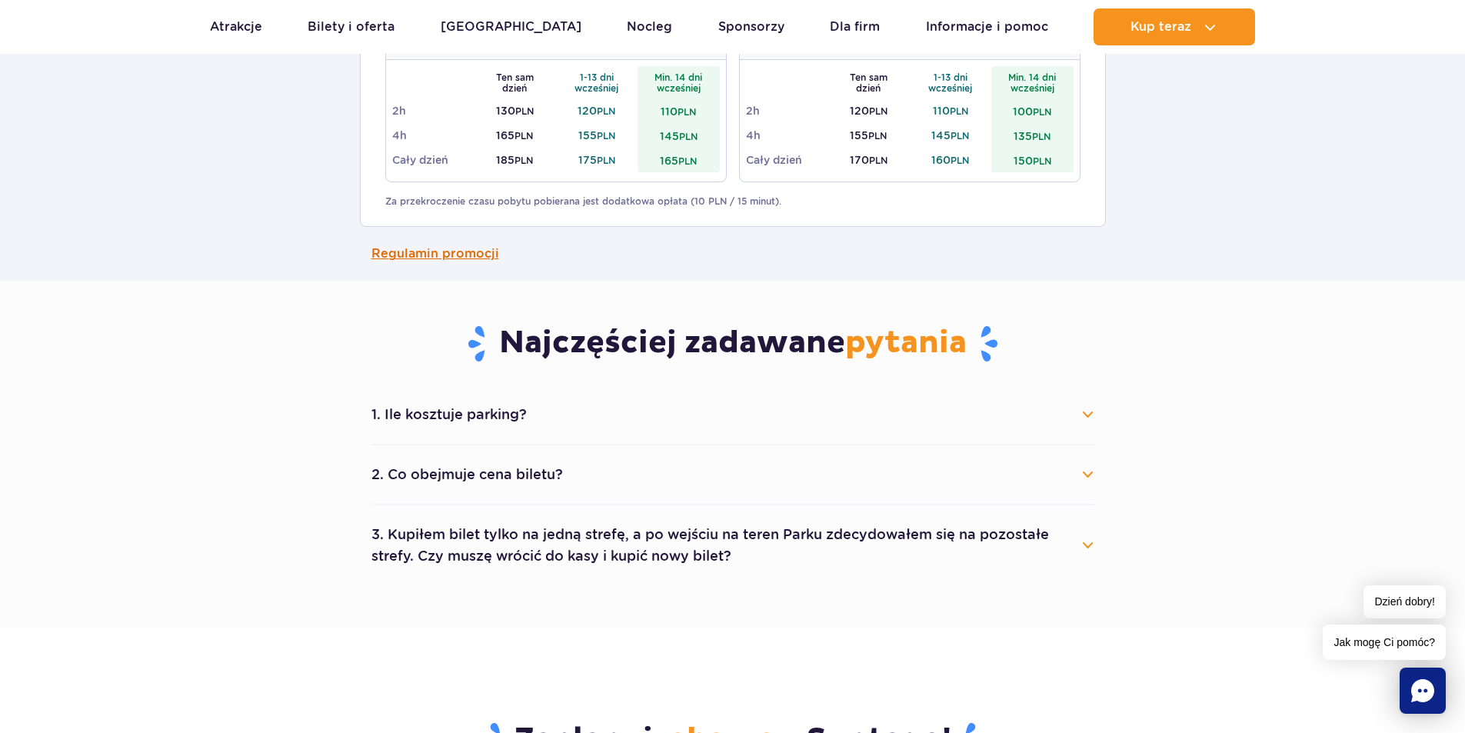
scroll to position [1615, 0]
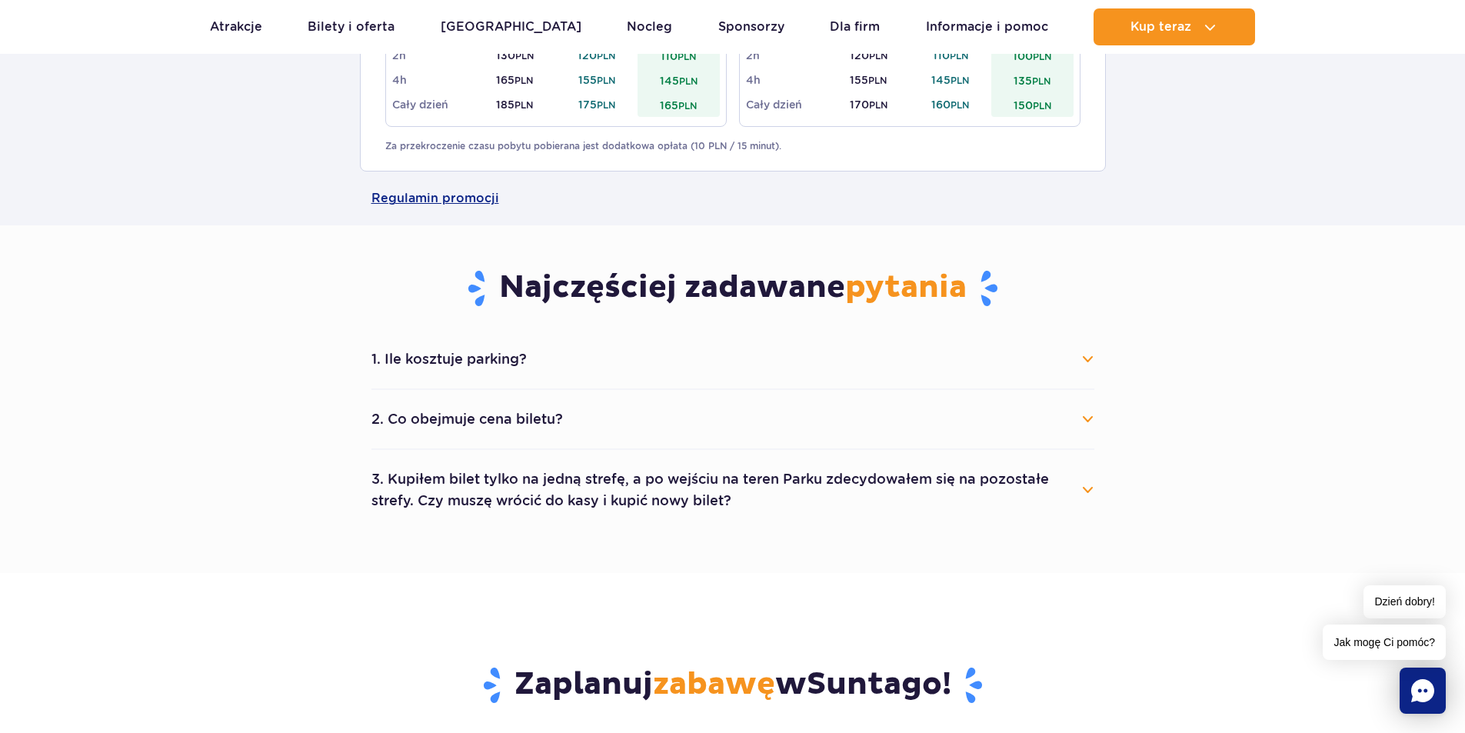
click at [479, 367] on button "1. Ile kosztuje parking?" at bounding box center [732, 359] width 723 height 34
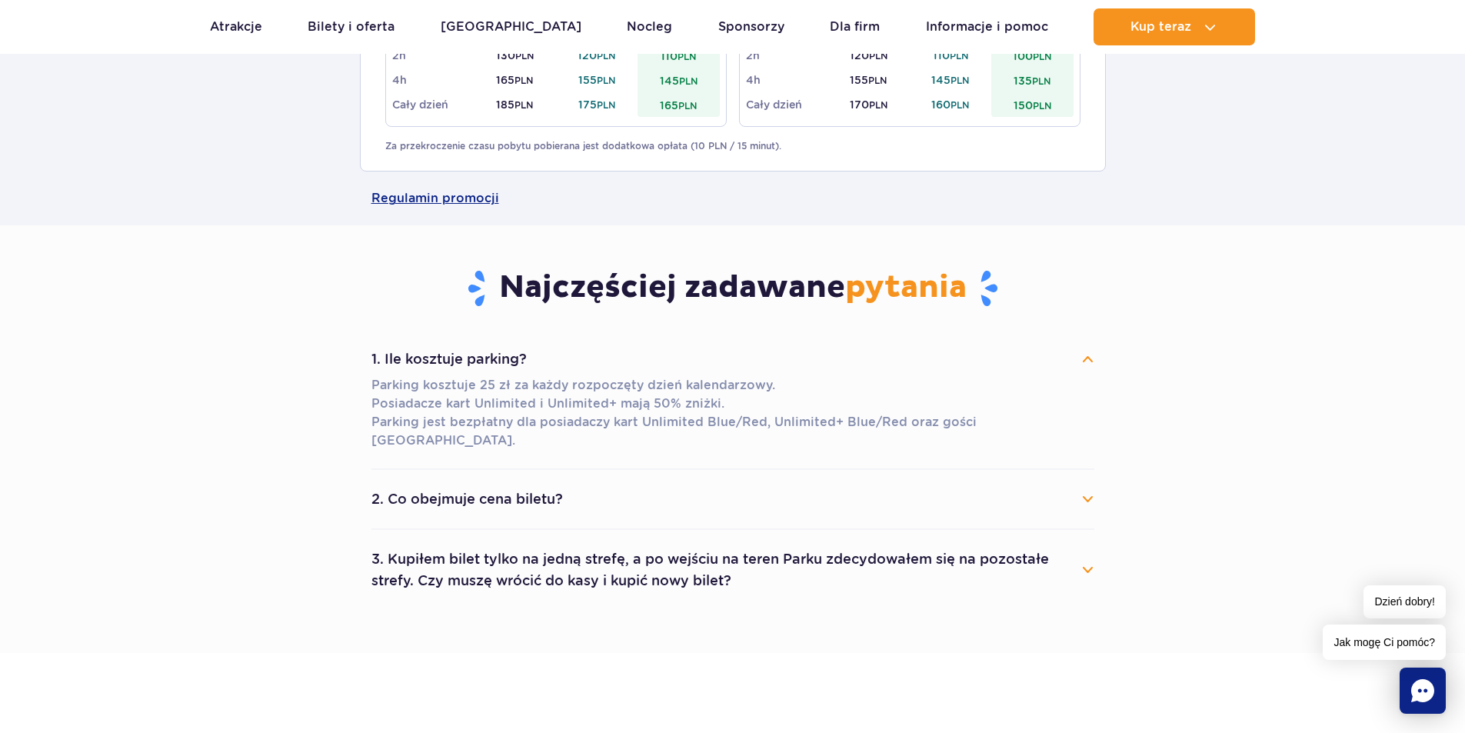
click at [491, 485] on button "2. Co obejmuje cena biletu?" at bounding box center [732, 499] width 723 height 34
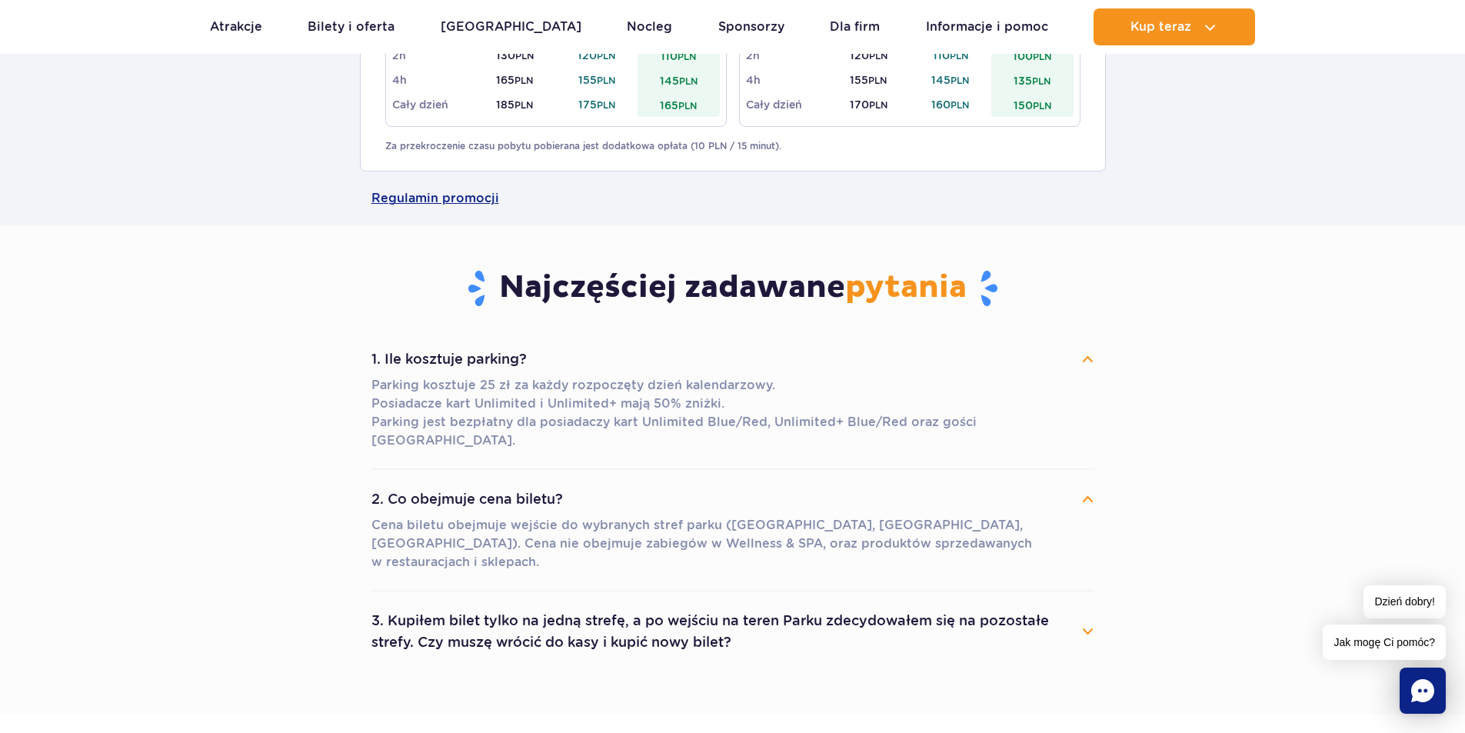
click at [514, 614] on button "3. Kupiłem bilet tylko na jedną strefę, a po wejściu na teren Parku zdecydowałe…" at bounding box center [732, 631] width 723 height 55
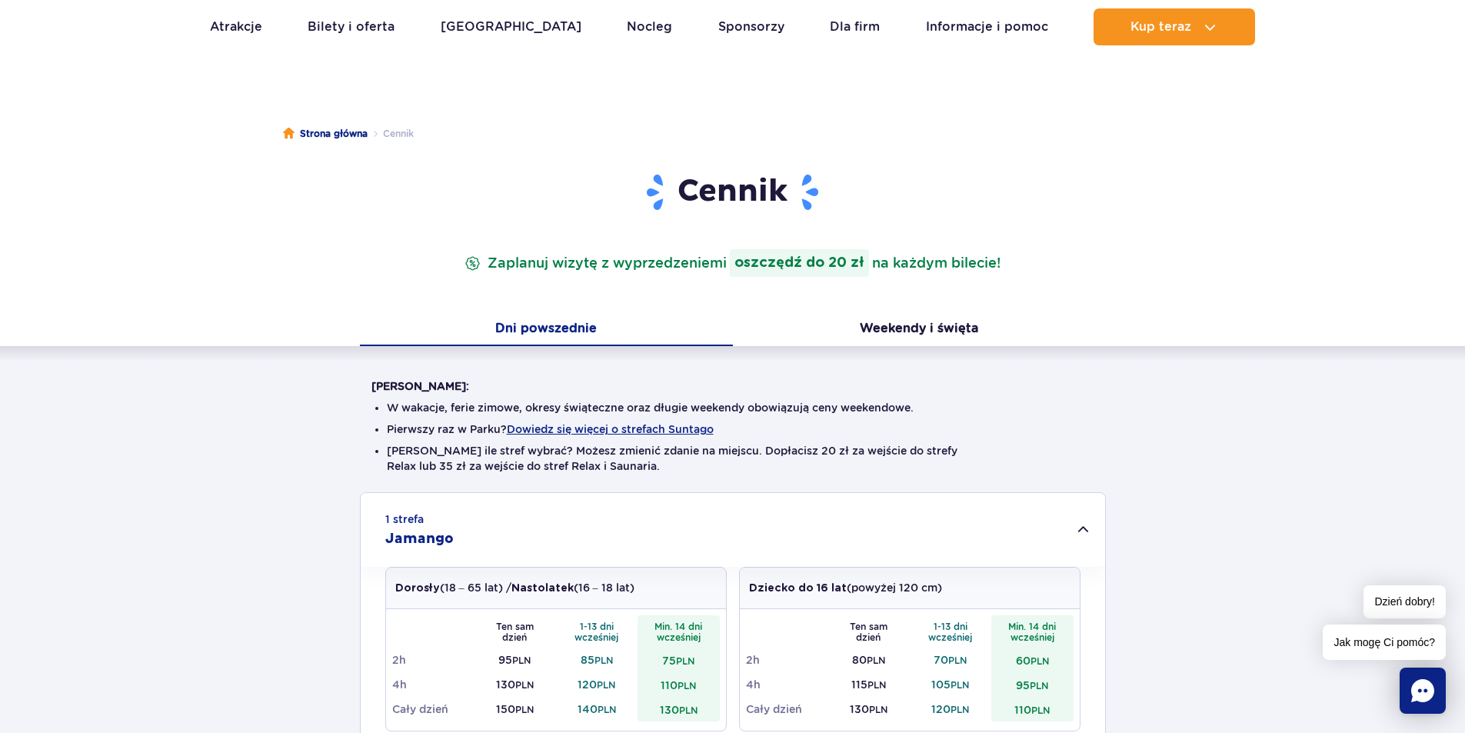
scroll to position [0, 0]
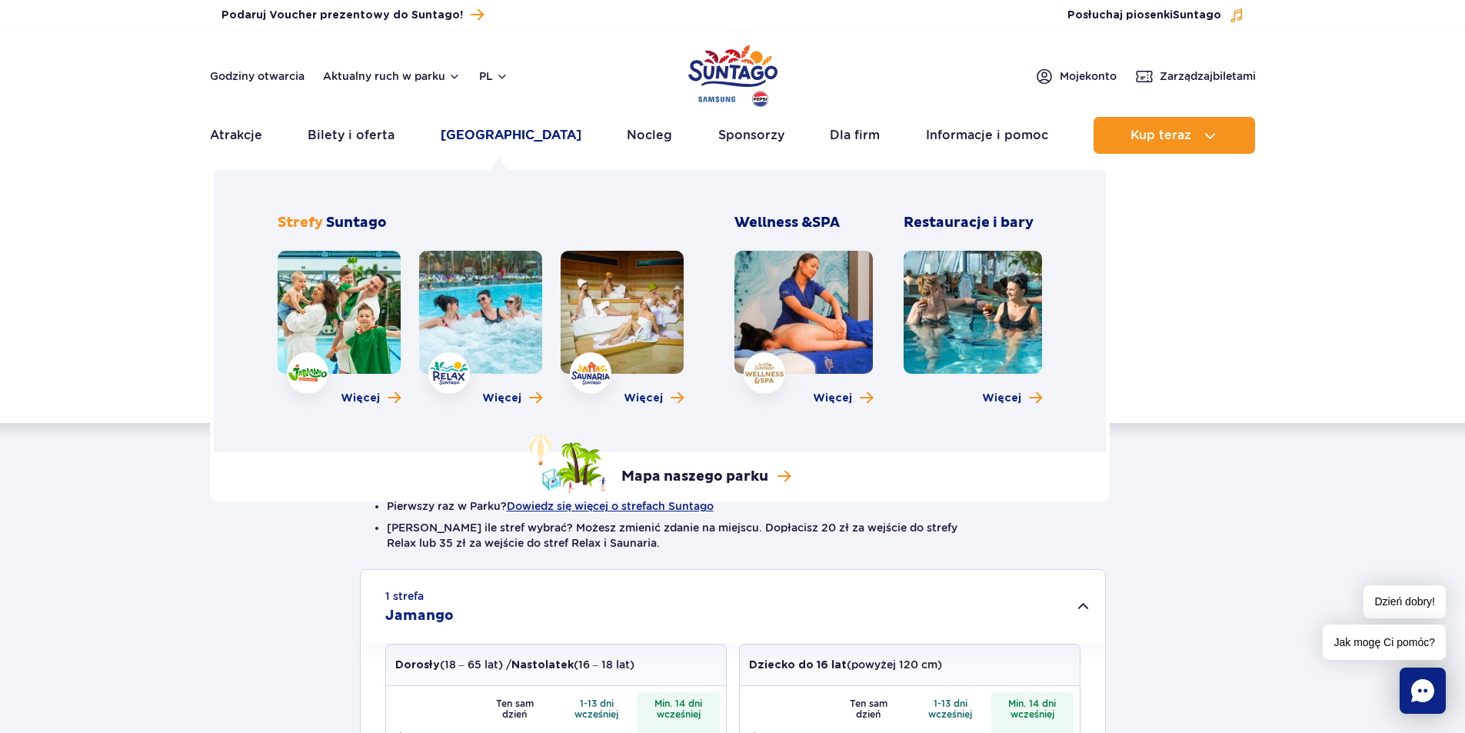
click at [508, 131] on link "[GEOGRAPHIC_DATA]" at bounding box center [511, 135] width 141 height 37
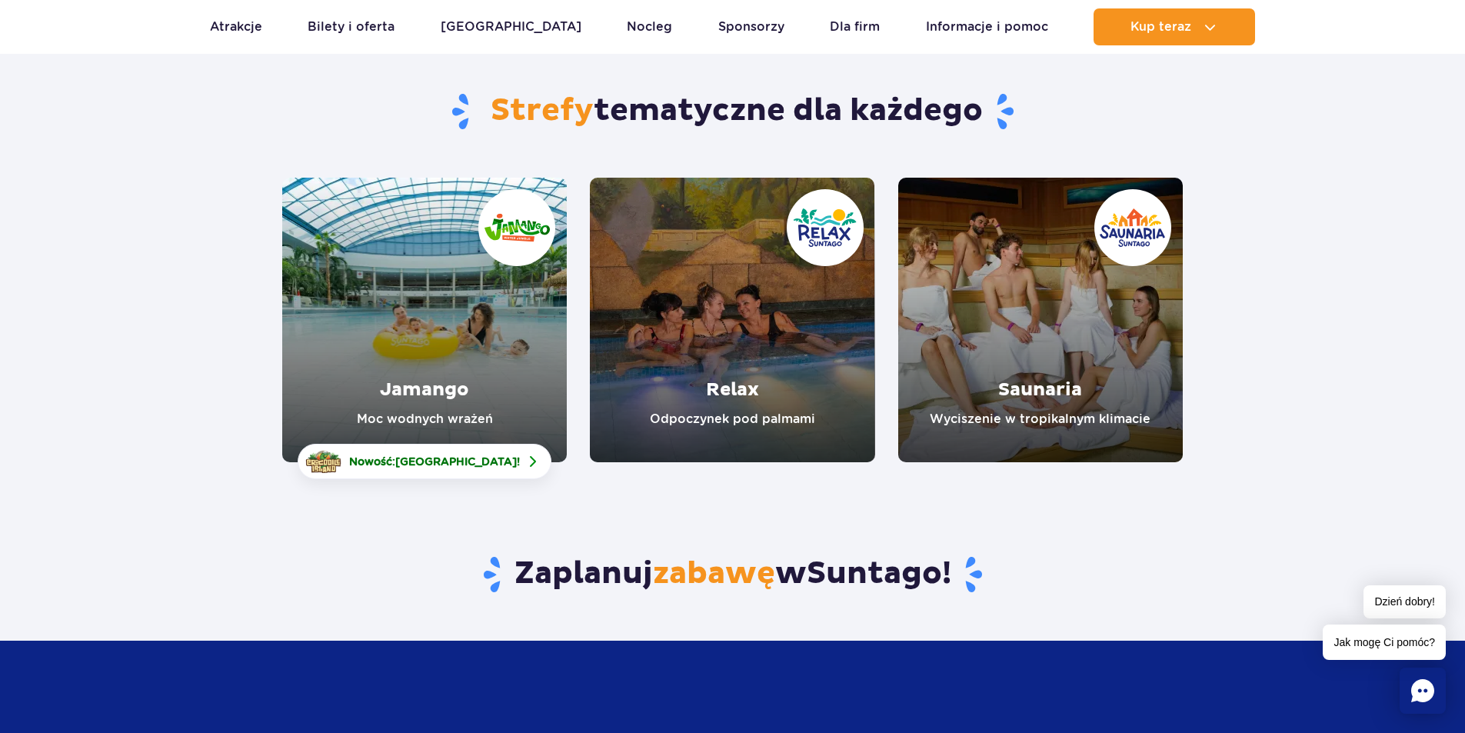
scroll to position [154, 0]
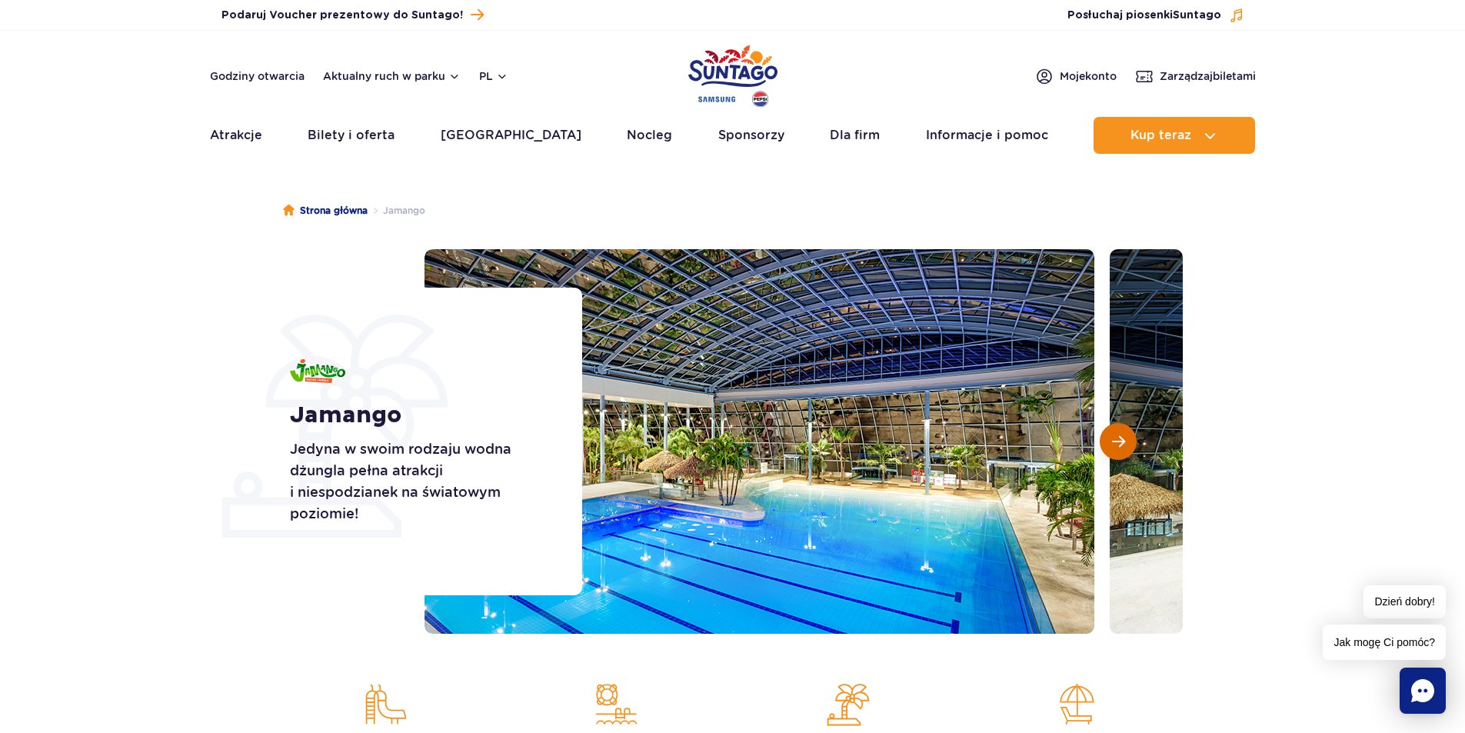
click at [1123, 431] on button "Następny slajd" at bounding box center [1118, 441] width 37 height 37
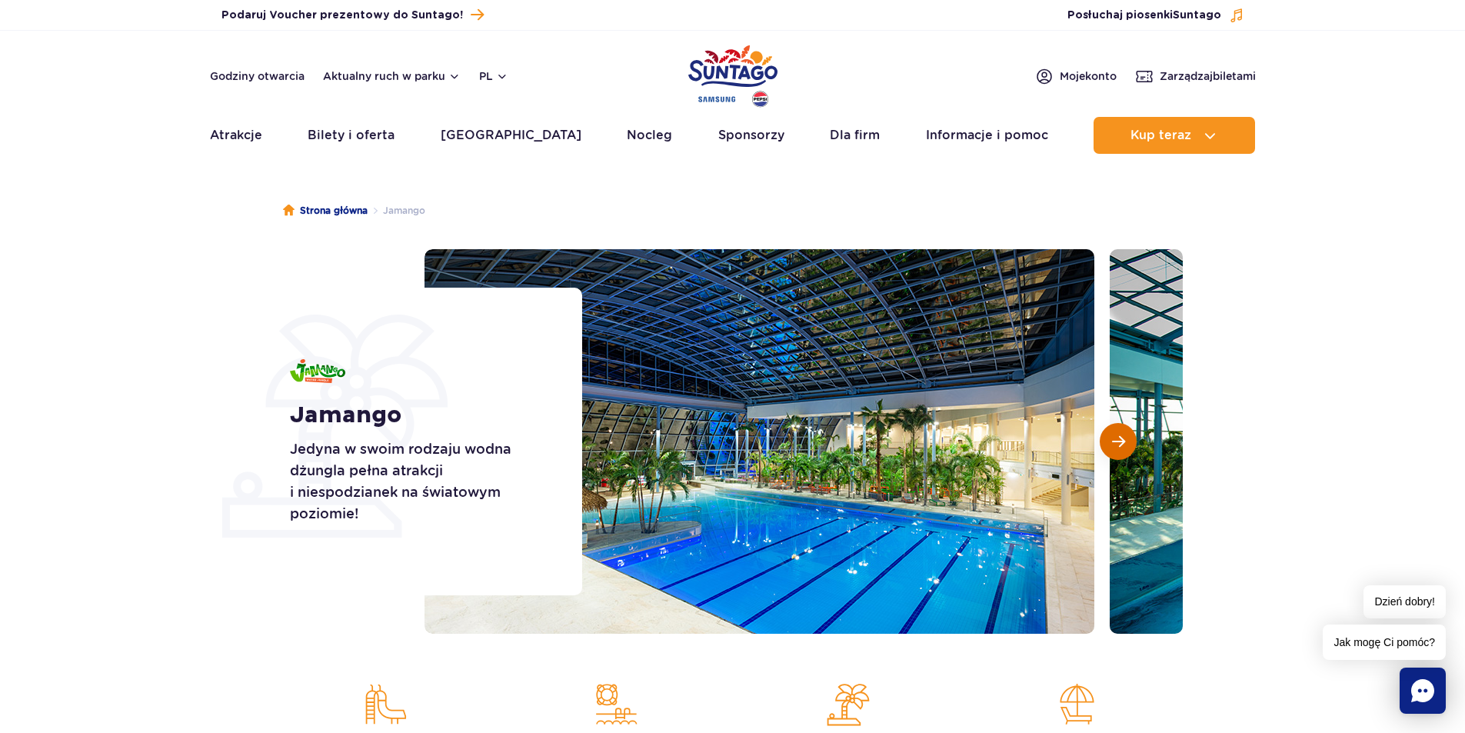
click at [1123, 431] on button "Następny slajd" at bounding box center [1118, 441] width 37 height 37
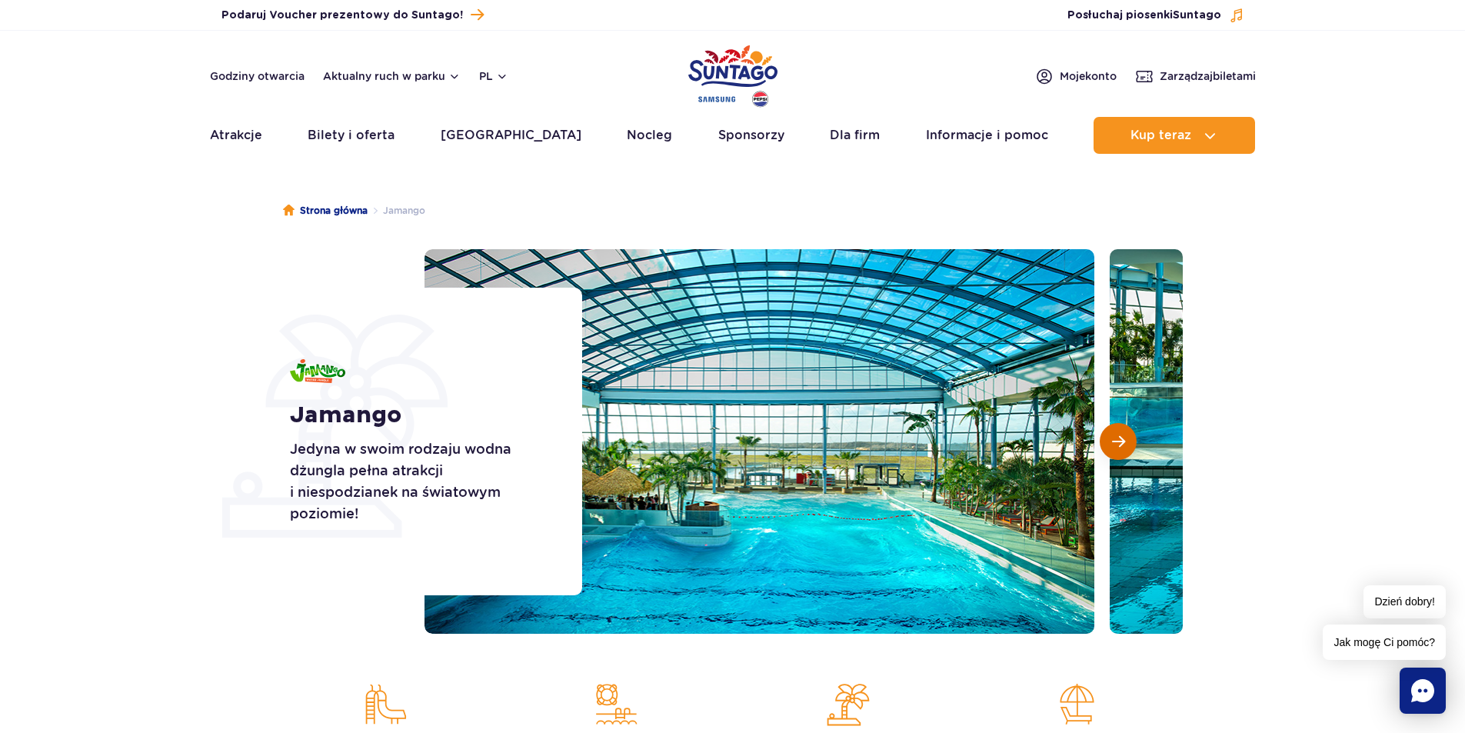
click at [1123, 431] on button "Następny slajd" at bounding box center [1118, 441] width 37 height 37
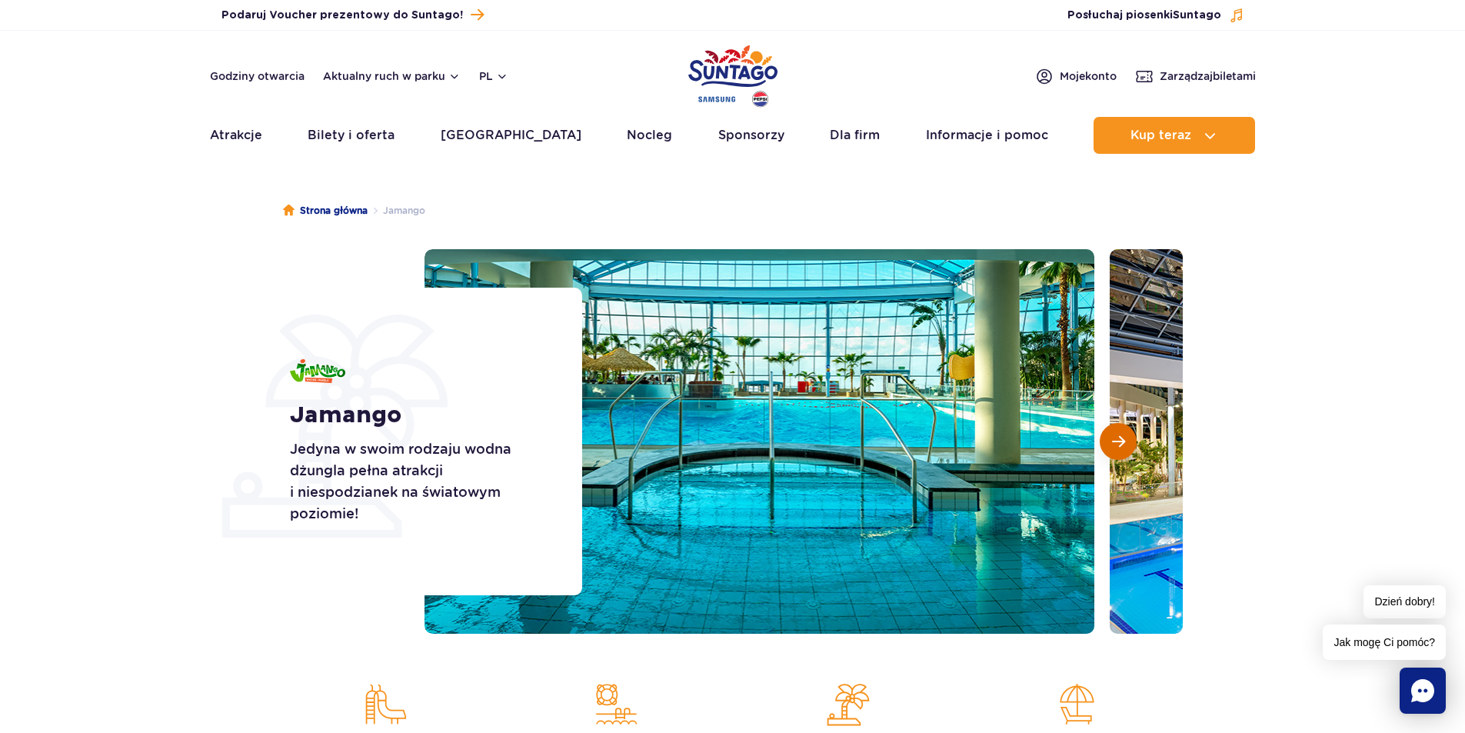
click at [1123, 431] on button "Następny slajd" at bounding box center [1118, 441] width 37 height 37
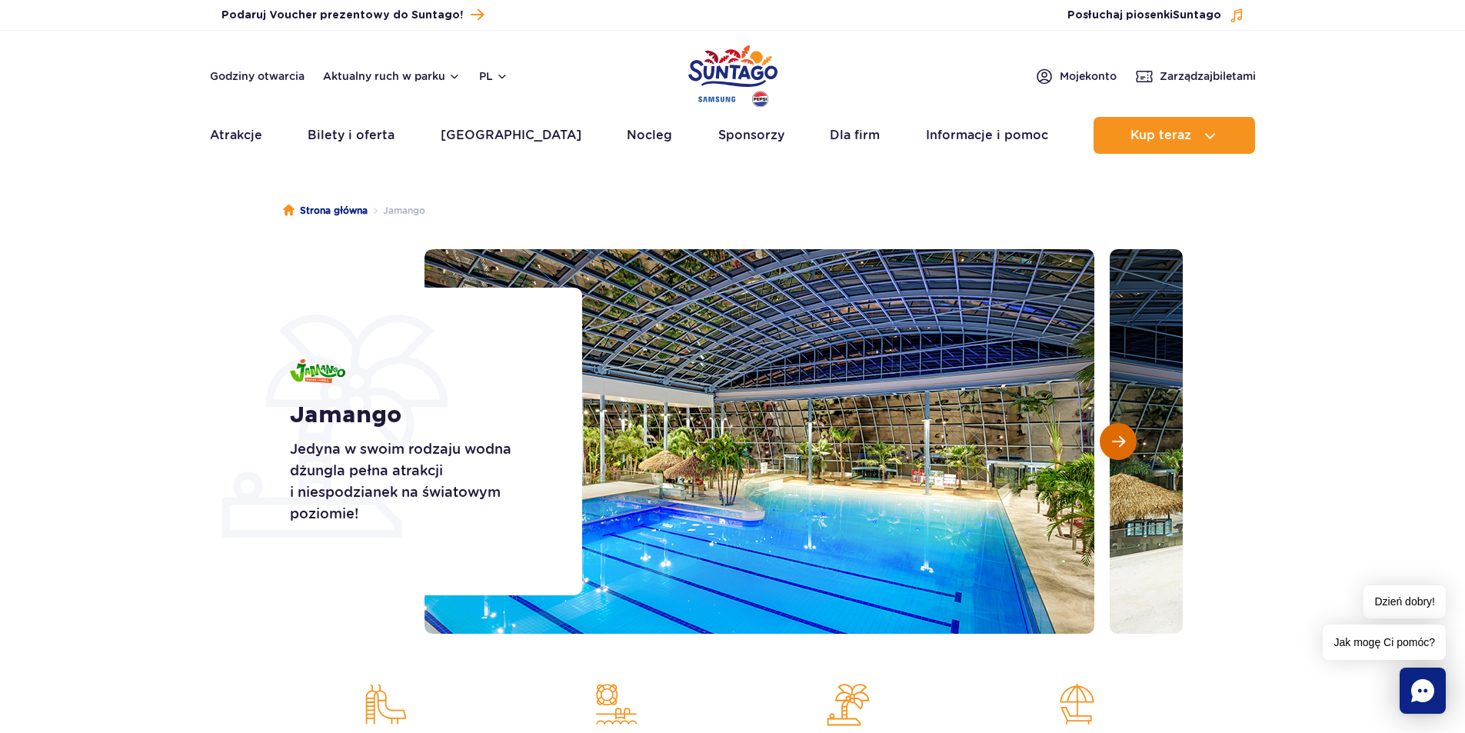
click at [1123, 431] on button "Następny slajd" at bounding box center [1118, 441] width 37 height 37
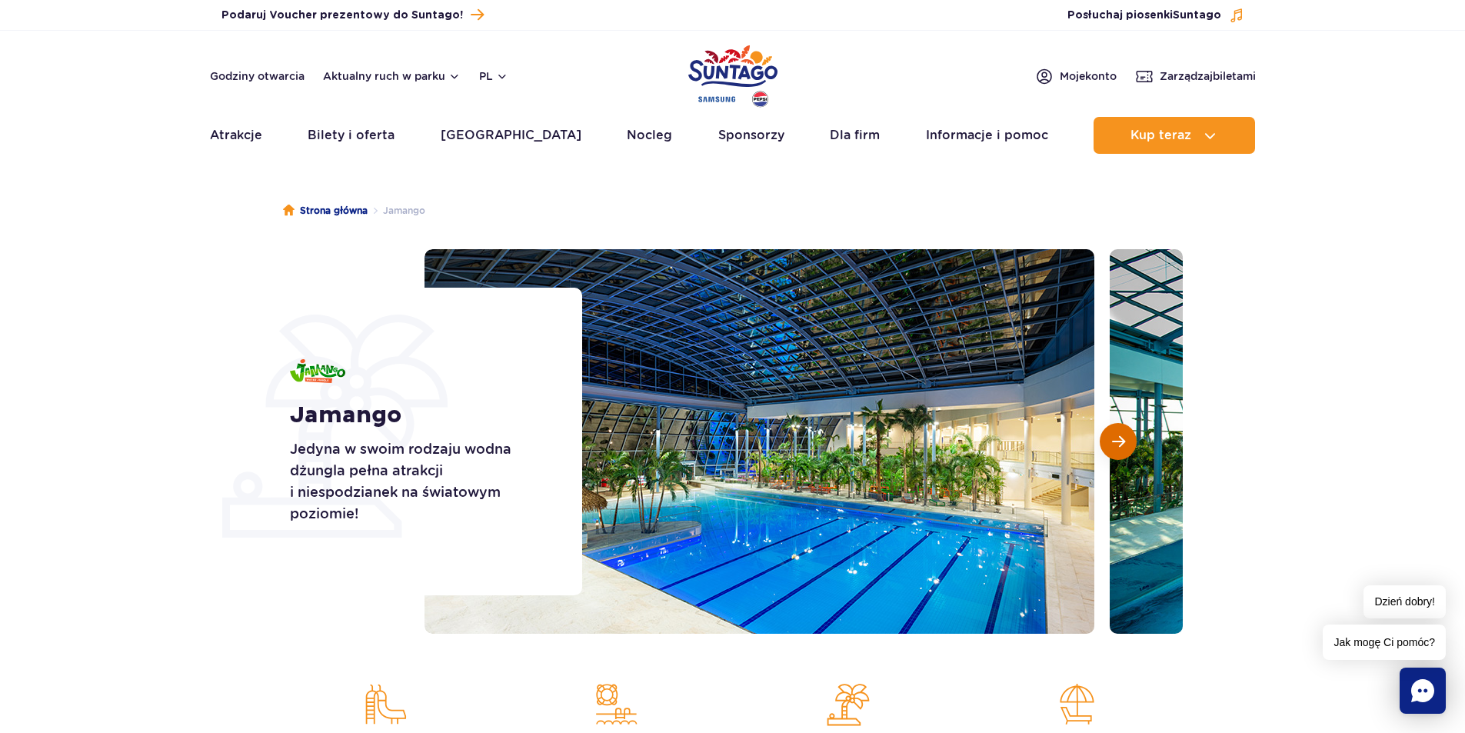
click at [1123, 431] on button "Następny slajd" at bounding box center [1118, 441] width 37 height 37
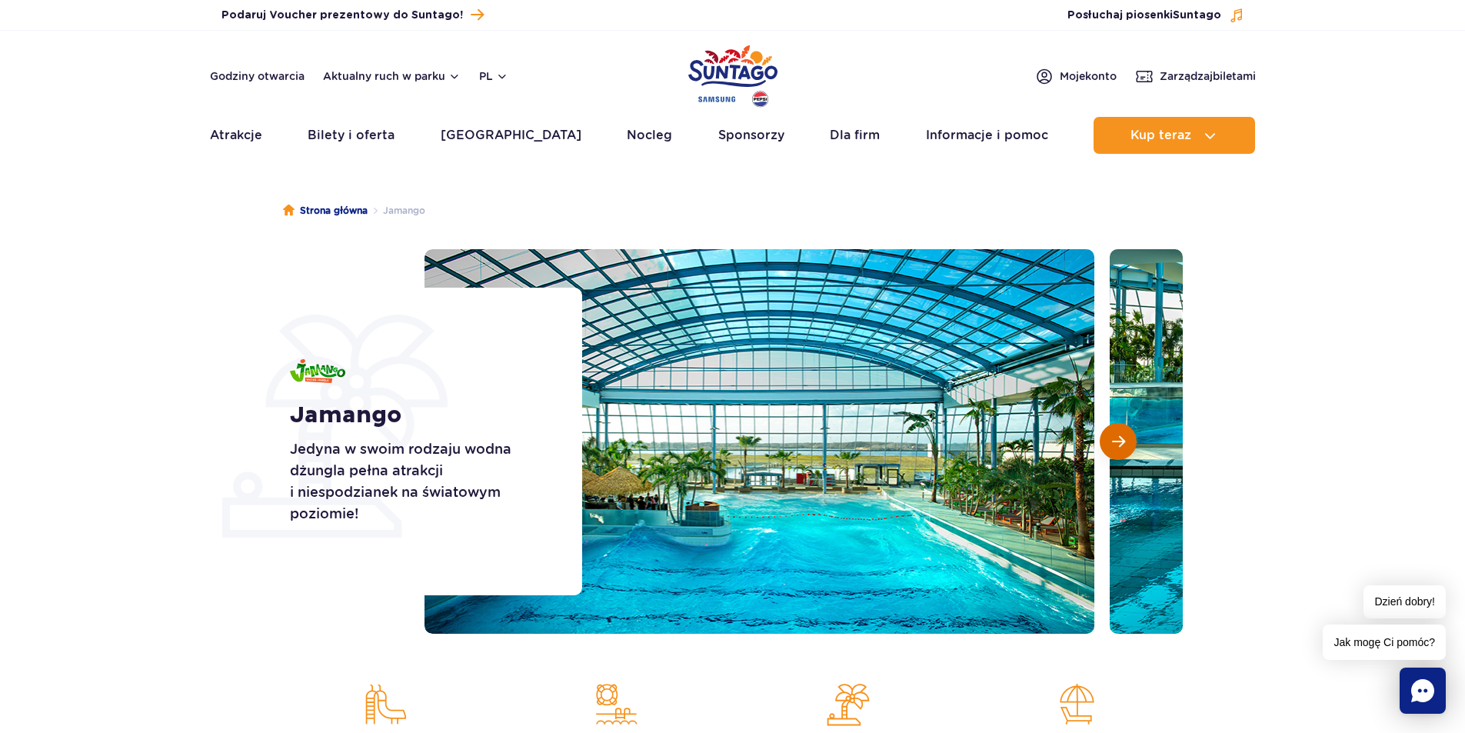
click at [1123, 431] on button "Następny slajd" at bounding box center [1118, 441] width 37 height 37
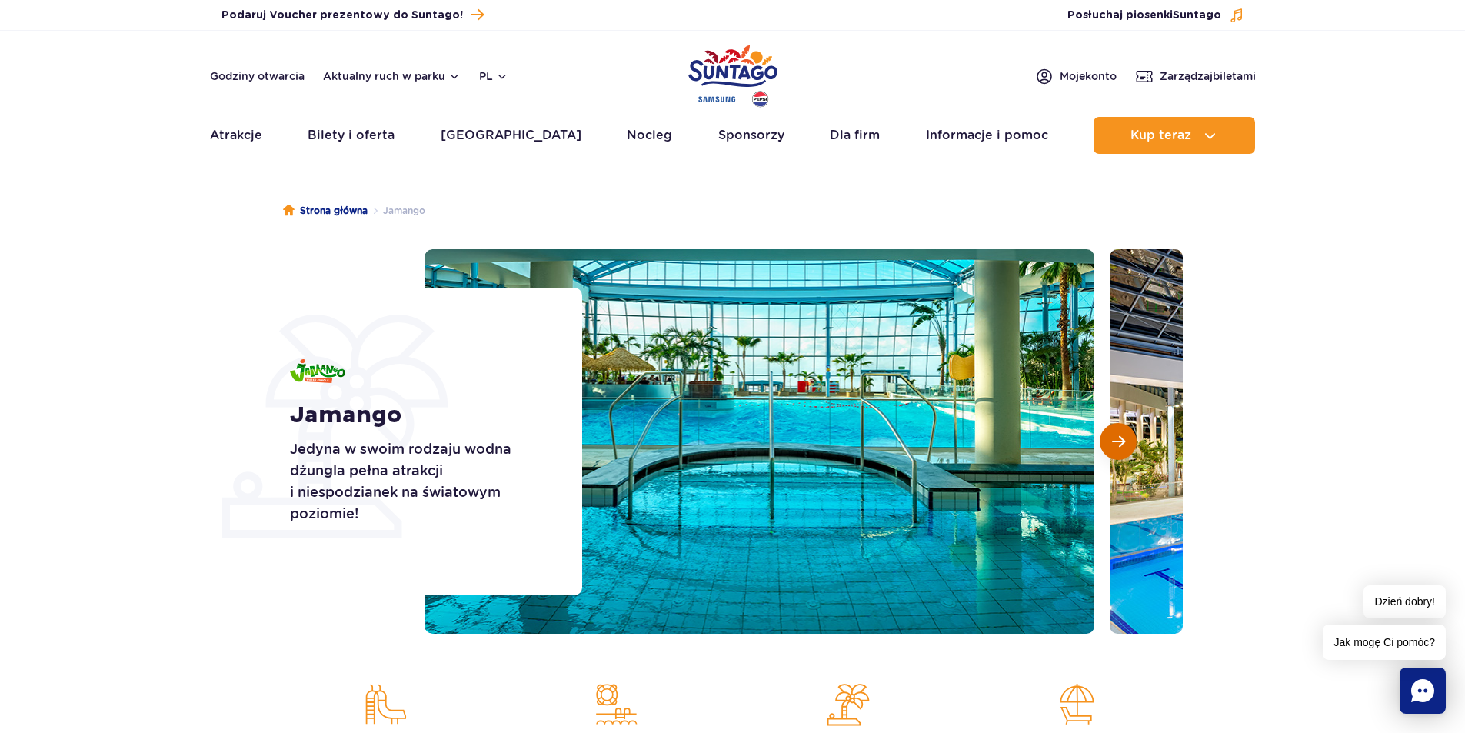
click at [1123, 431] on button "Następny slajd" at bounding box center [1118, 441] width 37 height 37
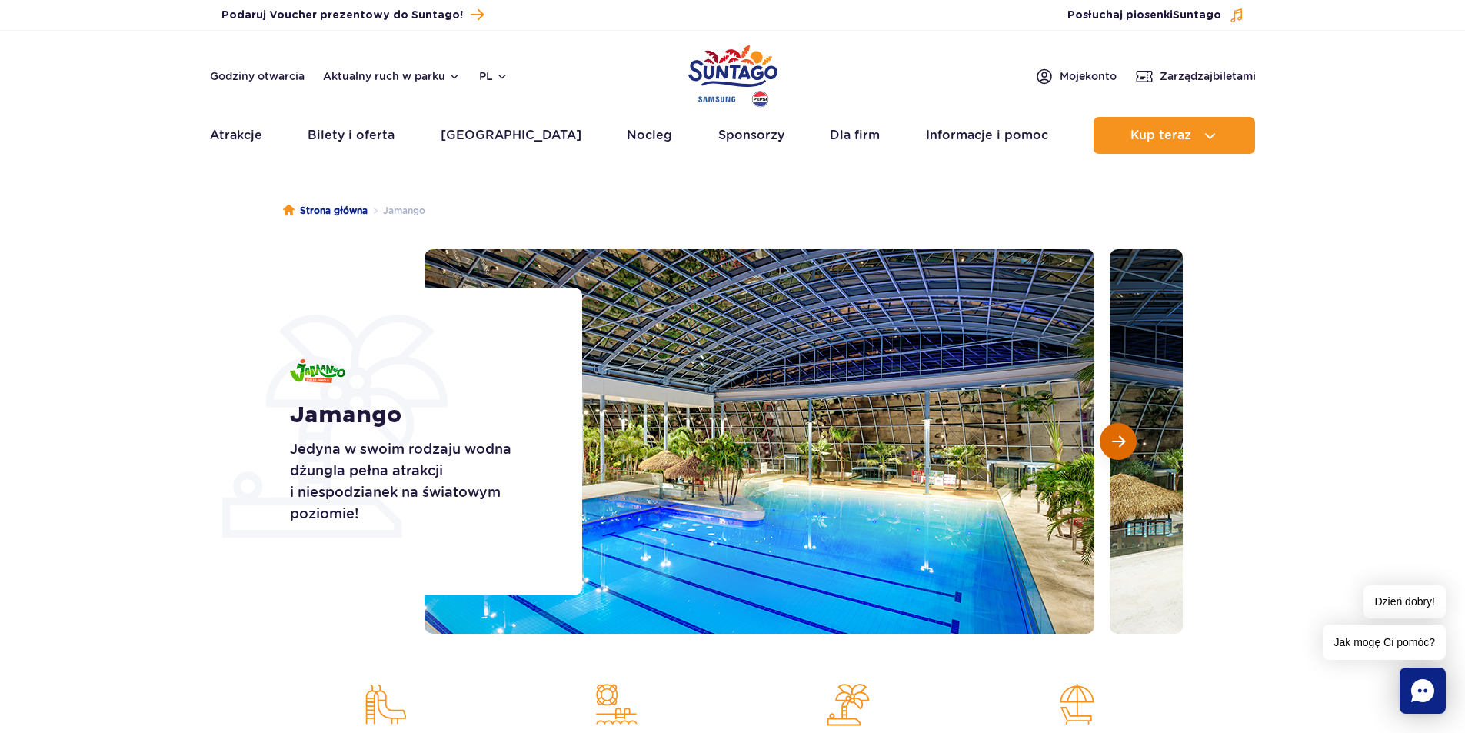
click at [1123, 431] on button "Następny slajd" at bounding box center [1118, 441] width 37 height 37
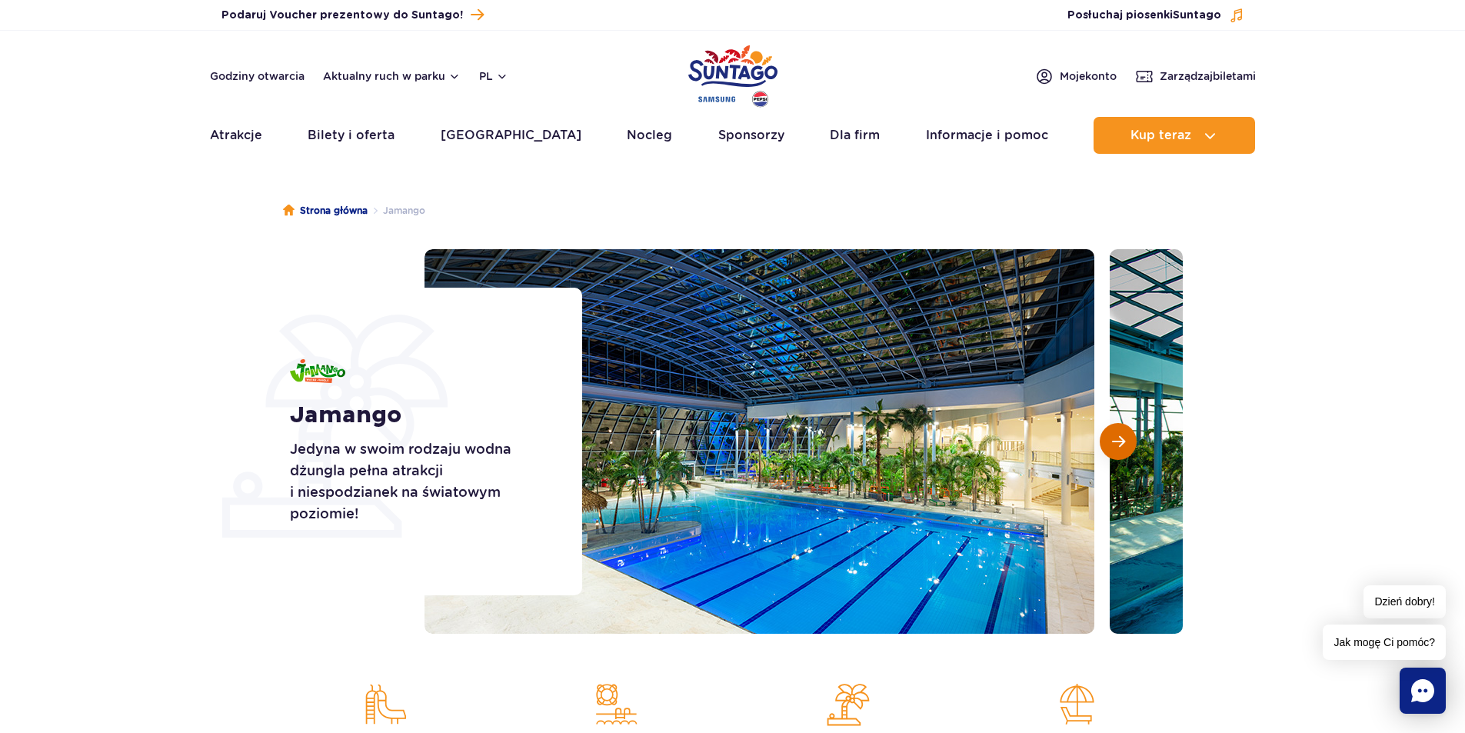
click at [1123, 431] on button "Następny slajd" at bounding box center [1118, 441] width 37 height 37
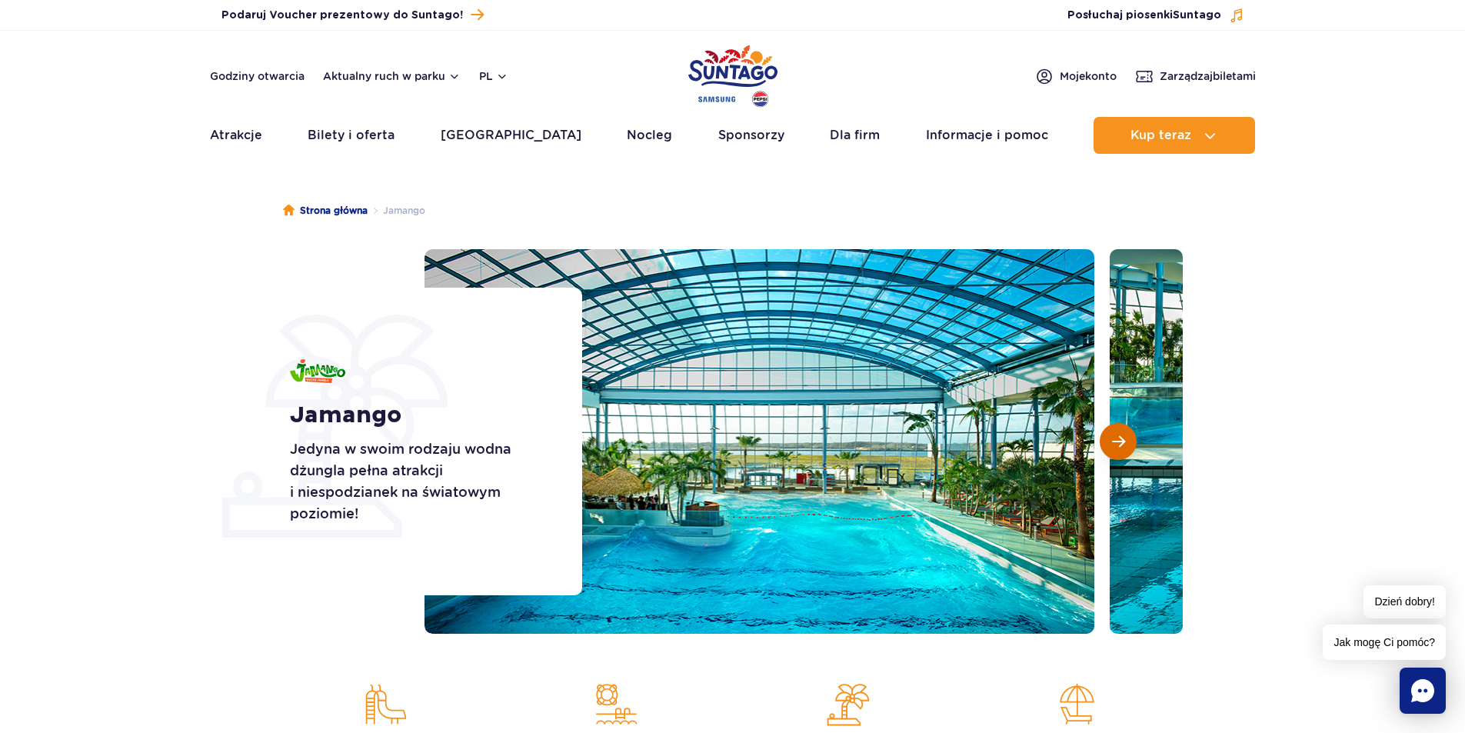
click at [1123, 431] on button "Następny slajd" at bounding box center [1118, 441] width 37 height 37
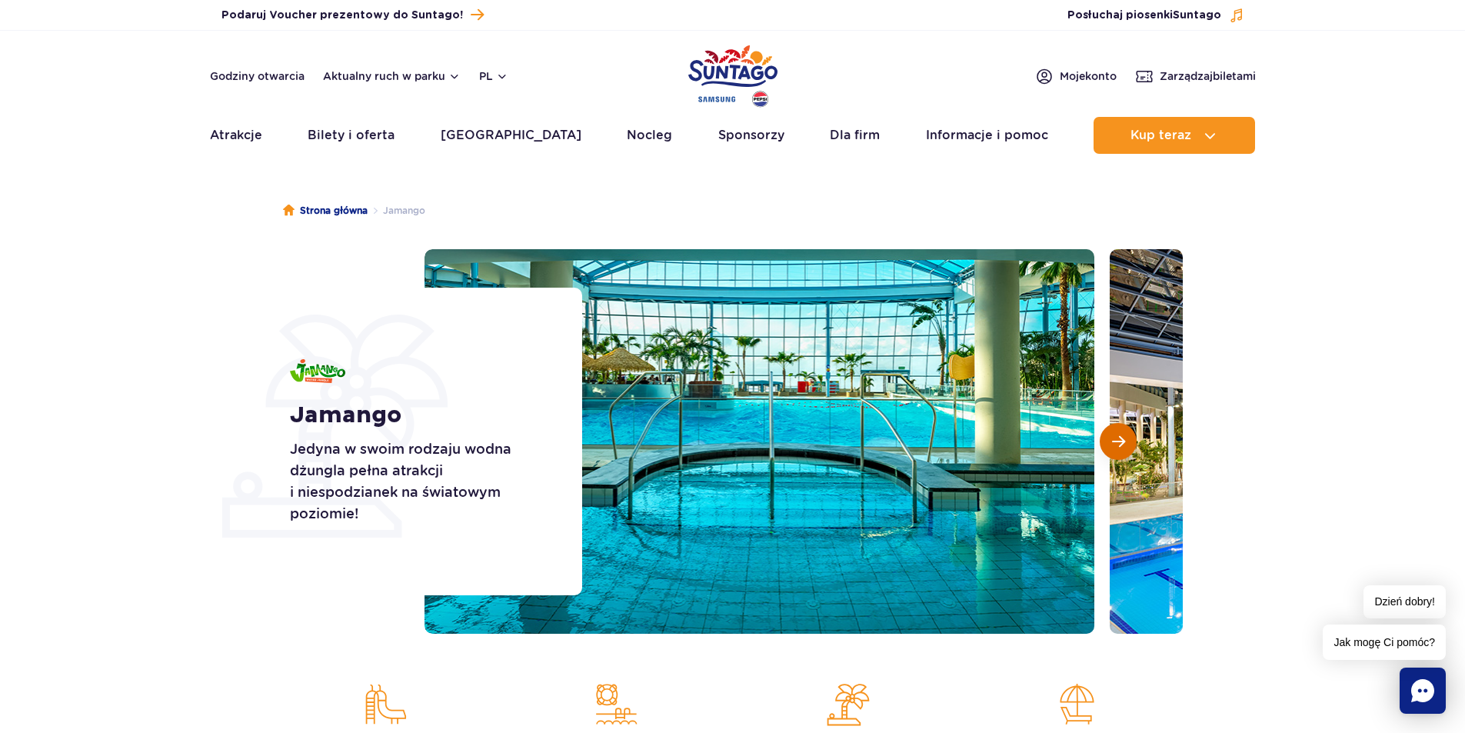
click at [1123, 431] on button "Następny slajd" at bounding box center [1118, 441] width 37 height 37
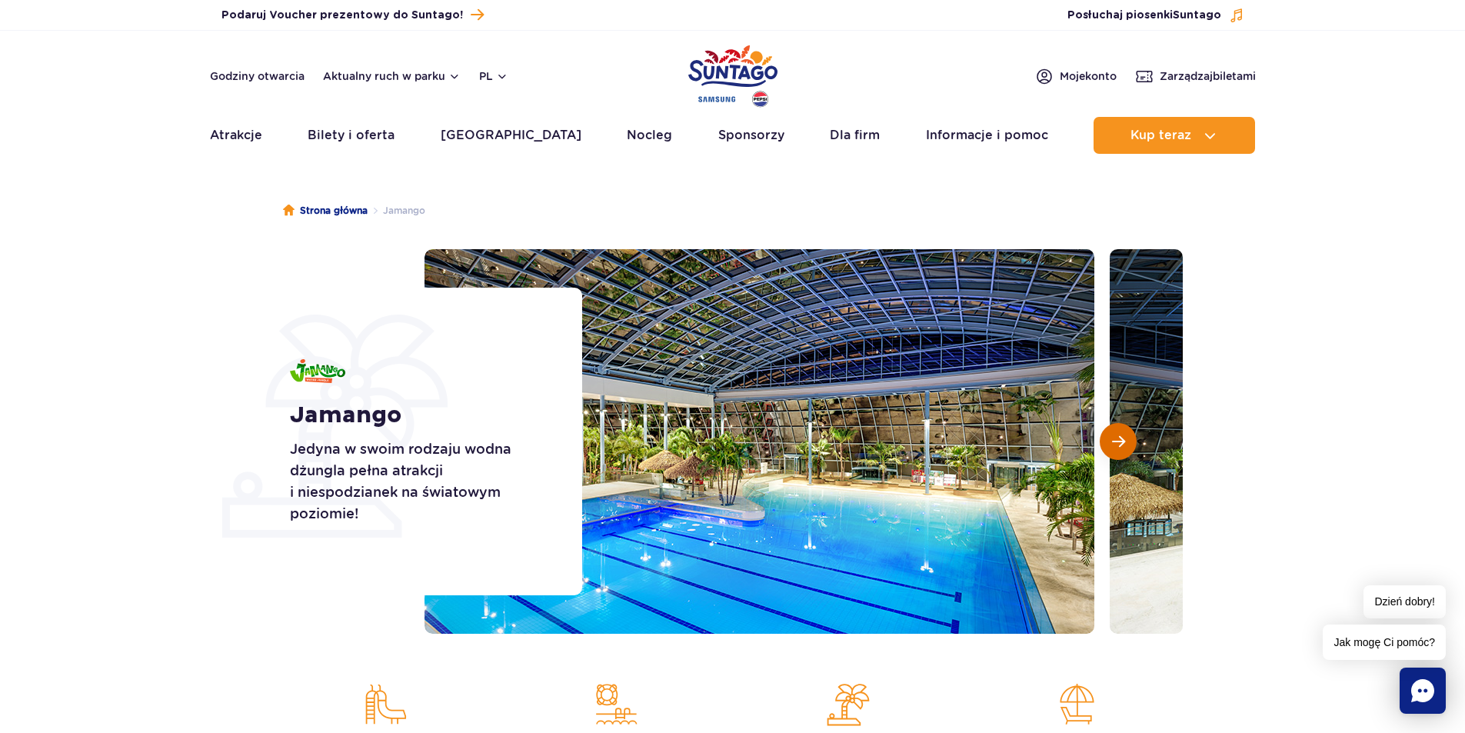
click at [1123, 431] on button "Następny slajd" at bounding box center [1118, 441] width 37 height 37
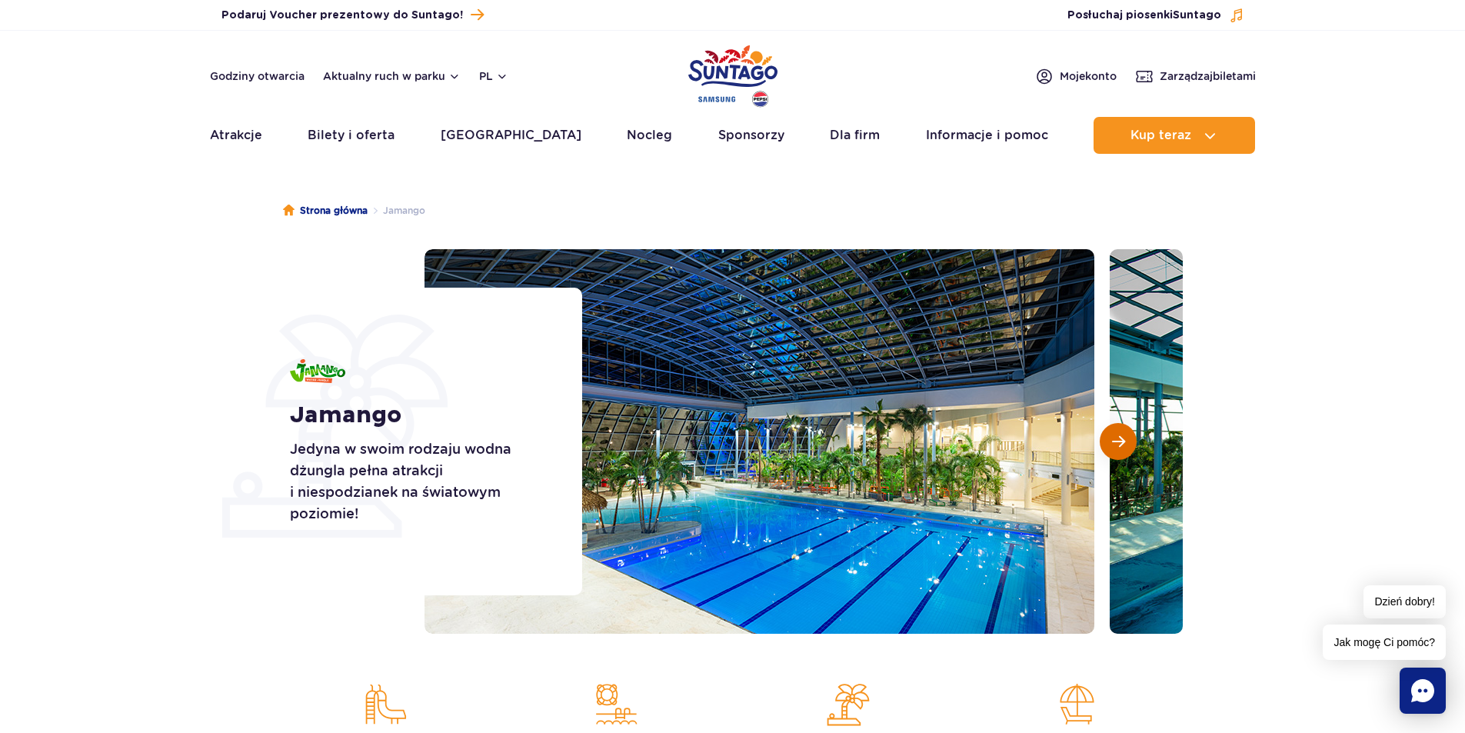
click at [1123, 431] on button "Następny slajd" at bounding box center [1118, 441] width 37 height 37
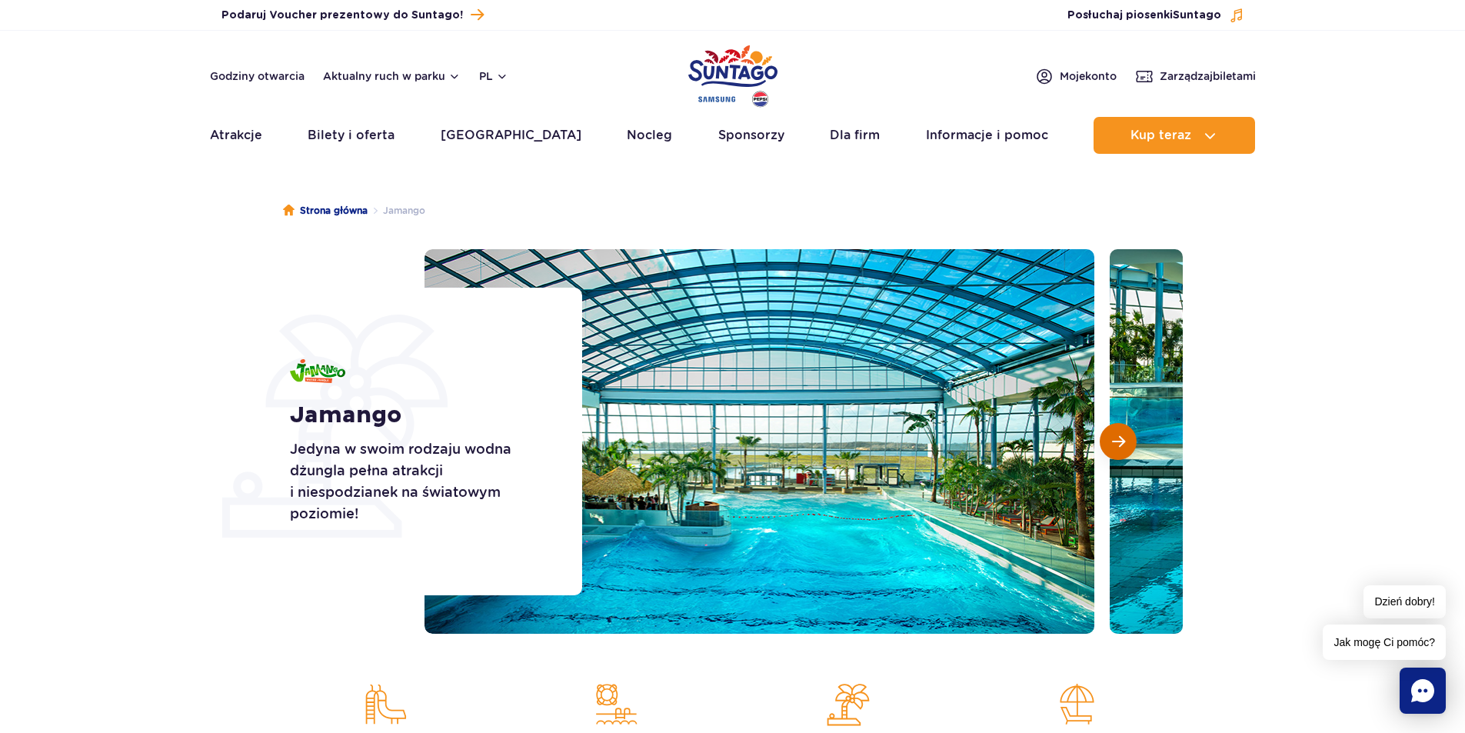
click at [1123, 431] on button "Następny slajd" at bounding box center [1118, 441] width 37 height 37
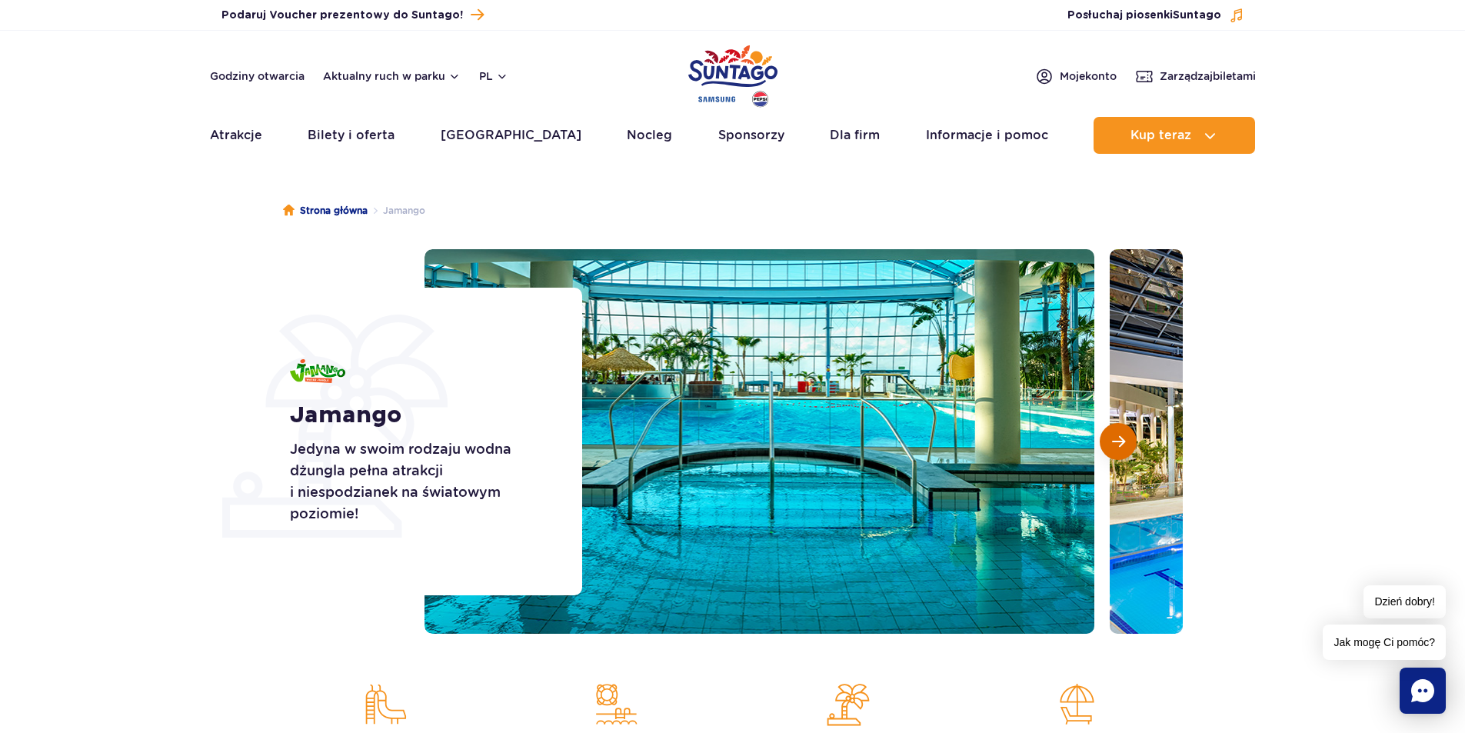
click at [1123, 431] on button "Następny slajd" at bounding box center [1118, 441] width 37 height 37
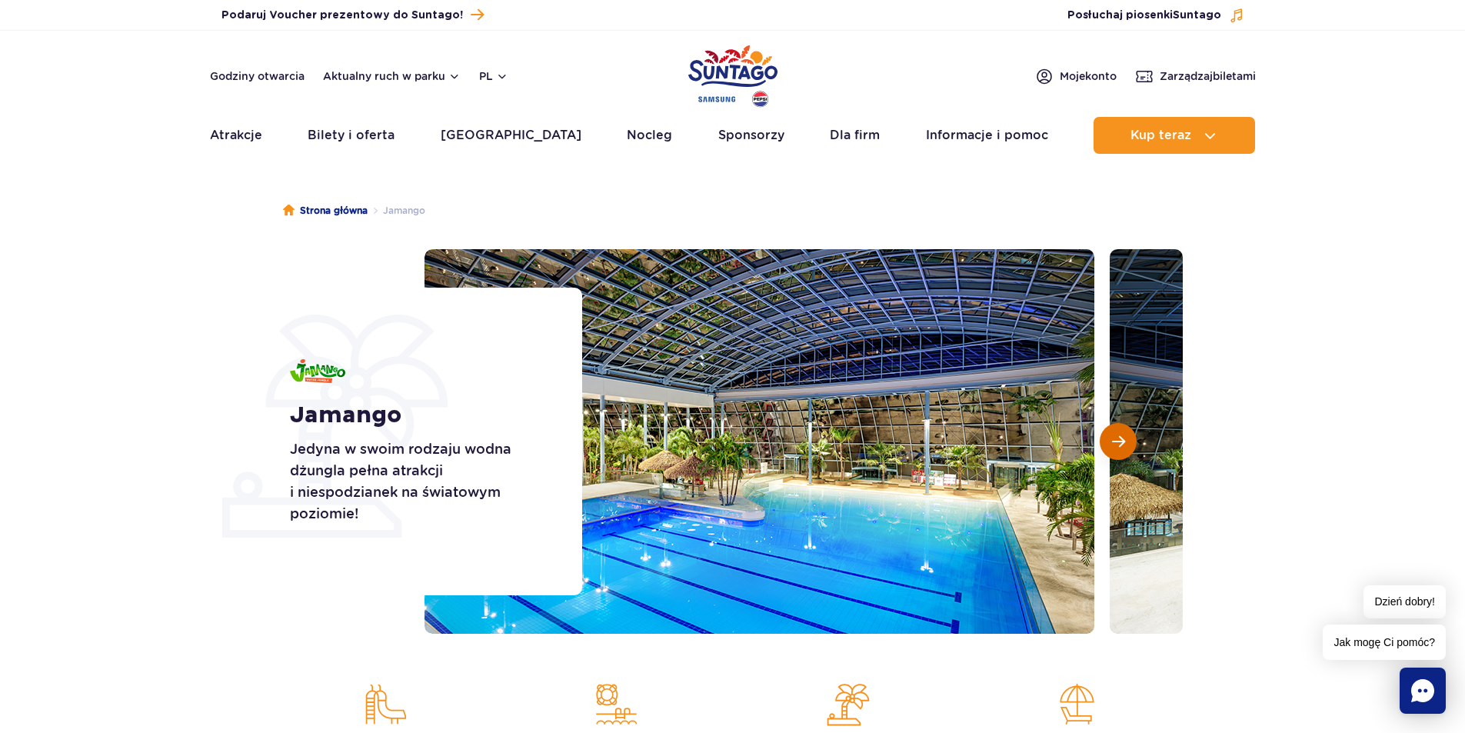
click at [1123, 431] on button "Następny slajd" at bounding box center [1118, 441] width 37 height 37
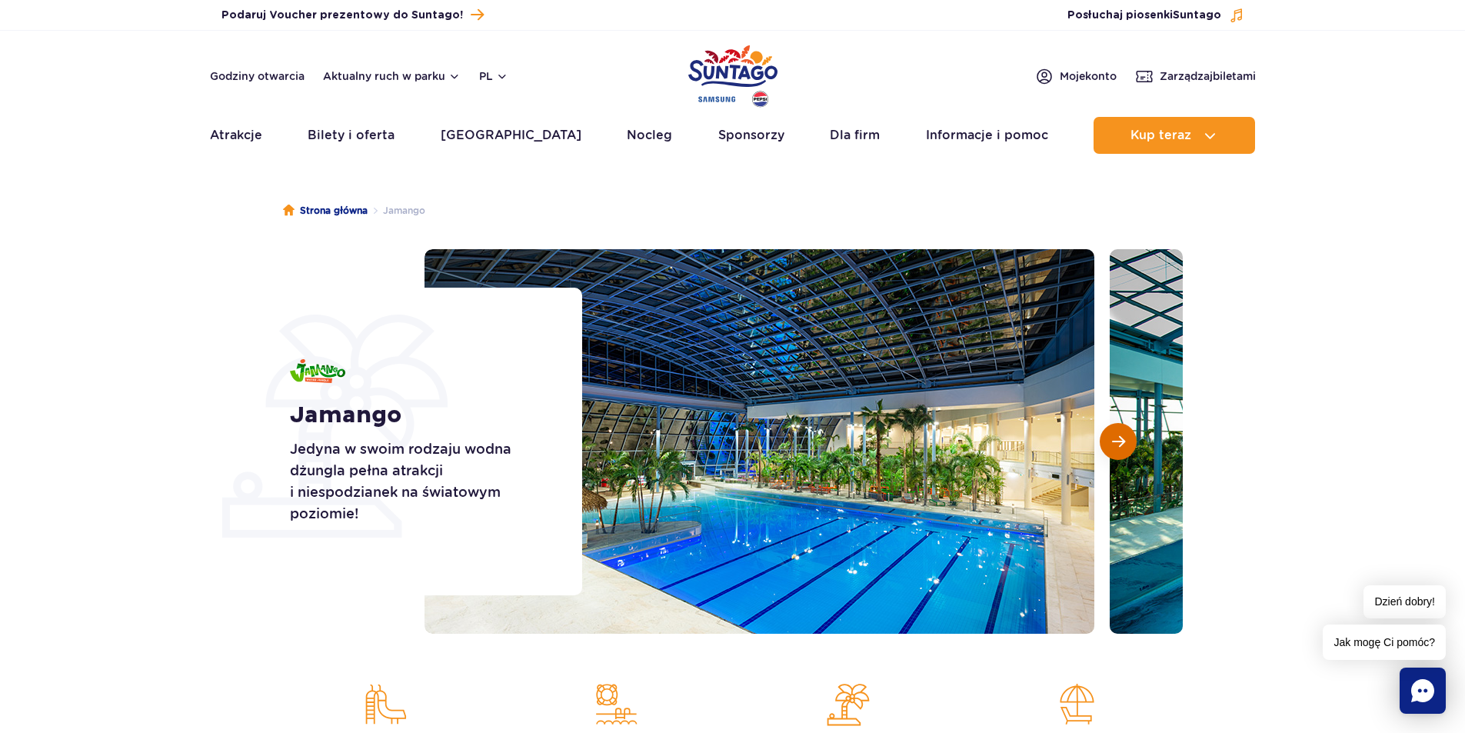
click at [1123, 431] on button "Następny slajd" at bounding box center [1118, 441] width 37 height 37
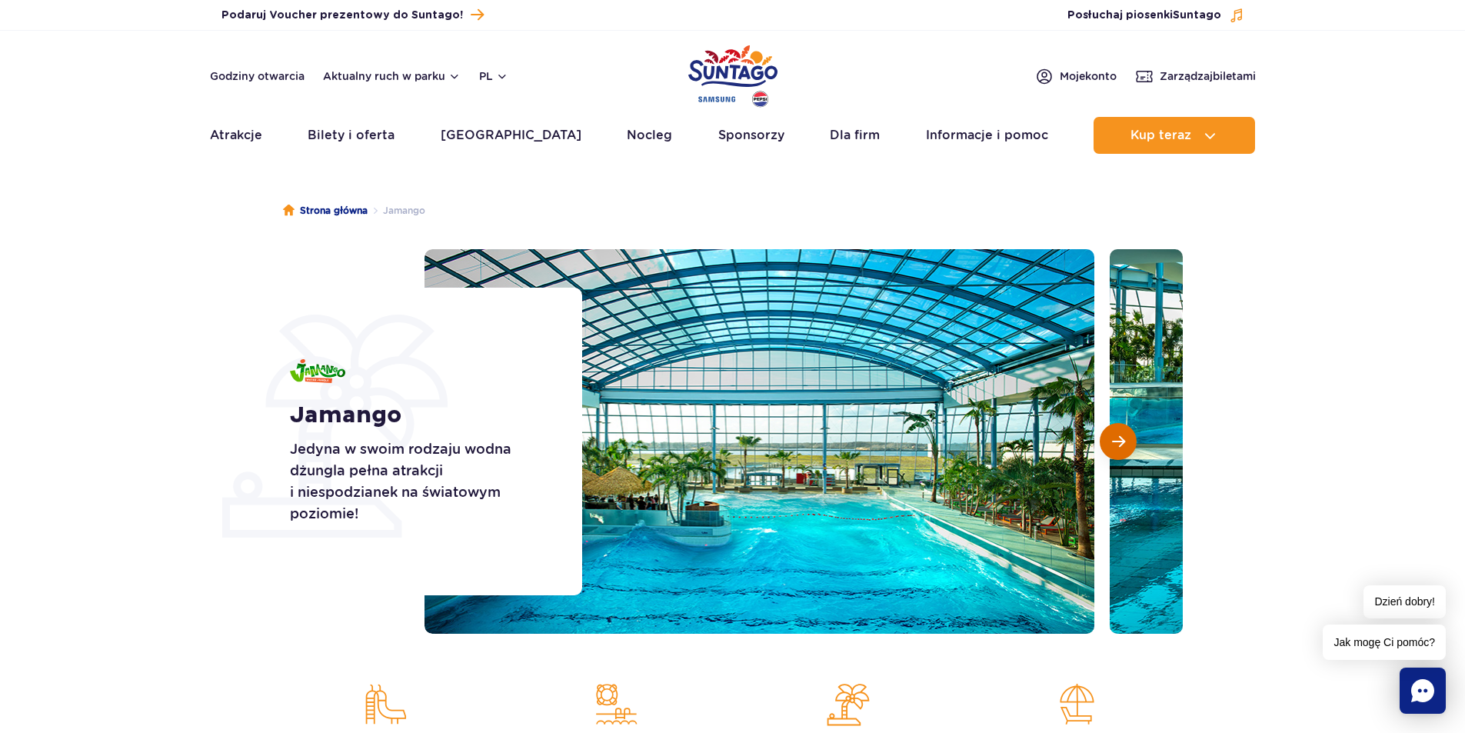
click at [1123, 431] on button "Następny slajd" at bounding box center [1118, 441] width 37 height 37
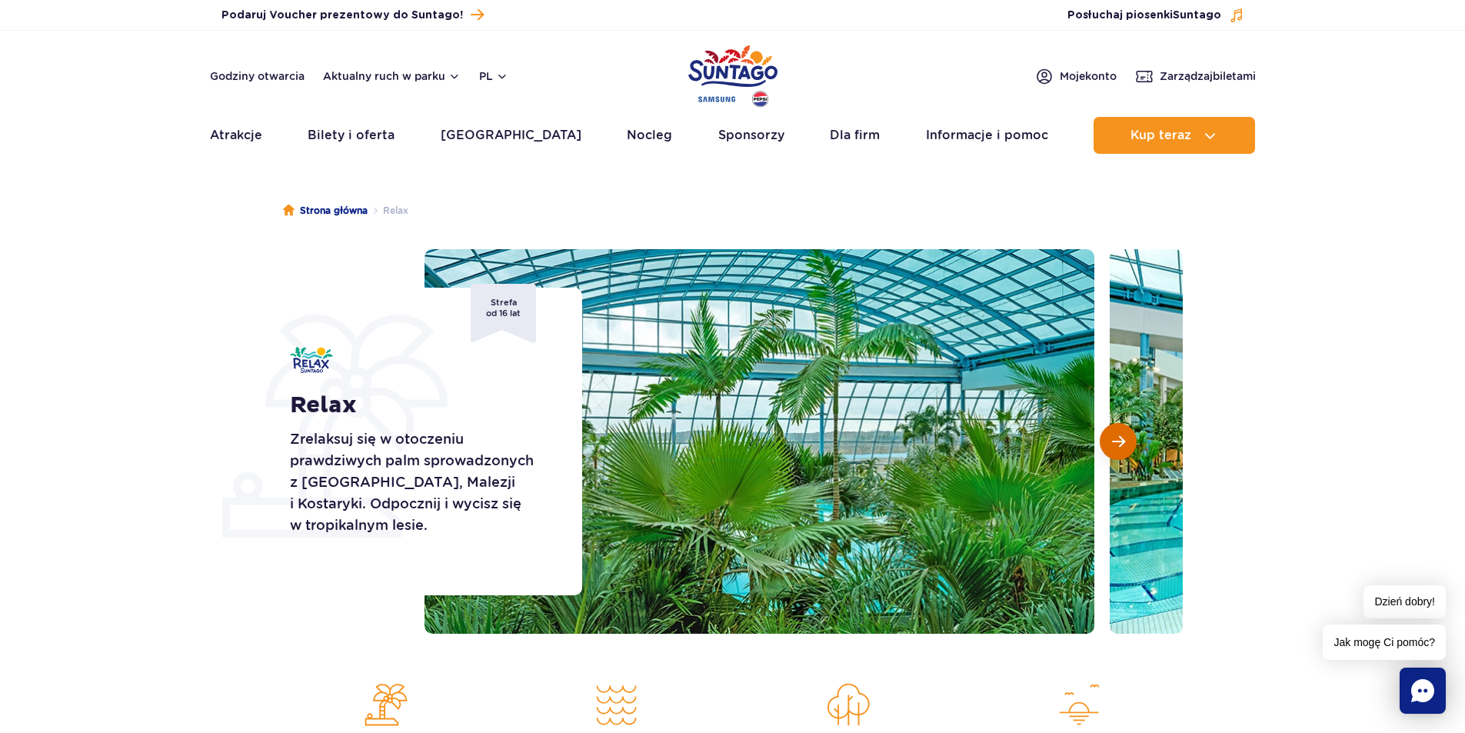
click at [1111, 435] on button "Następny slajd" at bounding box center [1118, 441] width 37 height 37
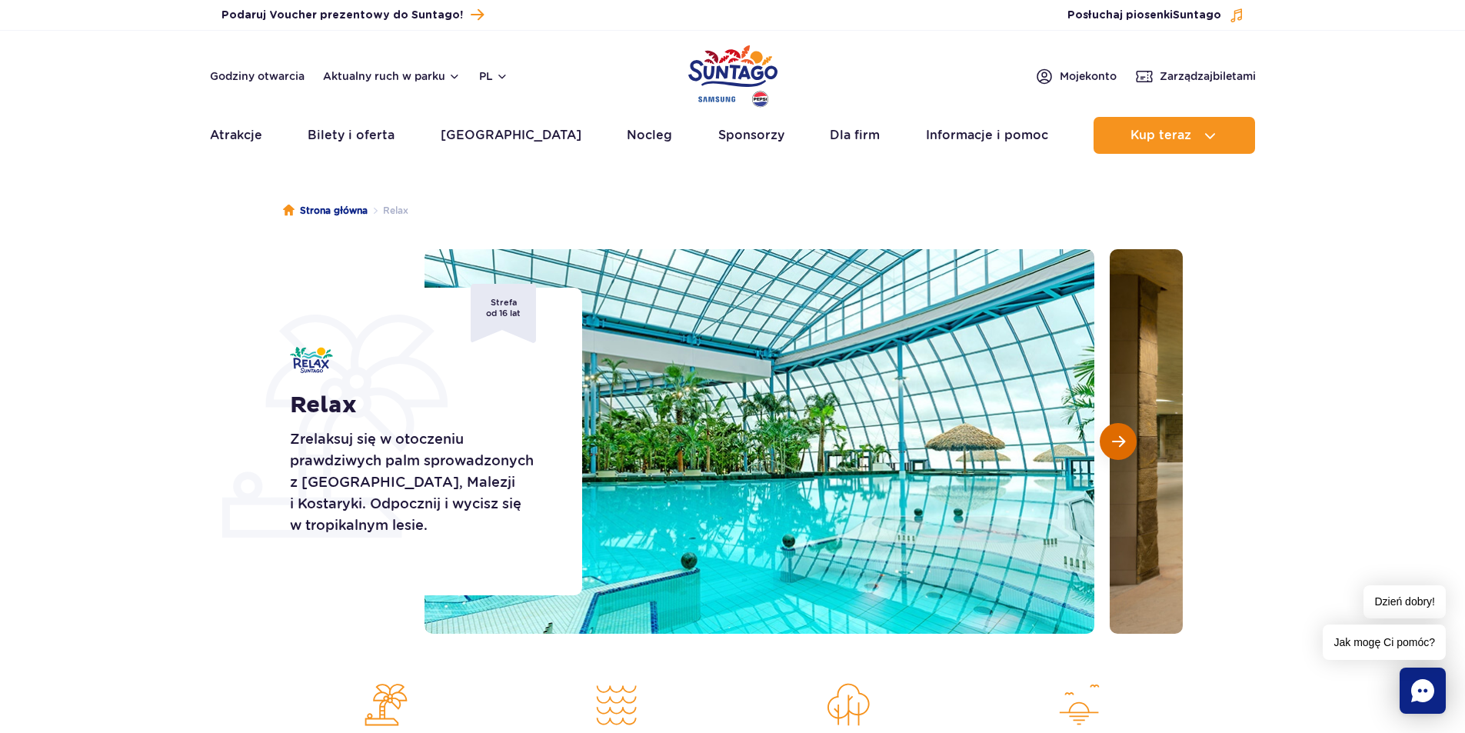
click at [1112, 435] on span "Następny slajd" at bounding box center [1118, 441] width 13 height 14
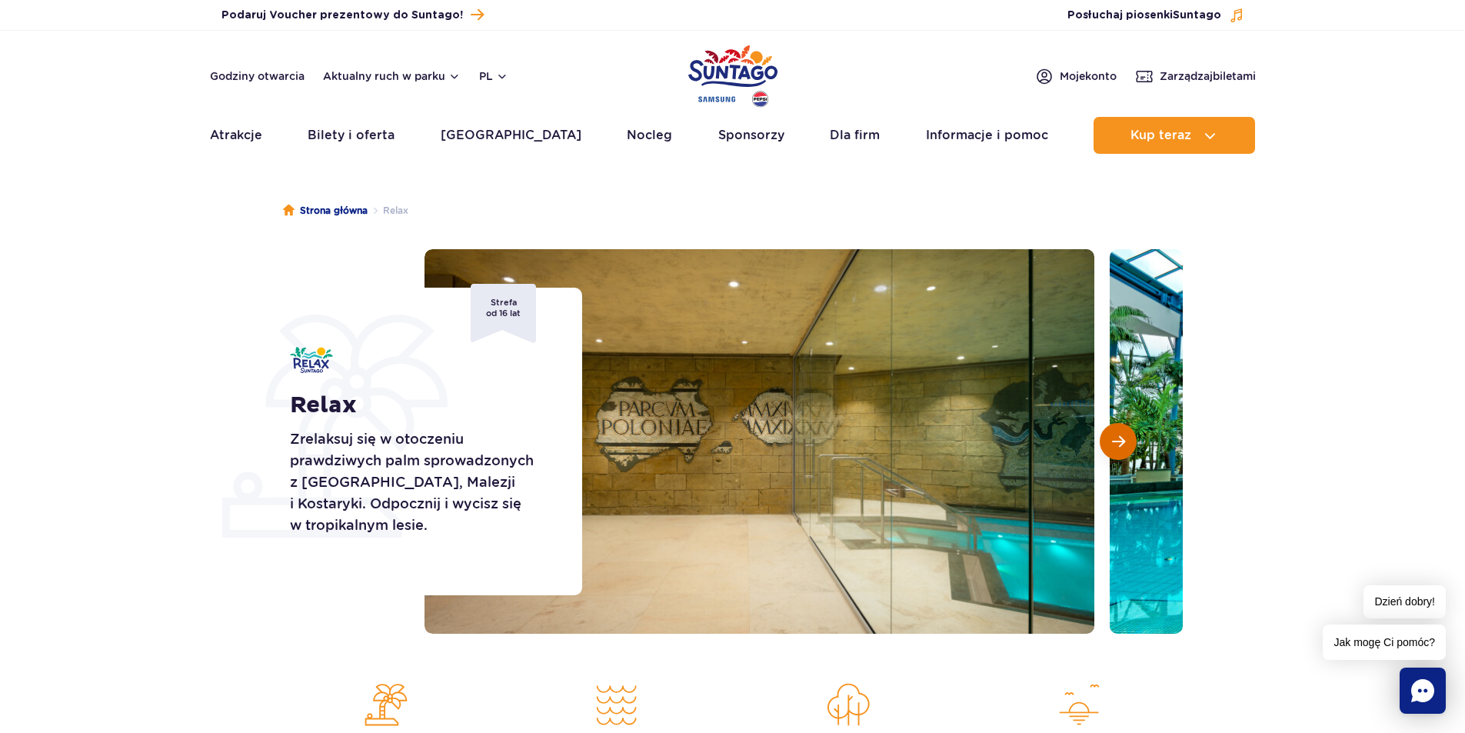
click at [1112, 435] on span "Następny slajd" at bounding box center [1118, 441] width 13 height 14
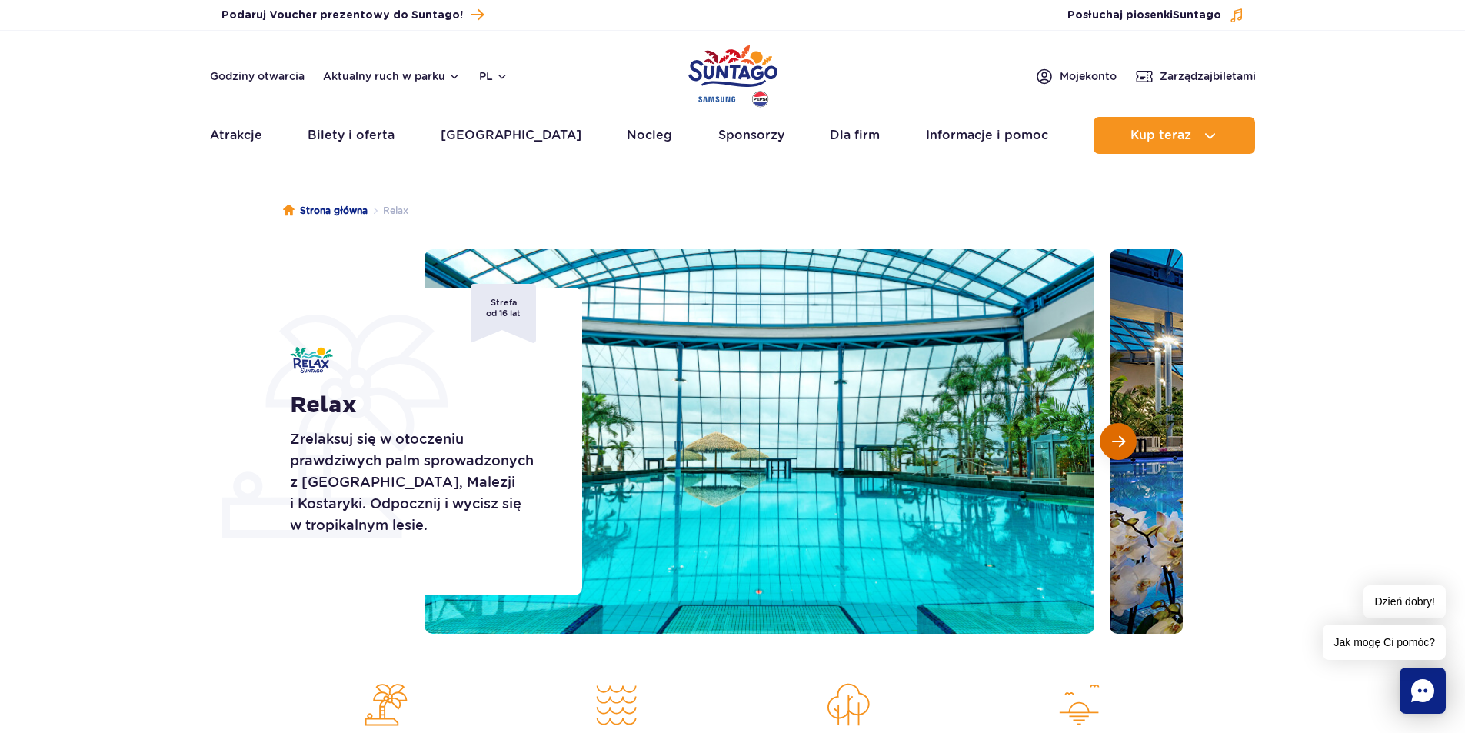
click at [1112, 435] on span "Następny slajd" at bounding box center [1118, 441] width 13 height 14
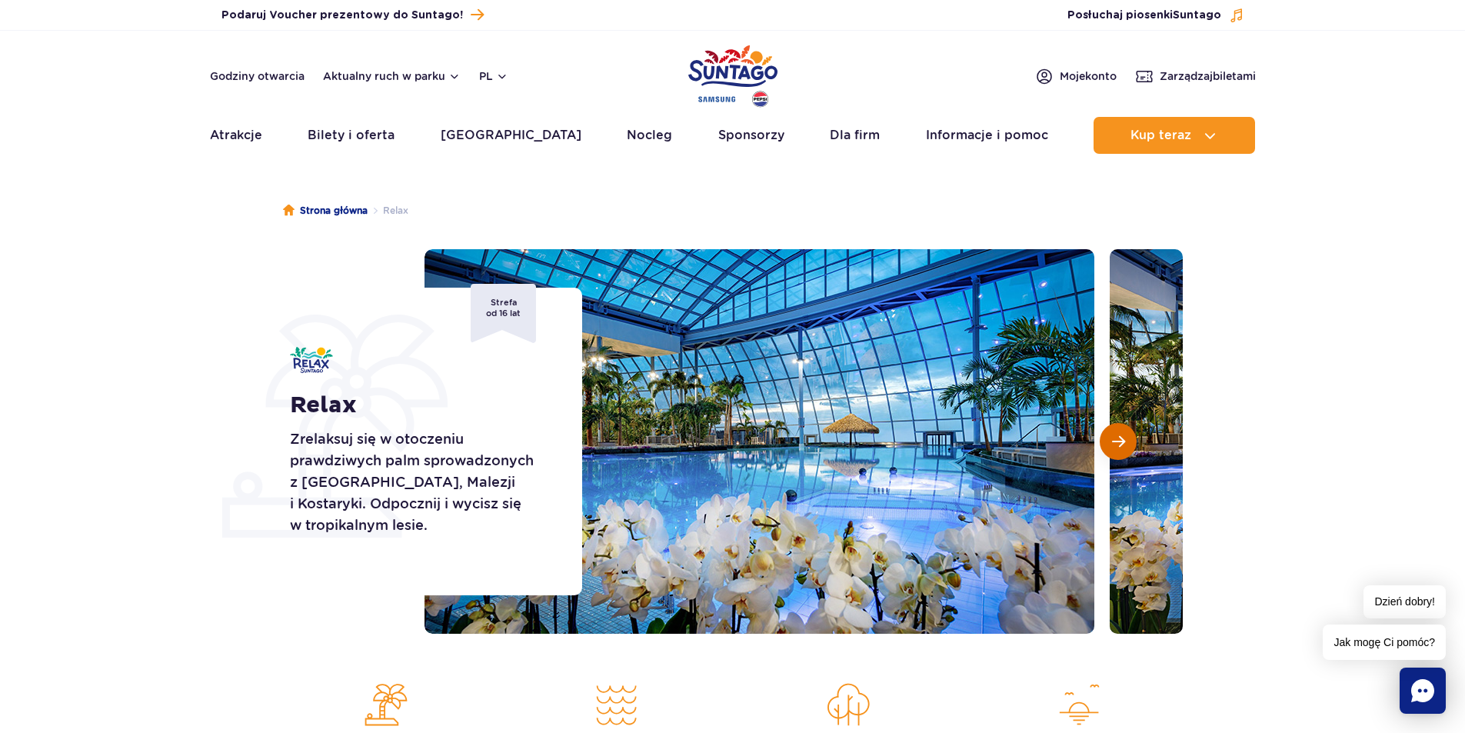
click at [1112, 435] on span "Następny slajd" at bounding box center [1118, 441] width 13 height 14
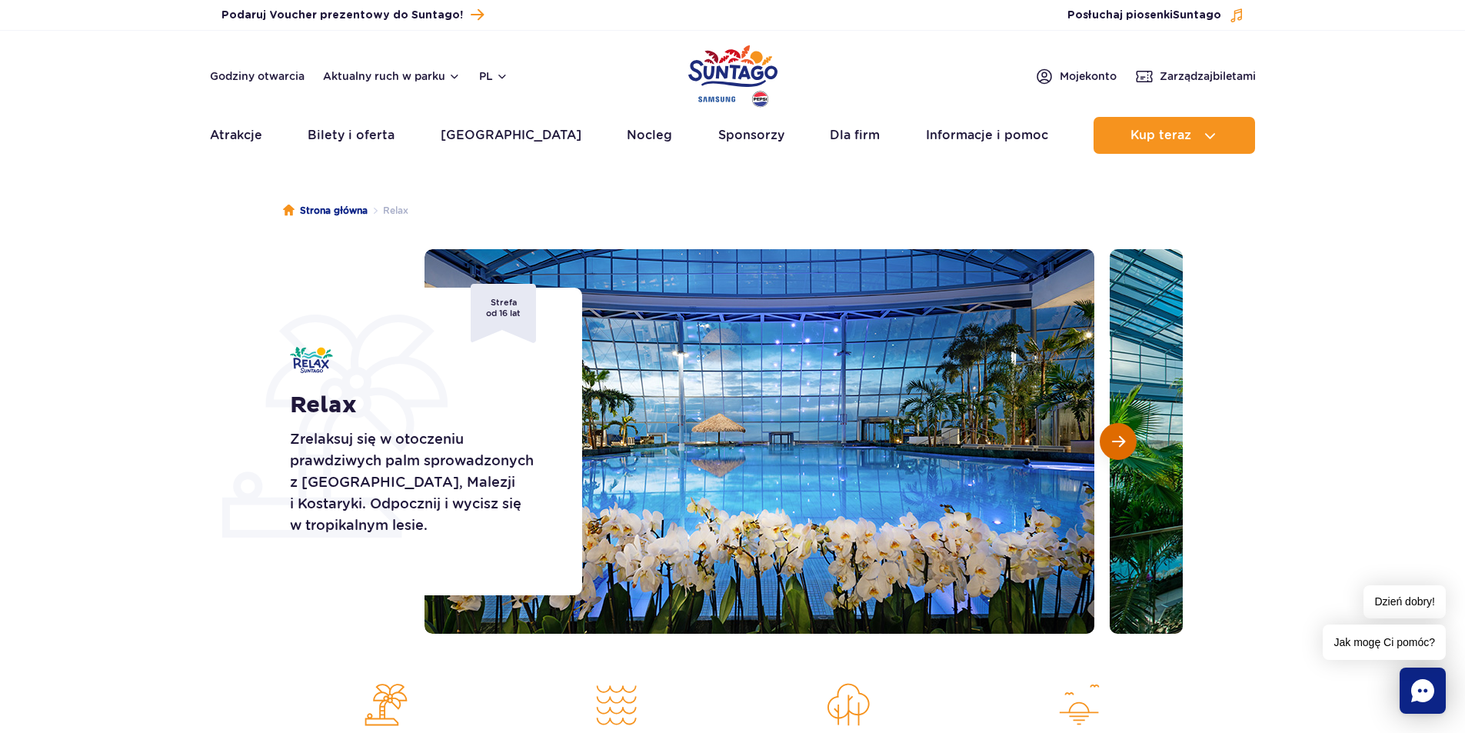
click at [1112, 435] on span "Następny slajd" at bounding box center [1118, 441] width 13 height 14
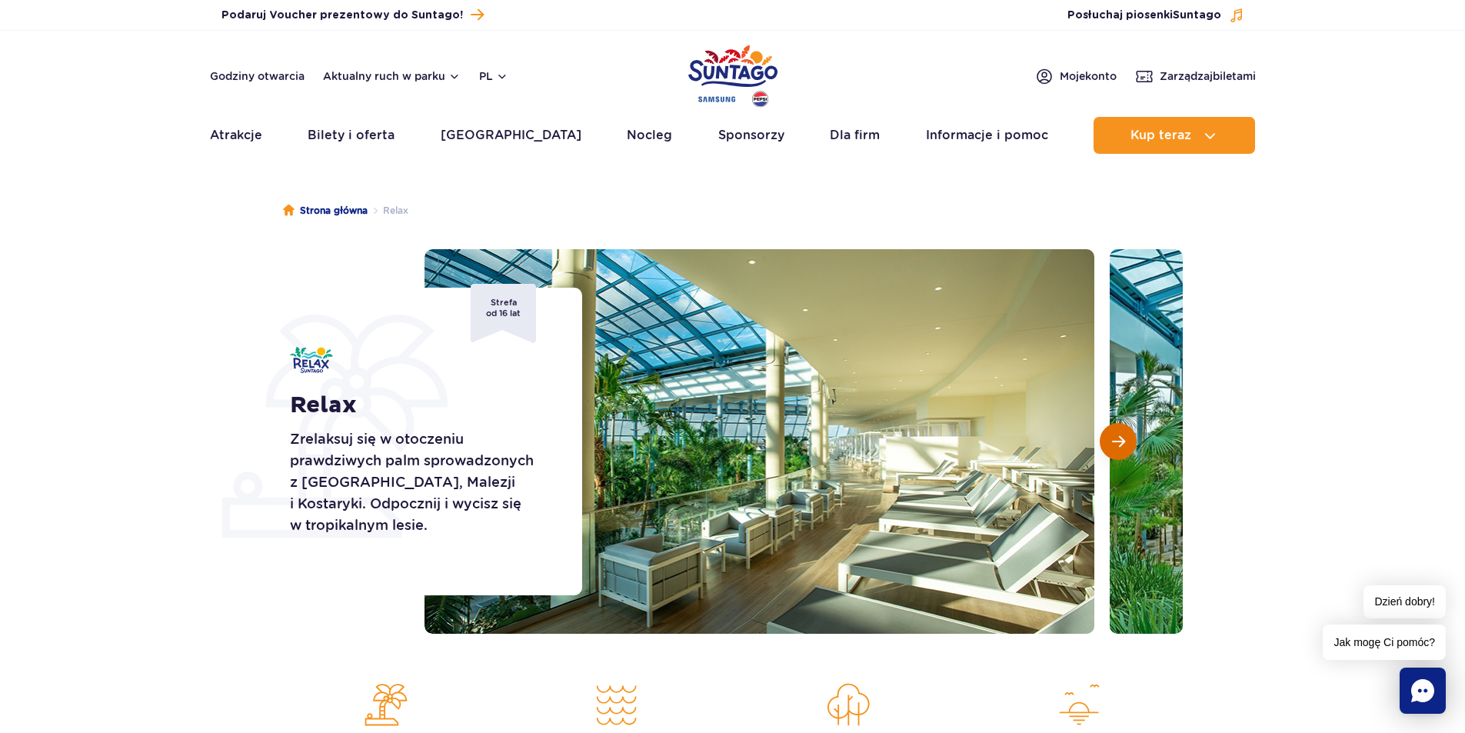
click at [1112, 435] on span "Następny slajd" at bounding box center [1118, 441] width 13 height 14
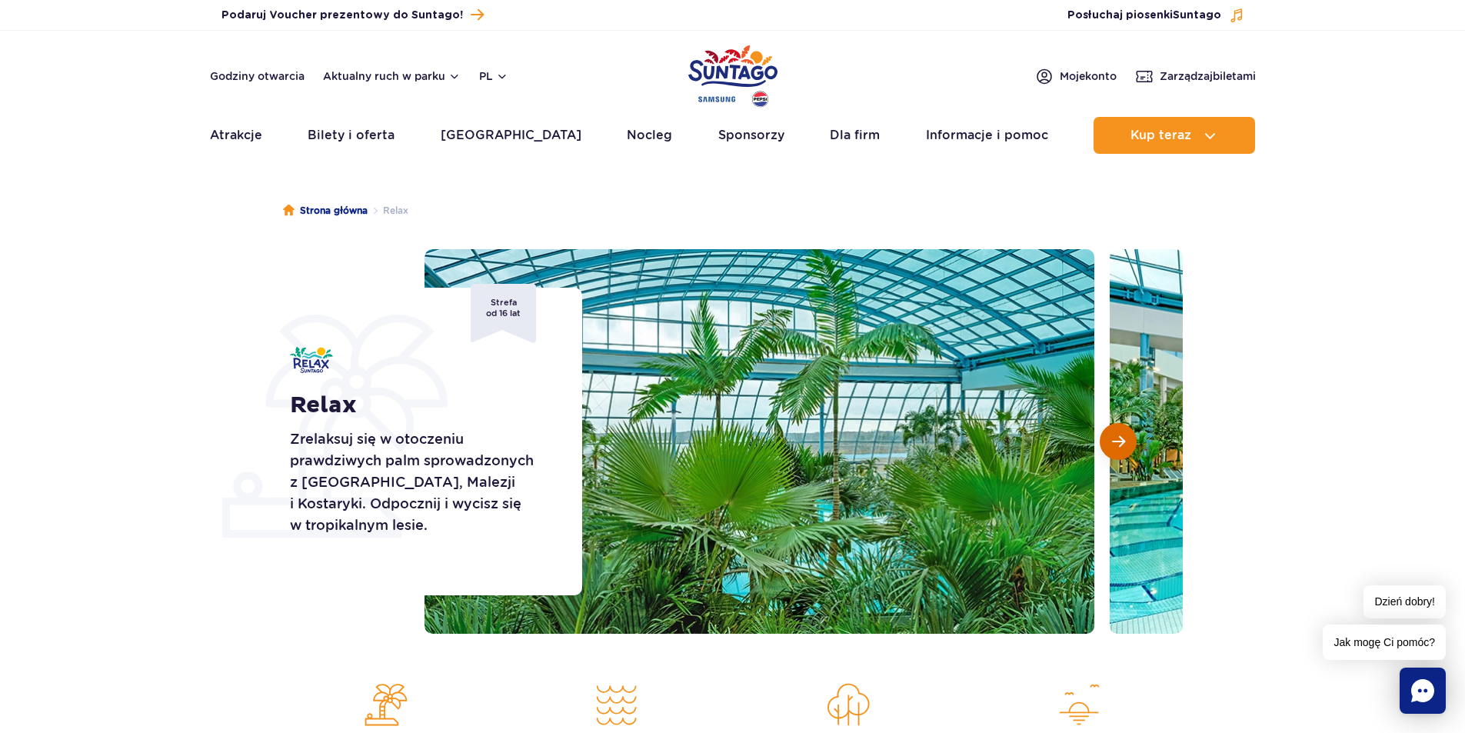
click at [1112, 435] on span "Następny slajd" at bounding box center [1118, 441] width 13 height 14
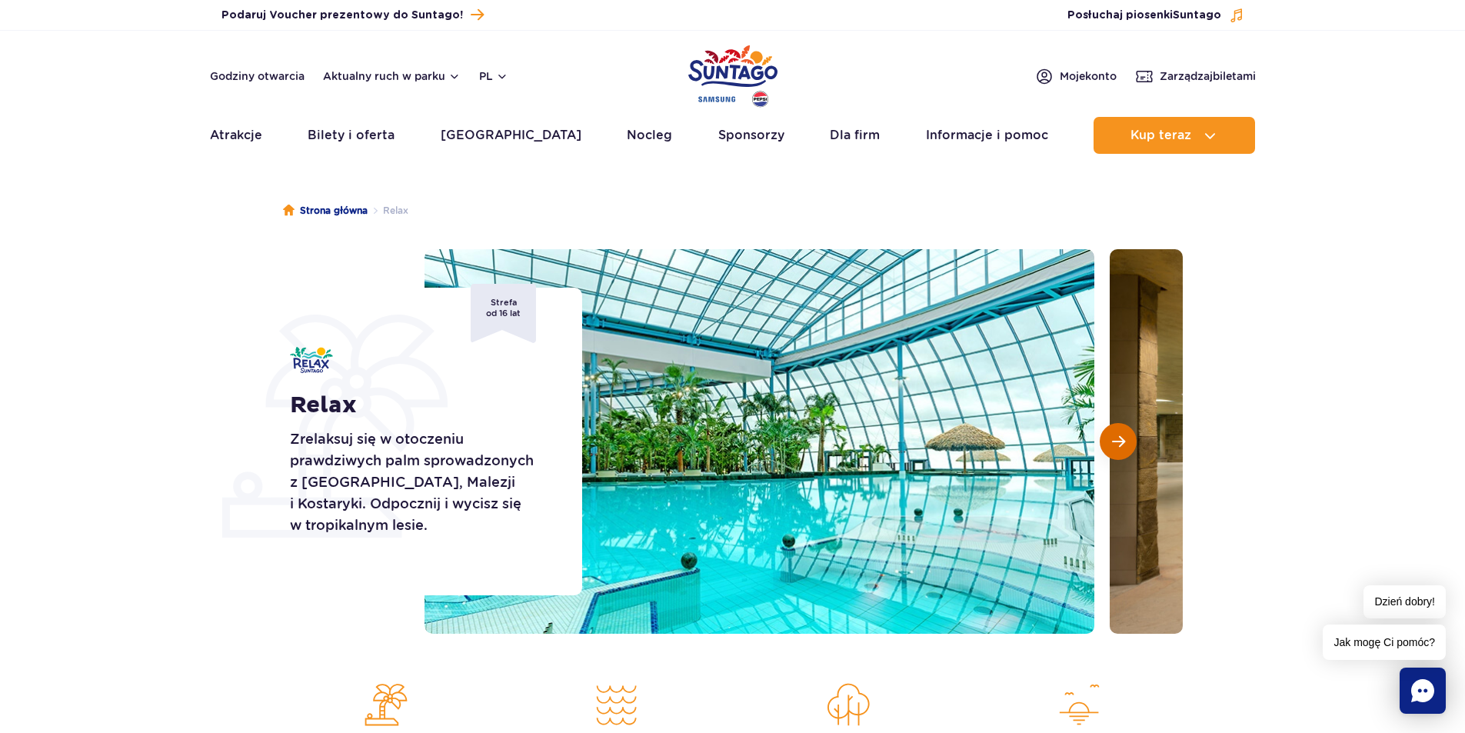
click at [1112, 435] on span "Następny slajd" at bounding box center [1118, 441] width 13 height 14
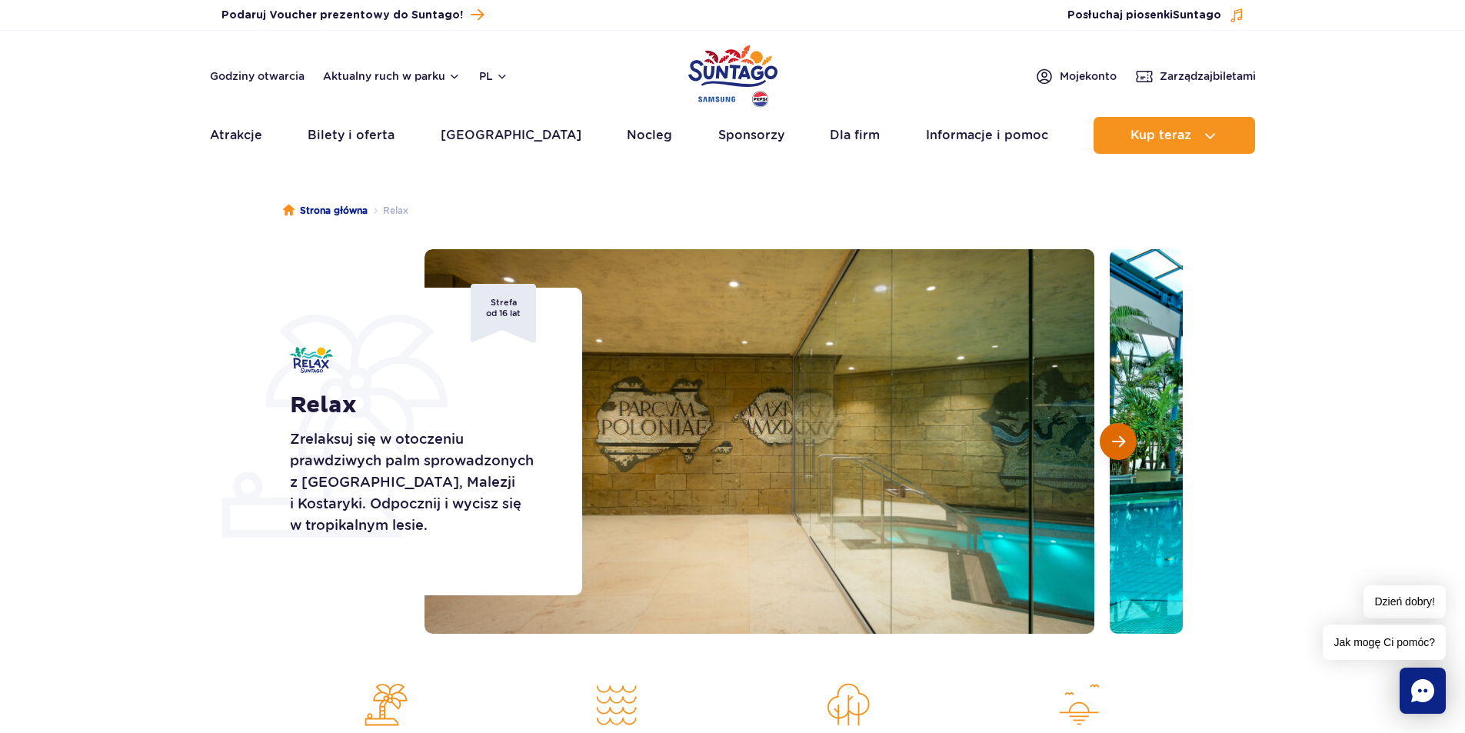
click at [1112, 435] on span "Następny slajd" at bounding box center [1118, 441] width 13 height 14
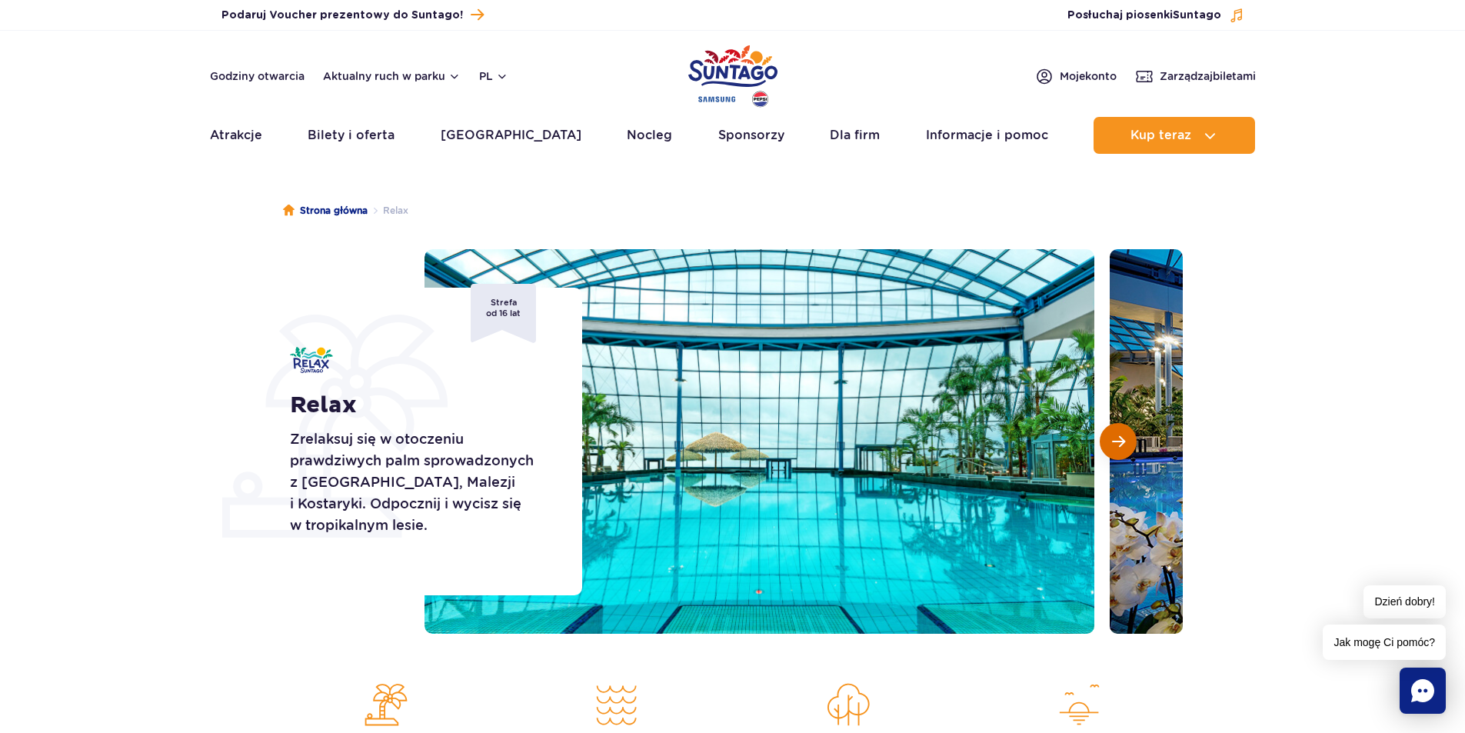
click at [1112, 435] on span "Następny slajd" at bounding box center [1118, 441] width 13 height 14
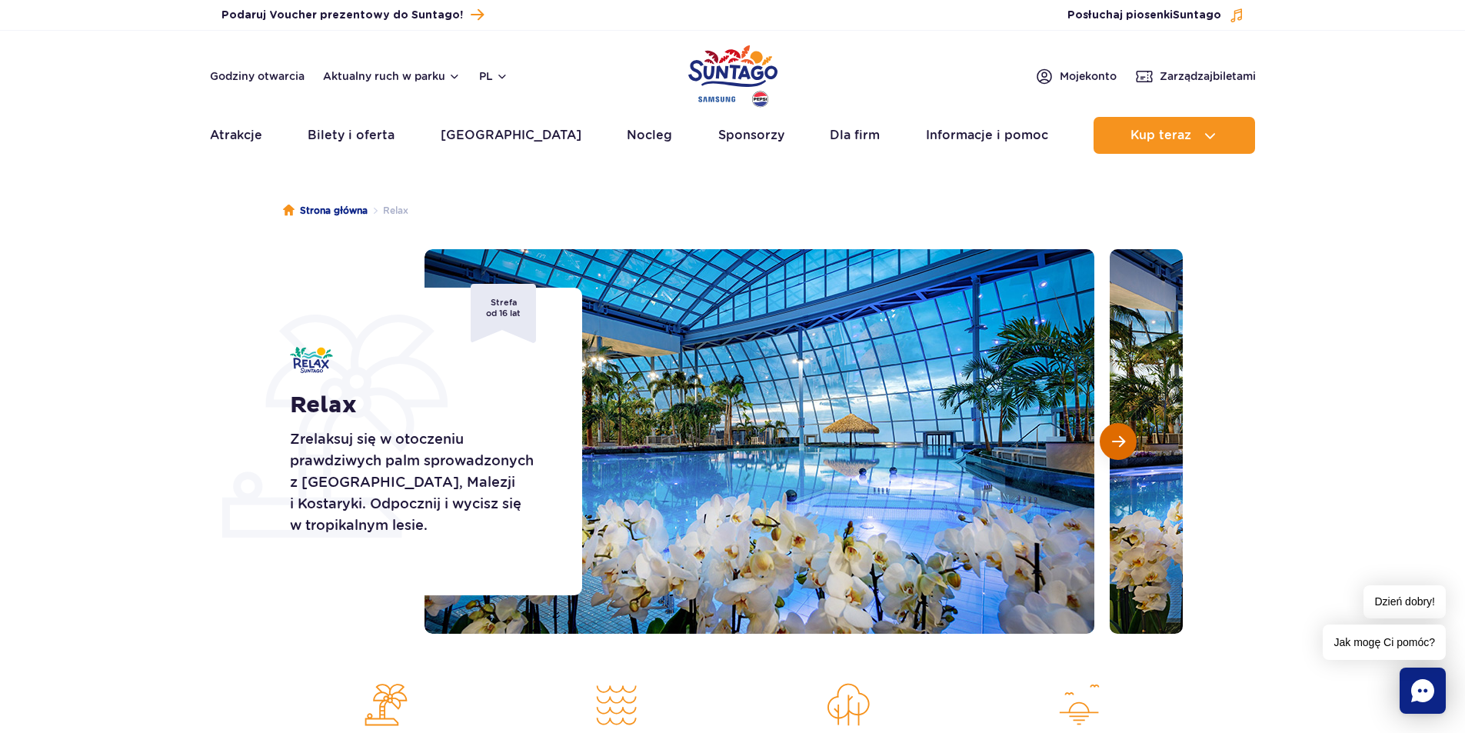
click at [1112, 435] on span "Następny slajd" at bounding box center [1118, 441] width 13 height 14
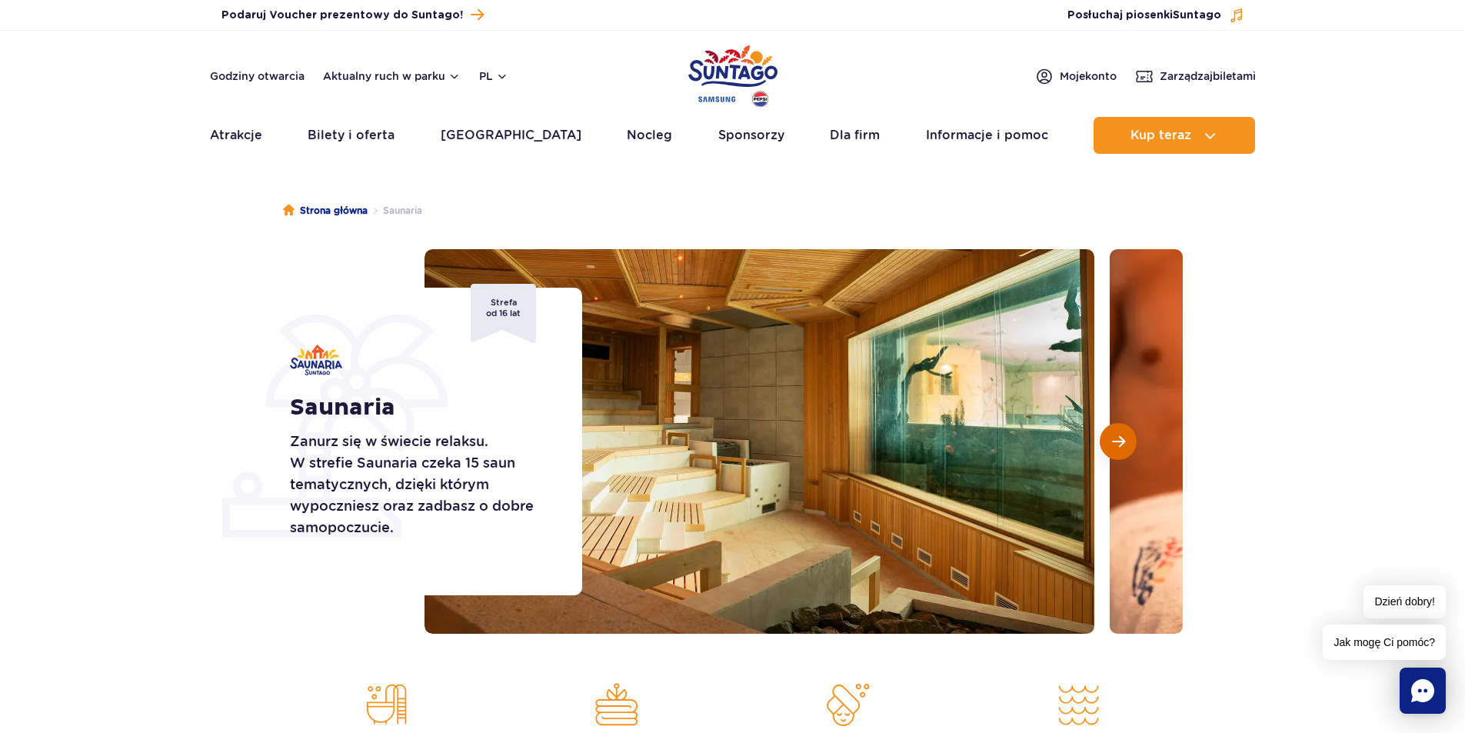
click at [1131, 434] on button "Następny slajd" at bounding box center [1118, 441] width 37 height 37
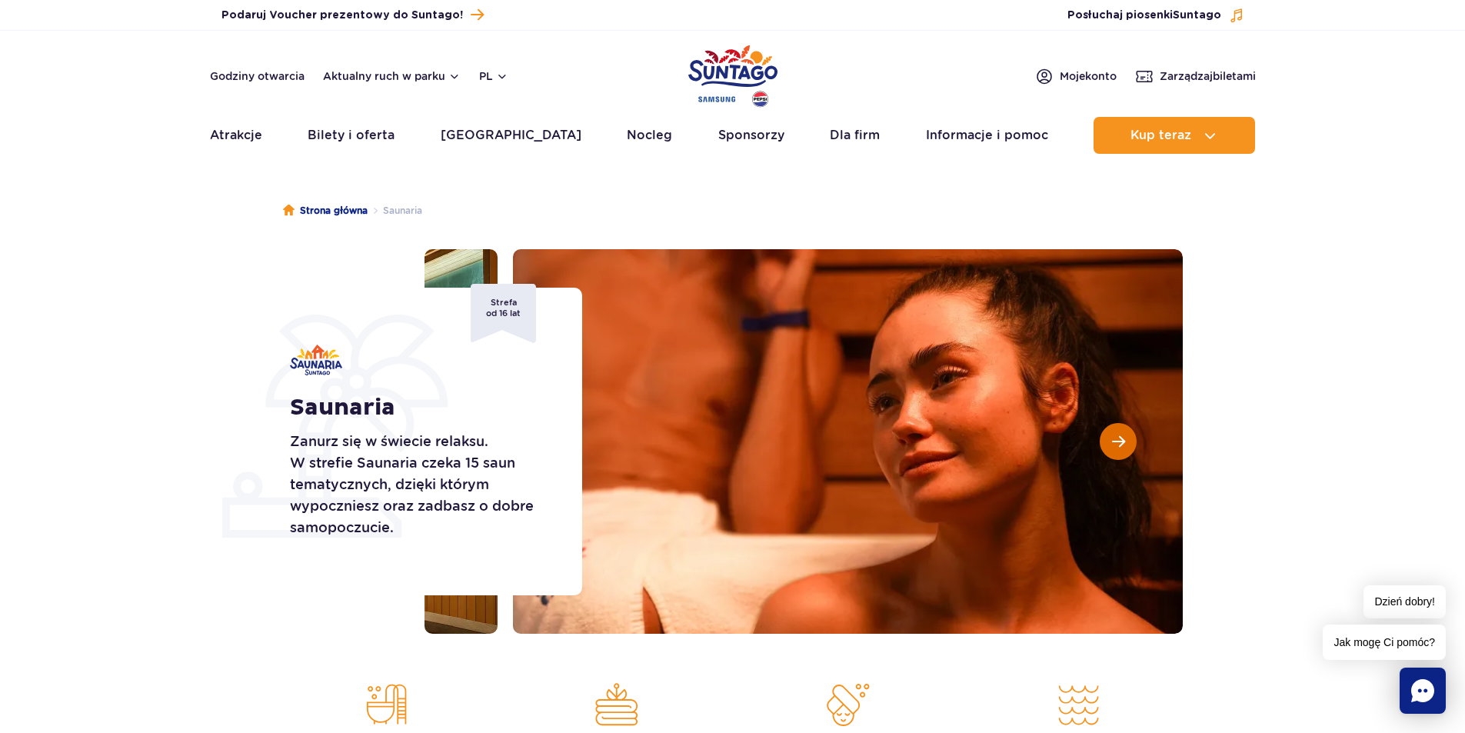
click at [1131, 434] on button "Następny slajd" at bounding box center [1118, 441] width 37 height 37
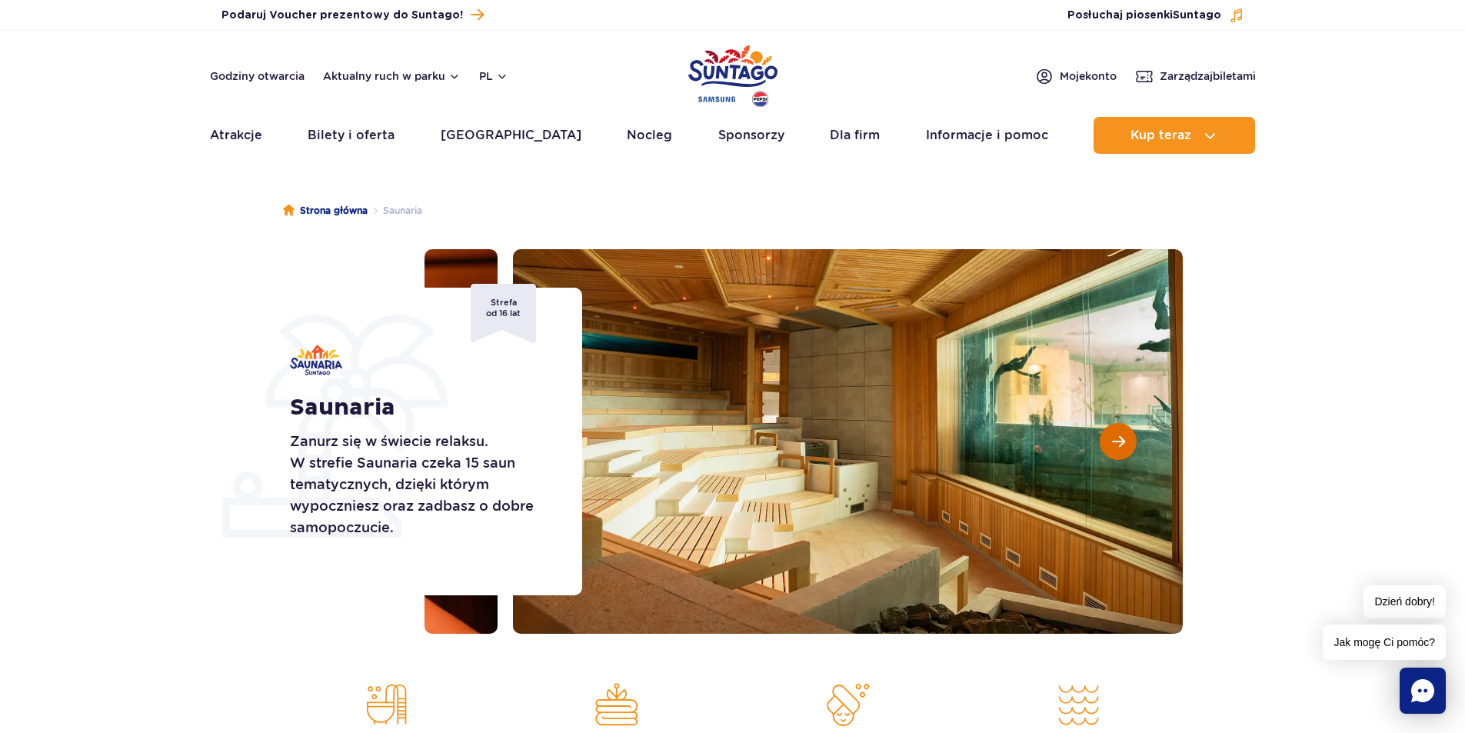
click at [1131, 434] on button "Następny slajd" at bounding box center [1118, 441] width 37 height 37
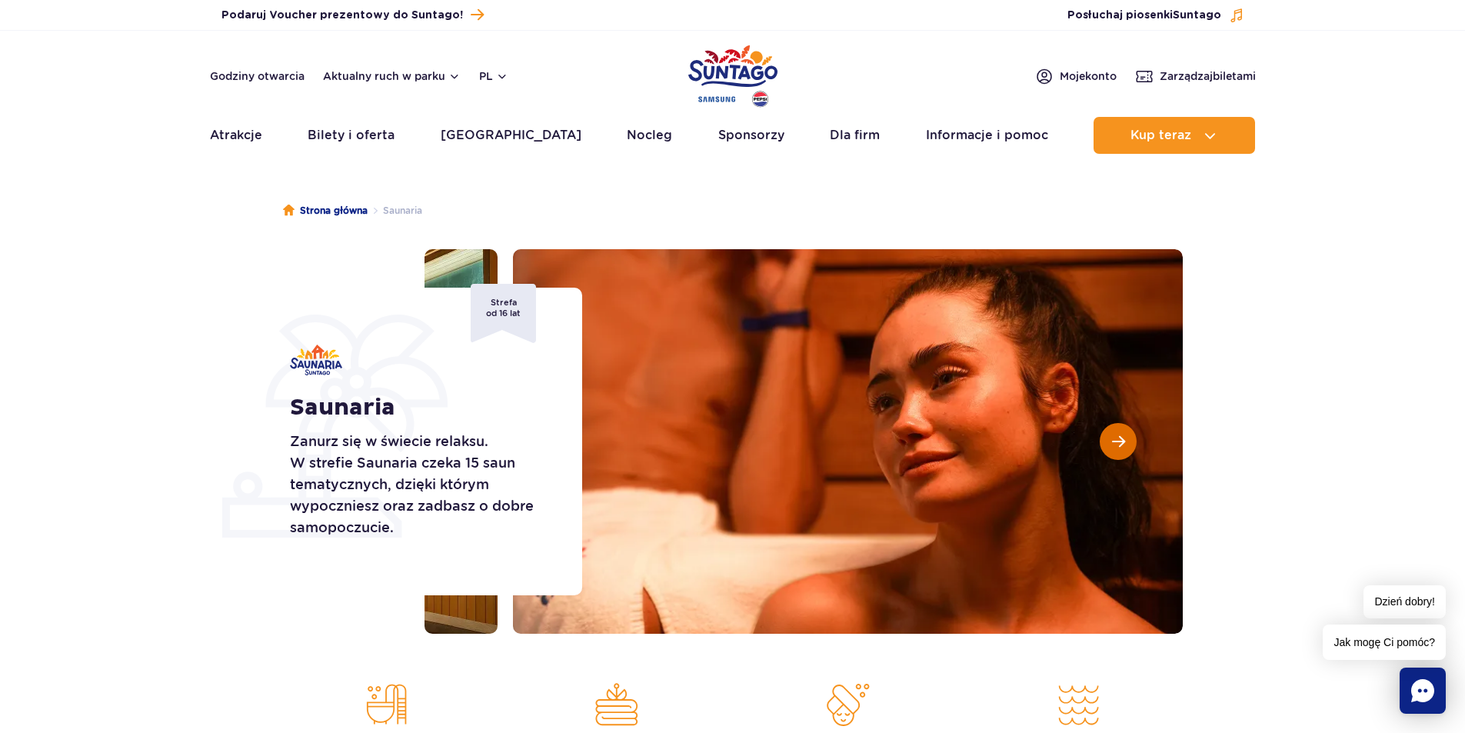
click at [1120, 456] on button "Następny slajd" at bounding box center [1118, 441] width 37 height 37
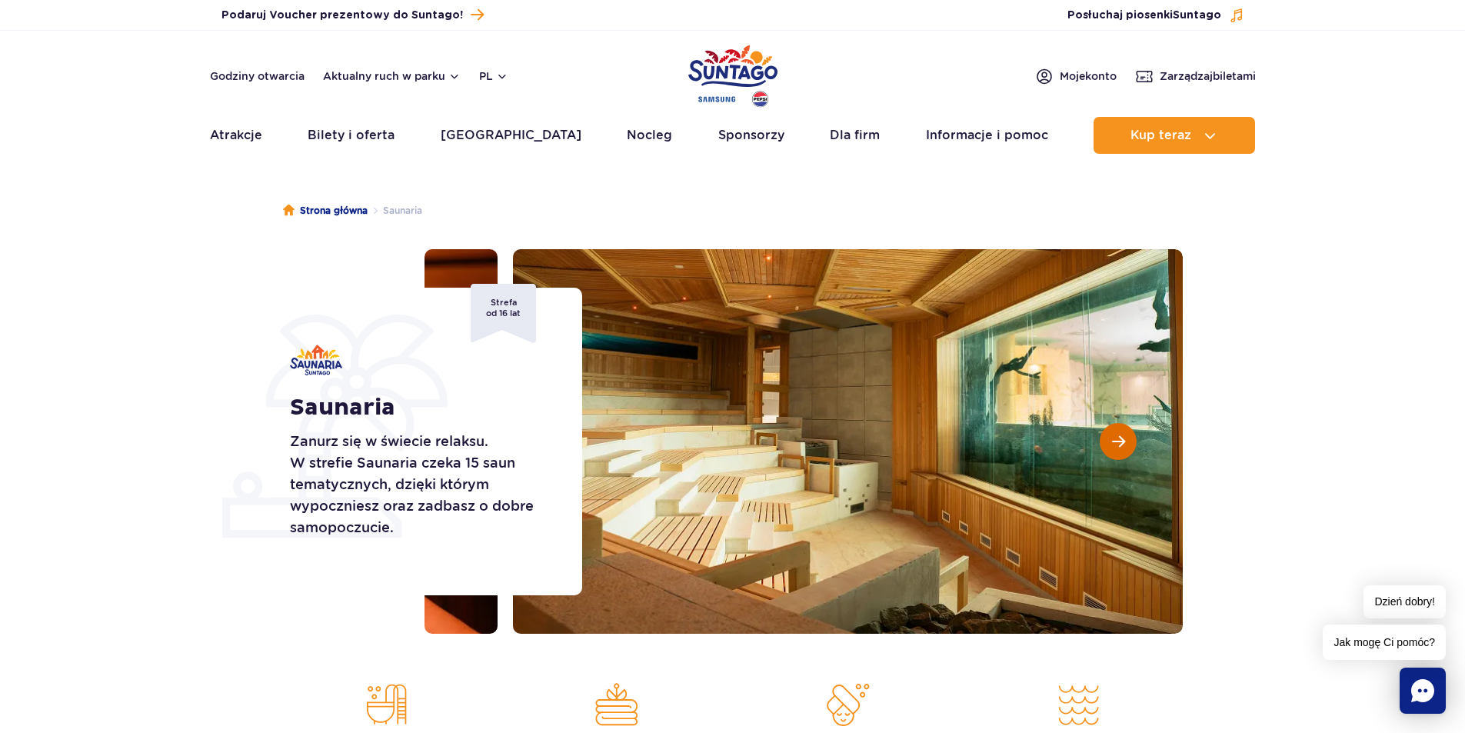
click at [1120, 456] on button "Następny slajd" at bounding box center [1118, 441] width 37 height 37
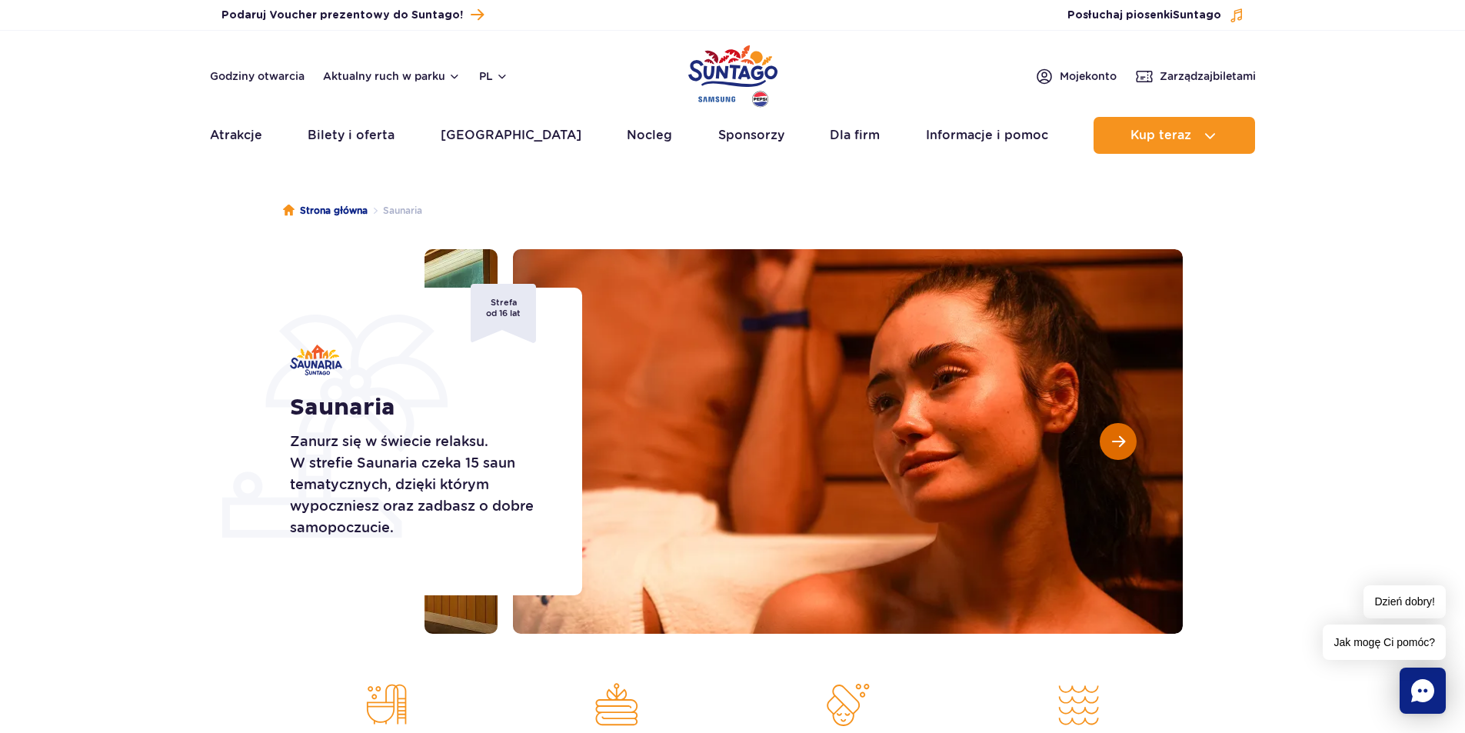
click at [1120, 456] on button "Następny slajd" at bounding box center [1118, 441] width 37 height 37
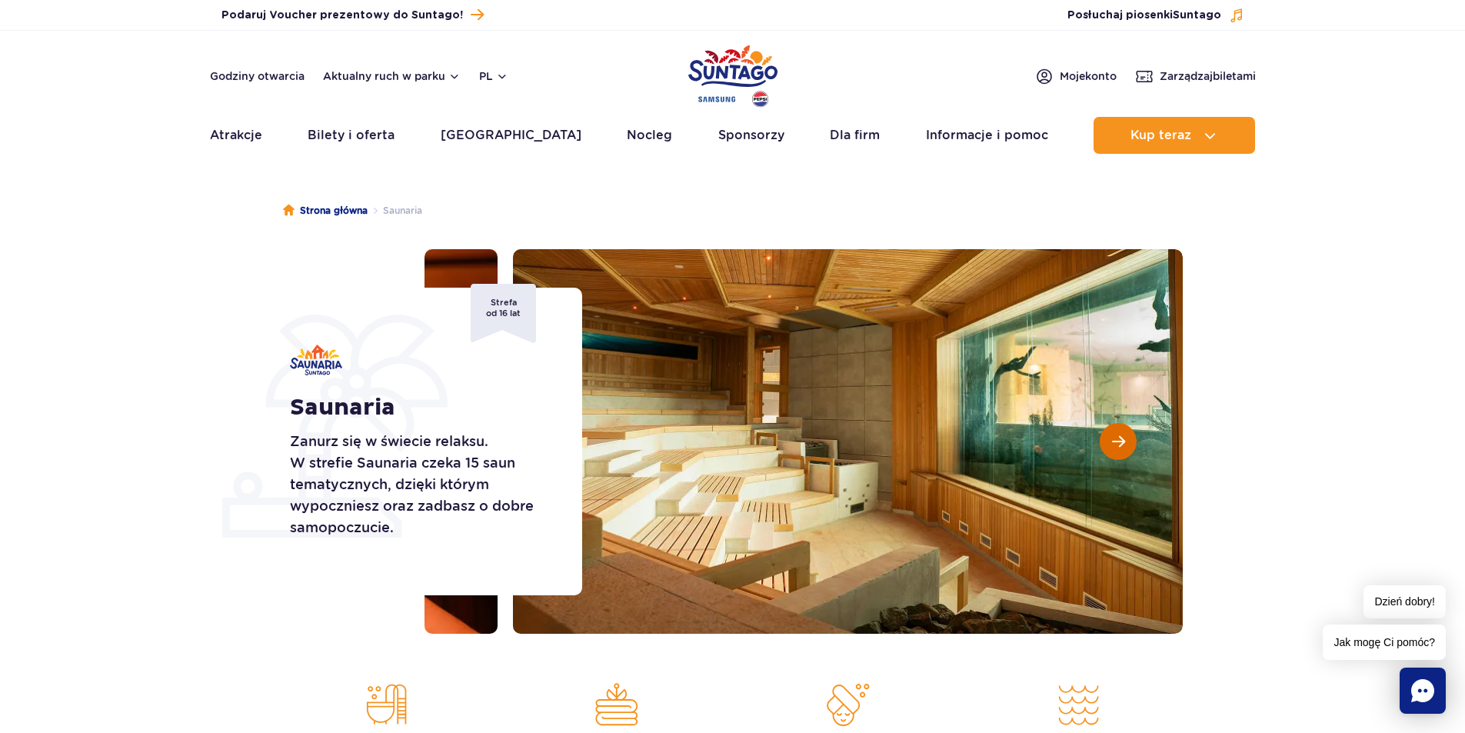
click at [1120, 456] on button "Następny slajd" at bounding box center [1118, 441] width 37 height 37
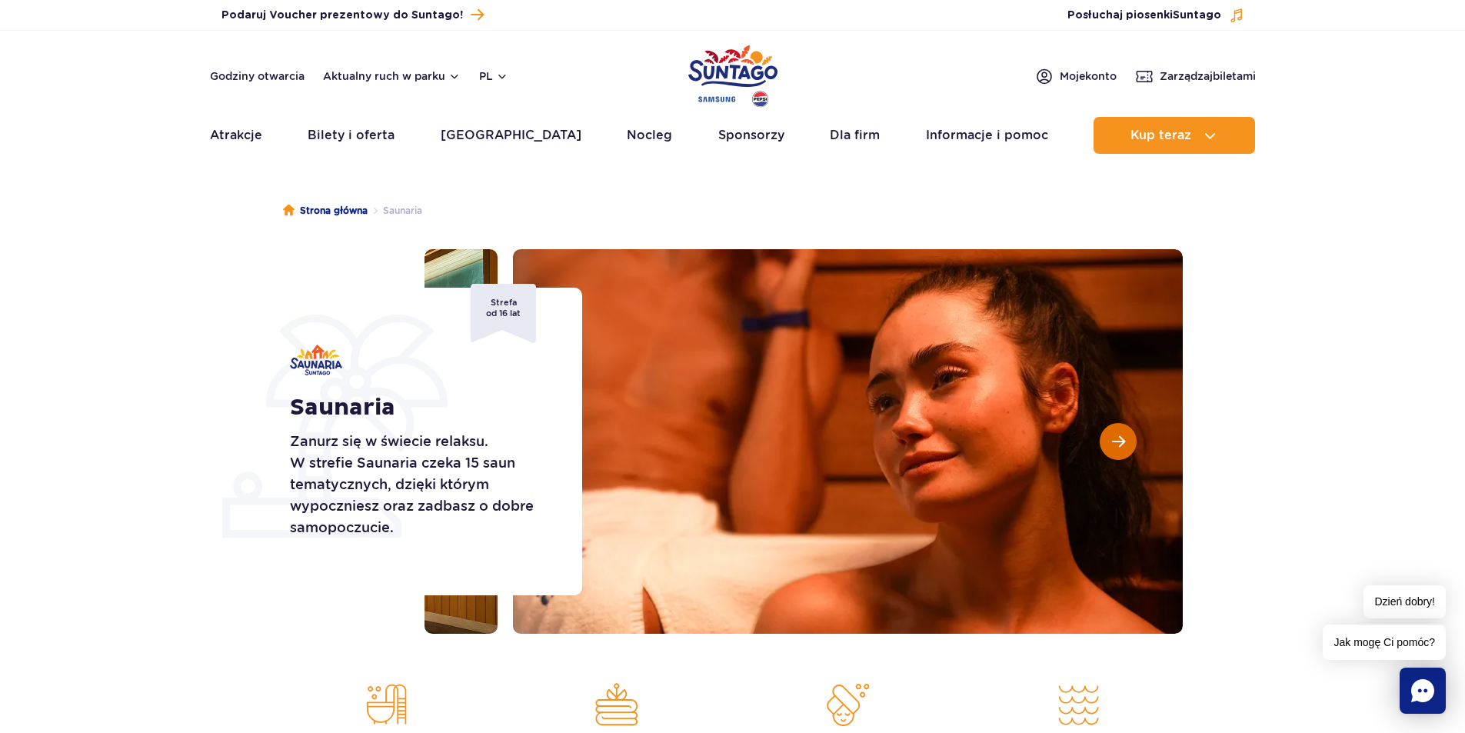
click at [1102, 441] on button "Następny slajd" at bounding box center [1118, 441] width 37 height 37
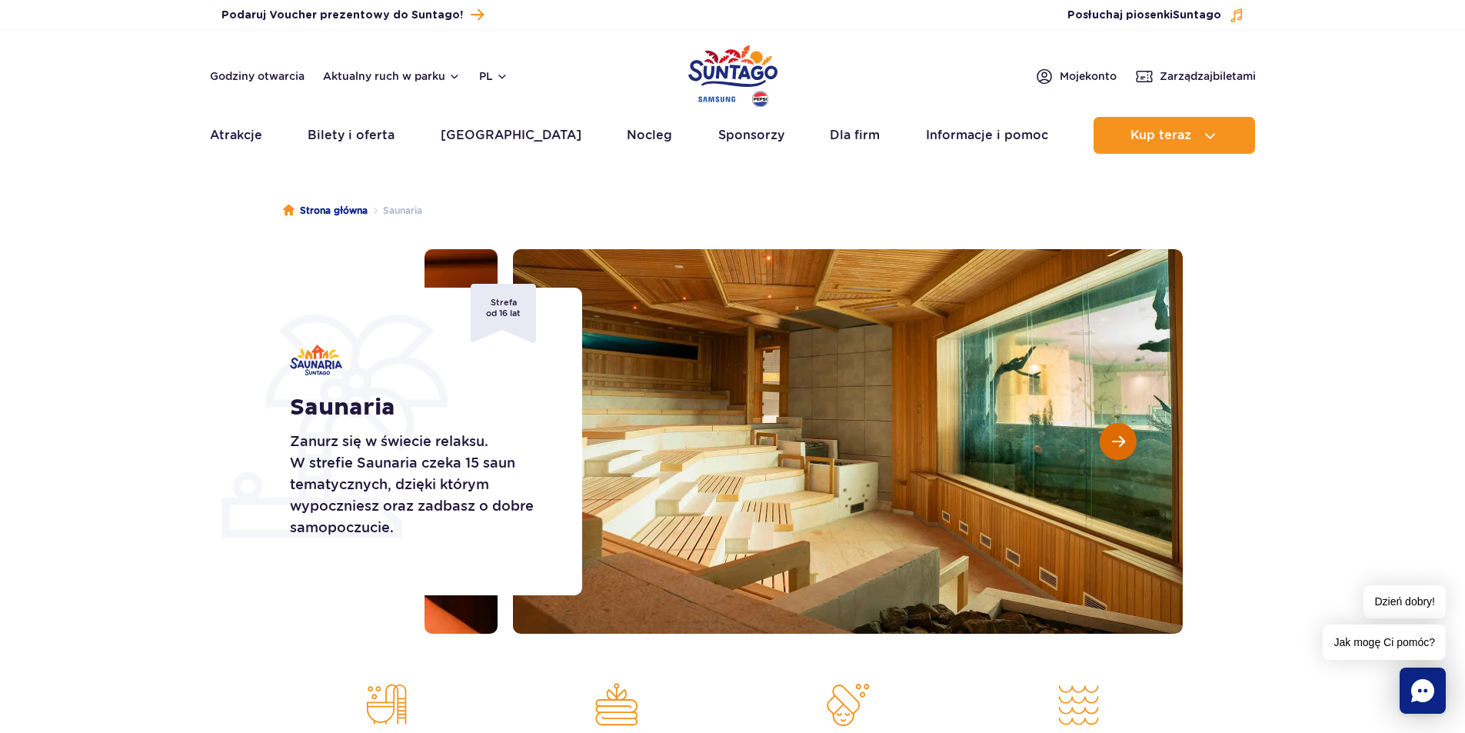
click at [1102, 441] on button "Następny slajd" at bounding box center [1118, 441] width 37 height 37
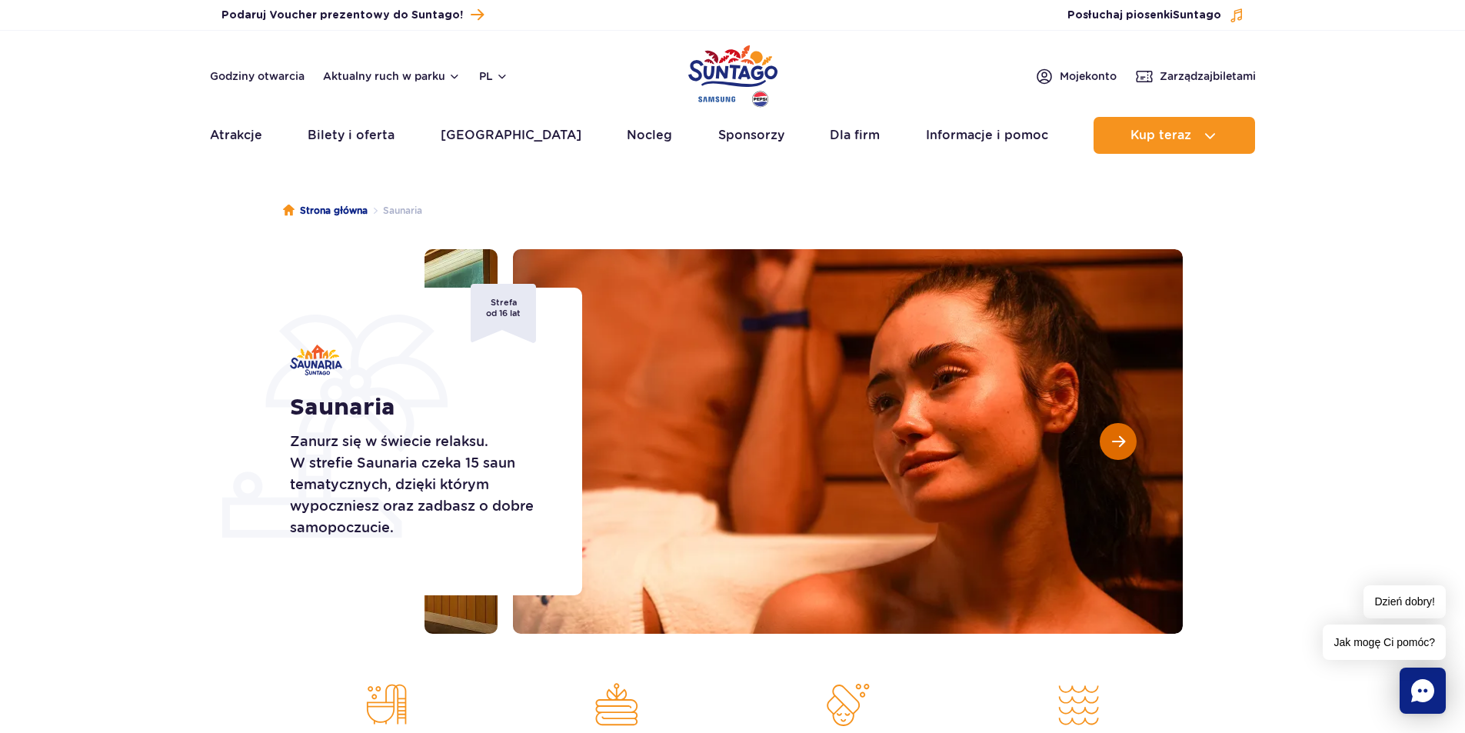
click at [1102, 441] on button "Następny slajd" at bounding box center [1118, 441] width 37 height 37
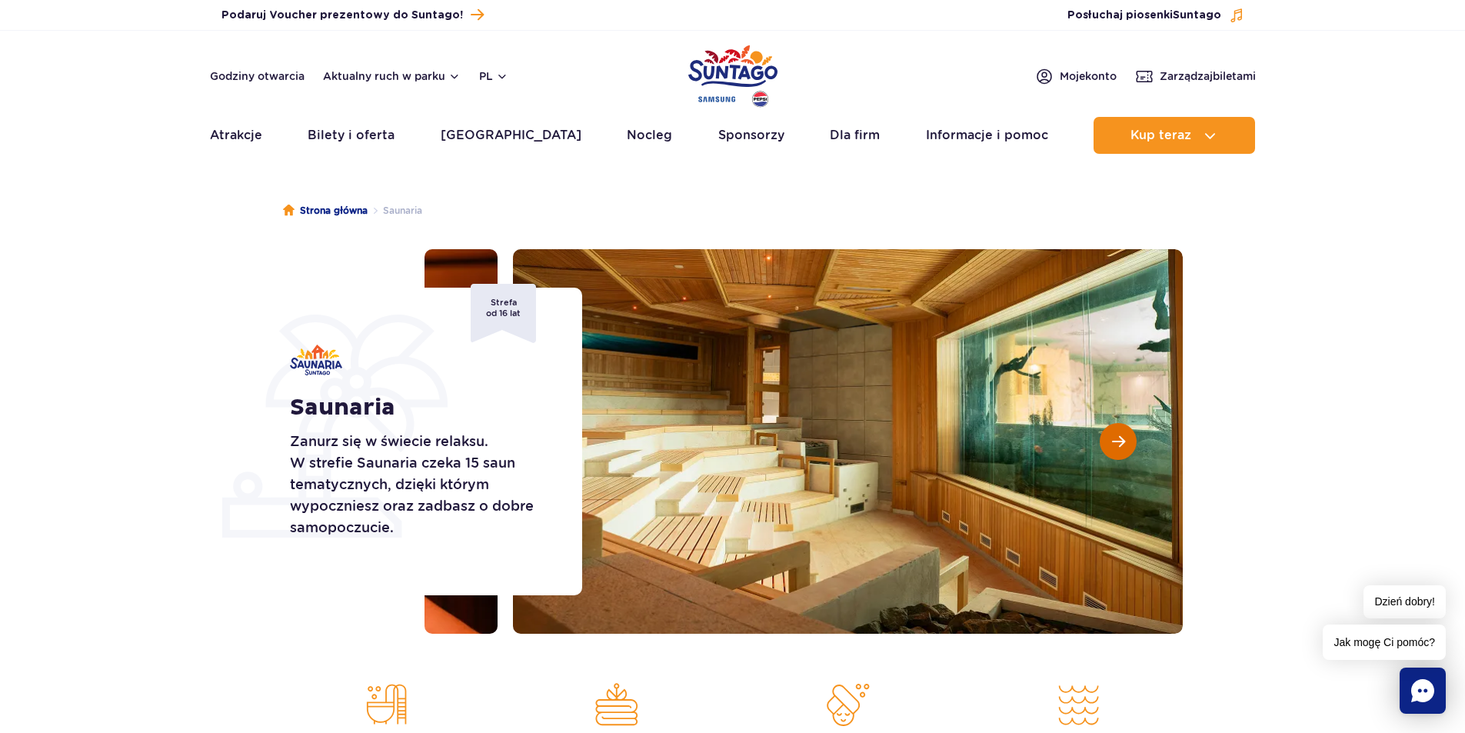
click at [1102, 441] on button "Następny slajd" at bounding box center [1118, 441] width 37 height 37
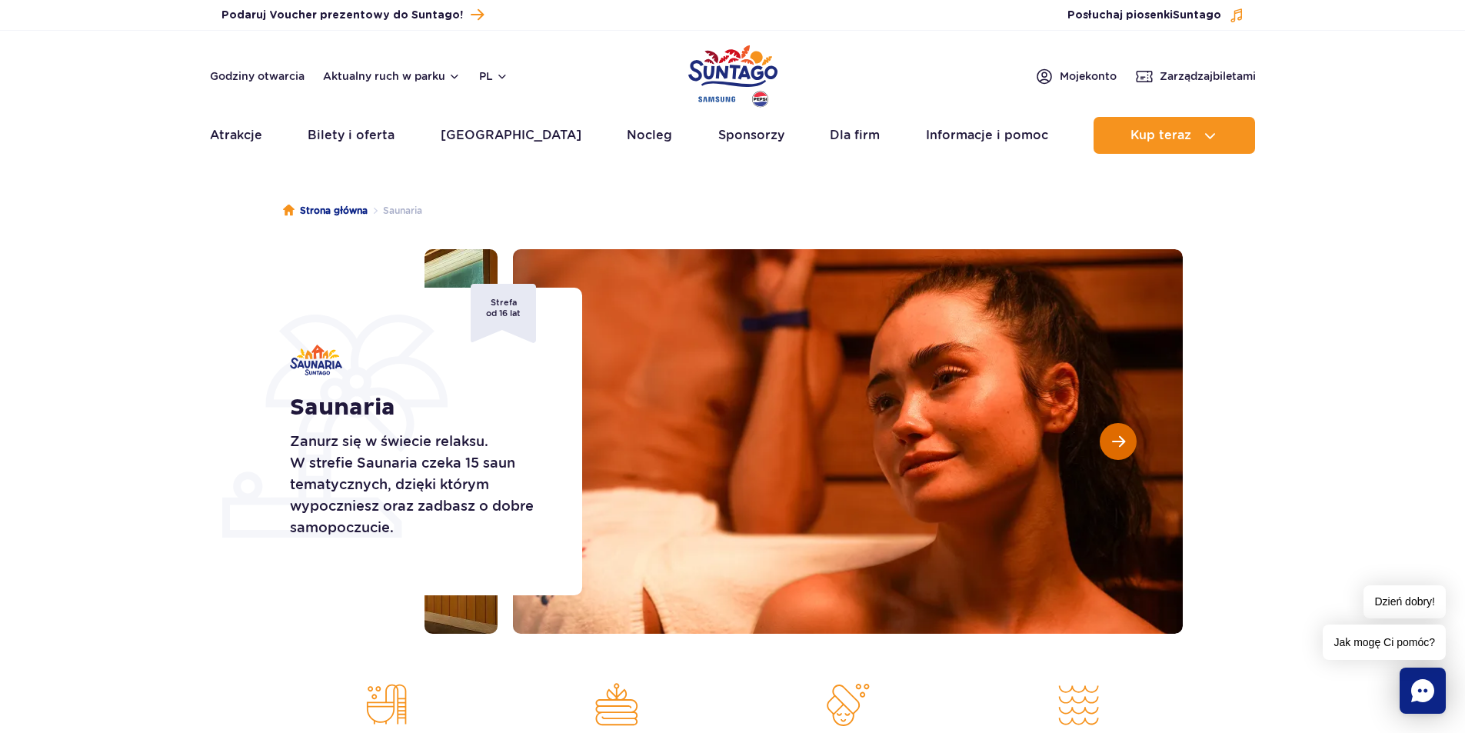
click at [1102, 441] on button "Następny slajd" at bounding box center [1118, 441] width 37 height 37
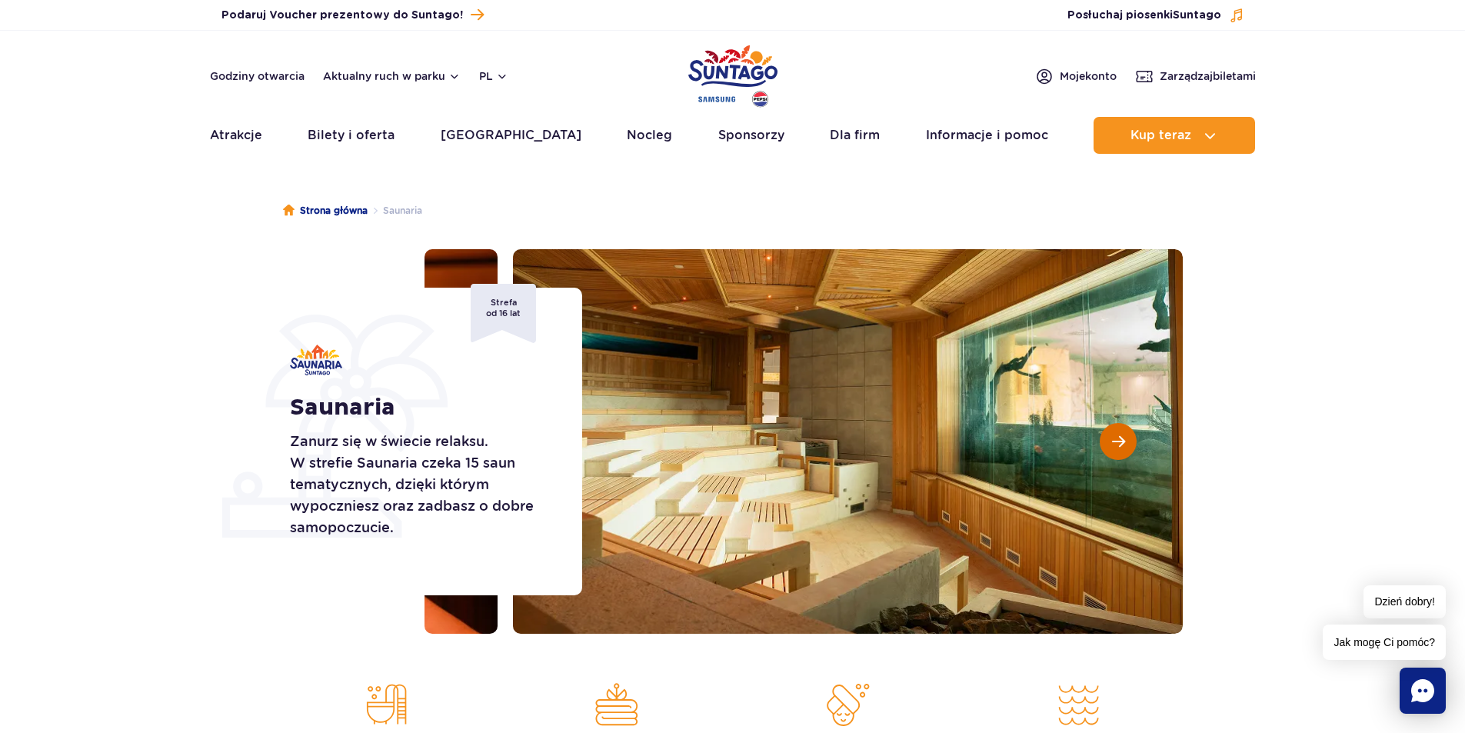
click at [1102, 441] on button "Następny slajd" at bounding box center [1118, 441] width 37 height 37
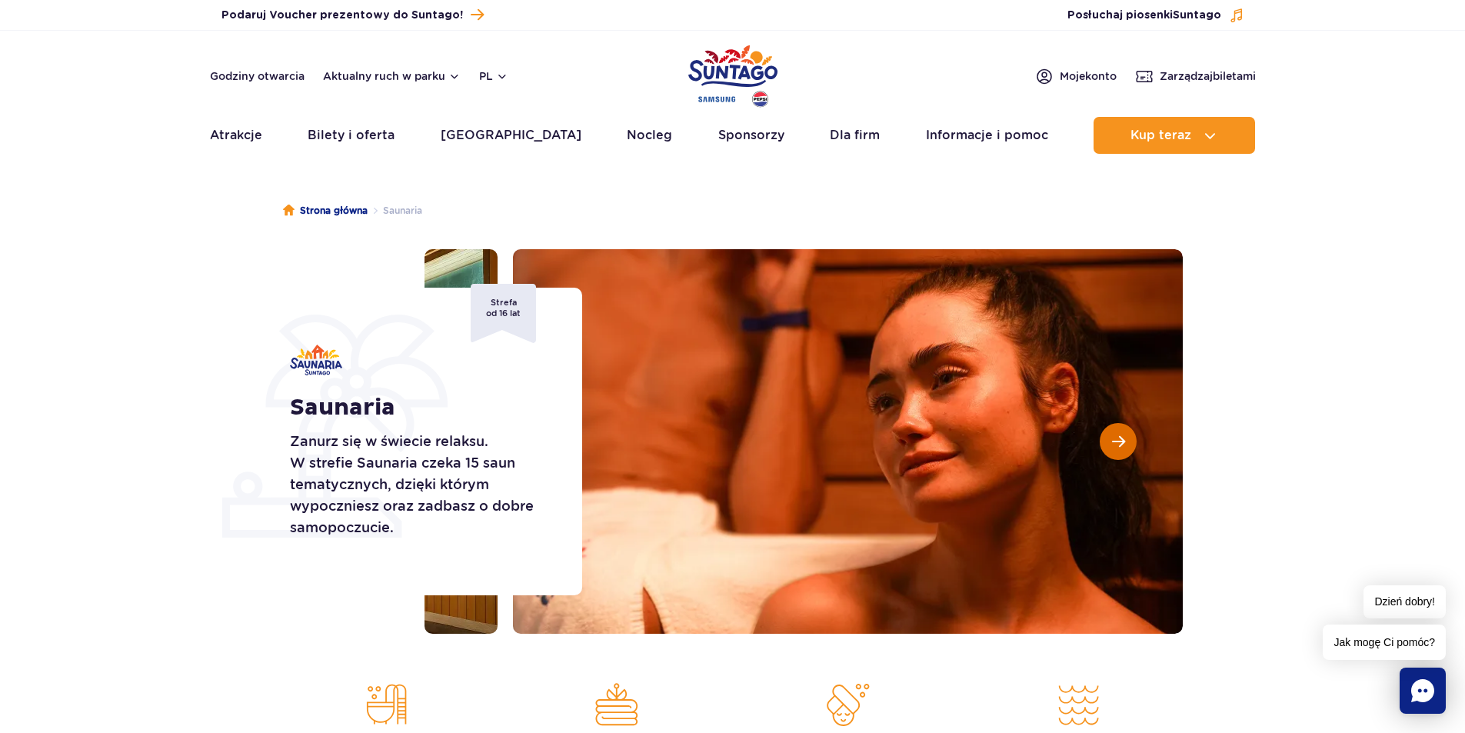
click at [1102, 441] on button "Następny slajd" at bounding box center [1118, 441] width 37 height 37
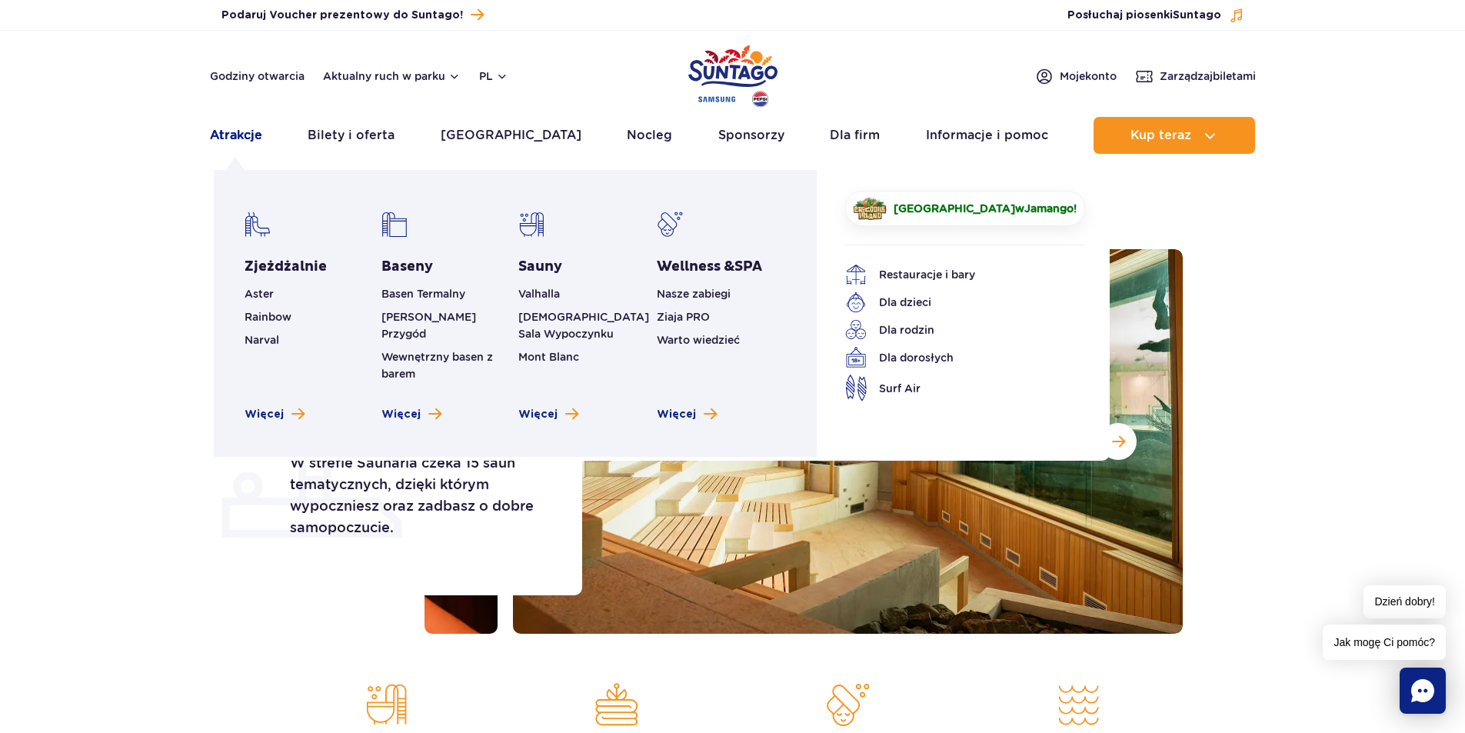
click at [225, 131] on link "Atrakcje" at bounding box center [236, 135] width 52 height 37
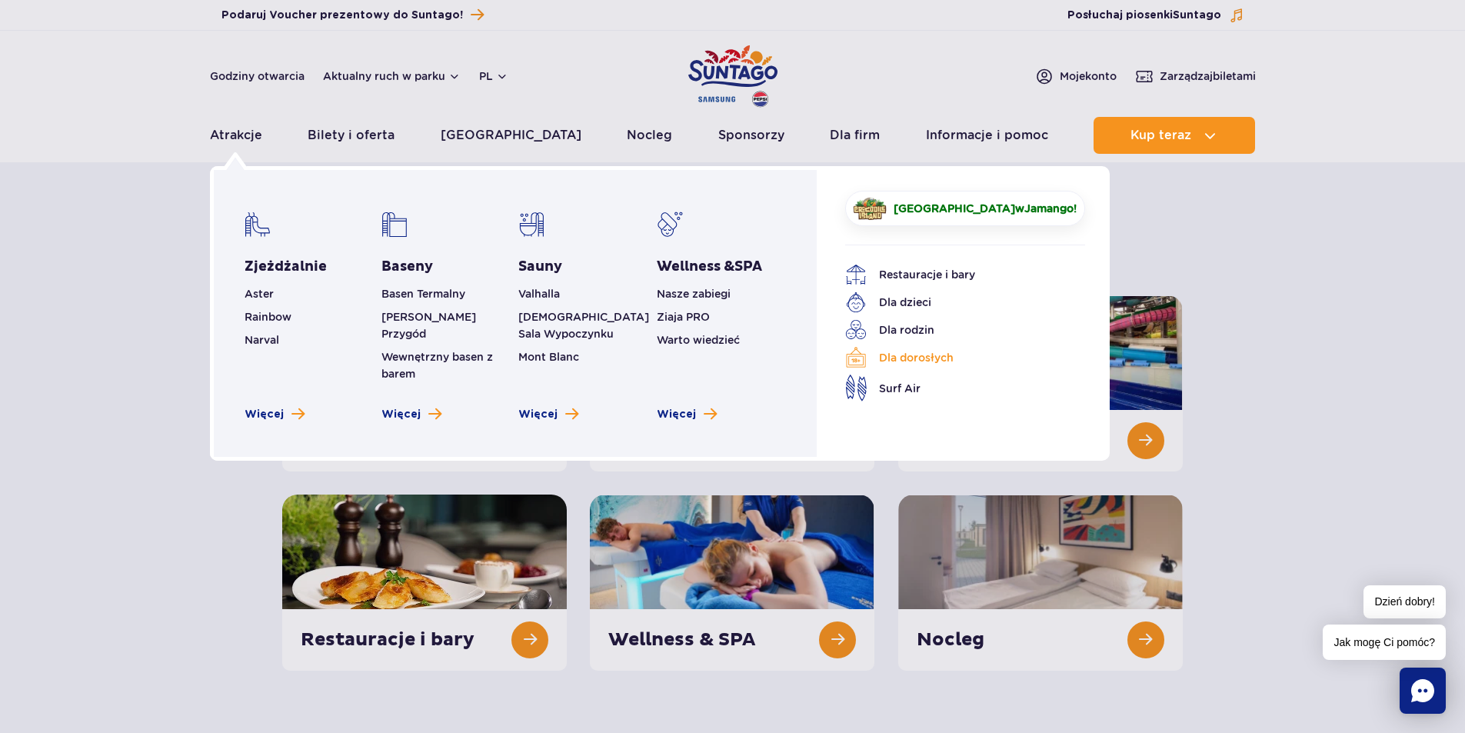
click at [914, 365] on link "Dla dorosłych" at bounding box center [953, 358] width 217 height 22
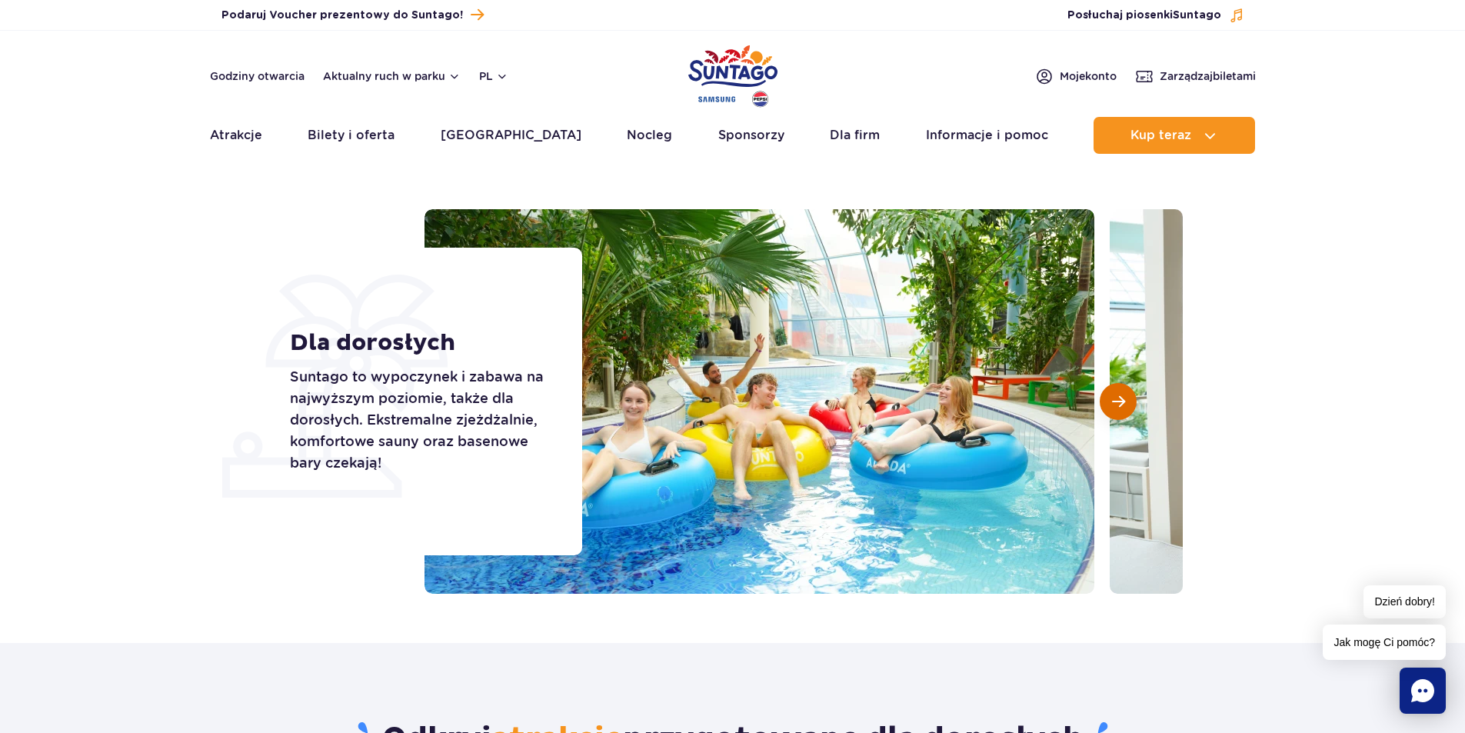
click at [1110, 400] on button "Następny slajd" at bounding box center [1118, 401] width 37 height 37
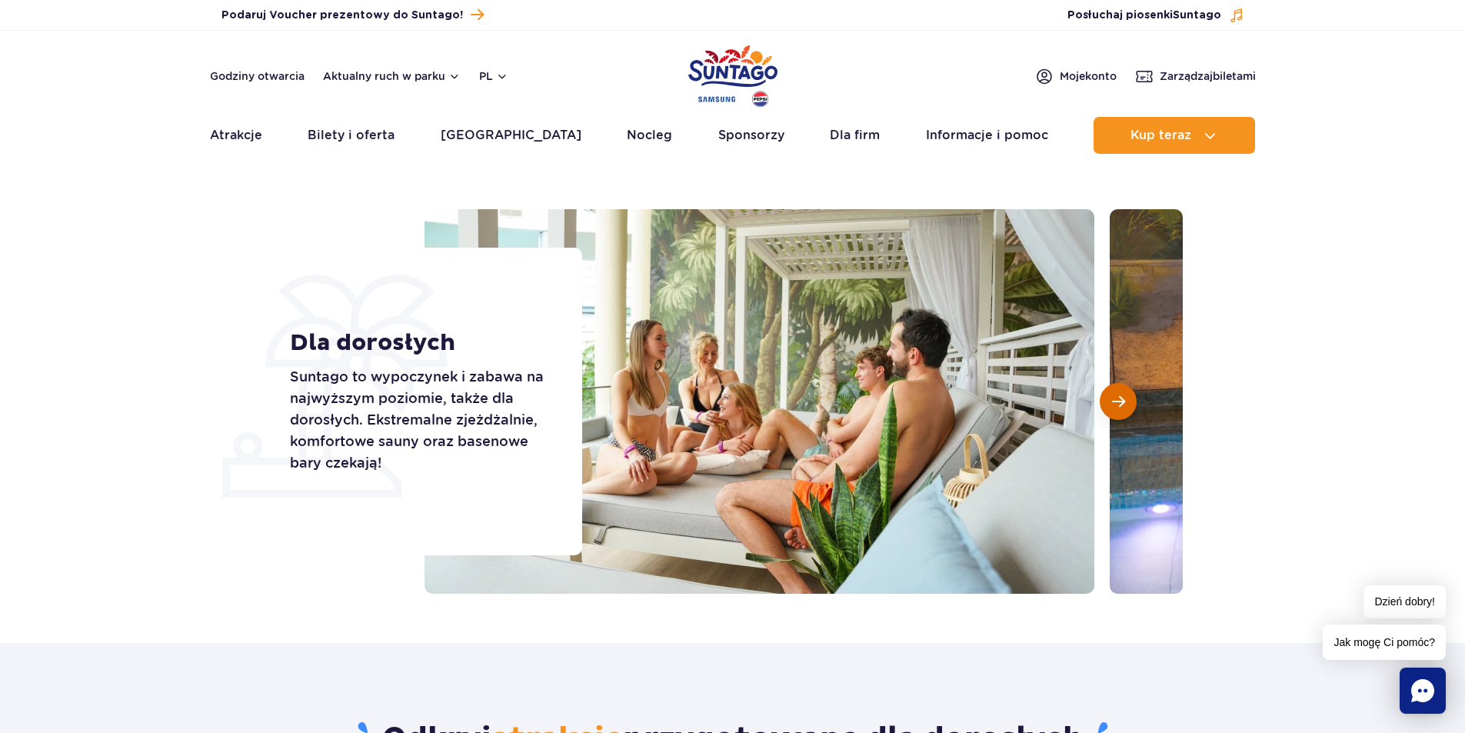
click at [1110, 400] on button "Następny slajd" at bounding box center [1118, 401] width 37 height 37
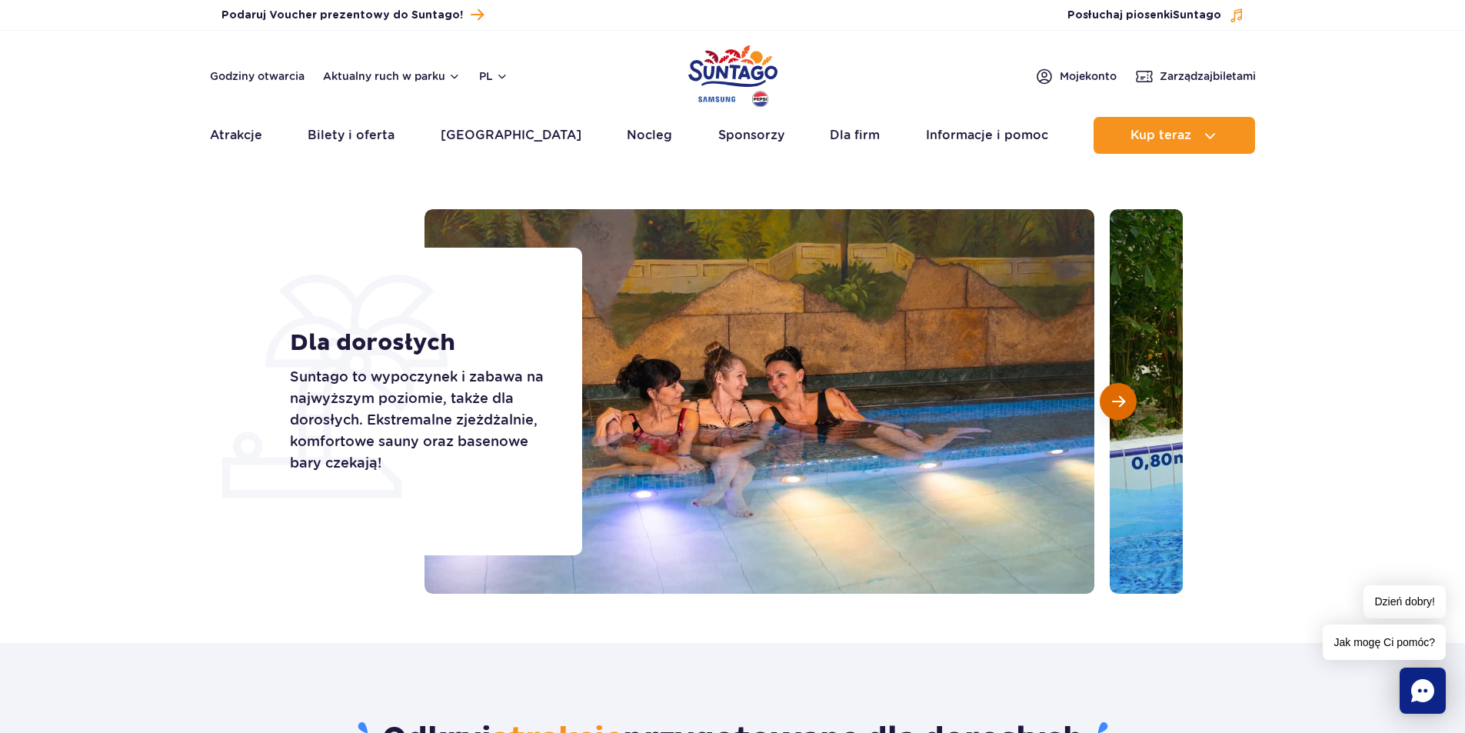
click at [1110, 400] on button "Następny slajd" at bounding box center [1118, 401] width 37 height 37
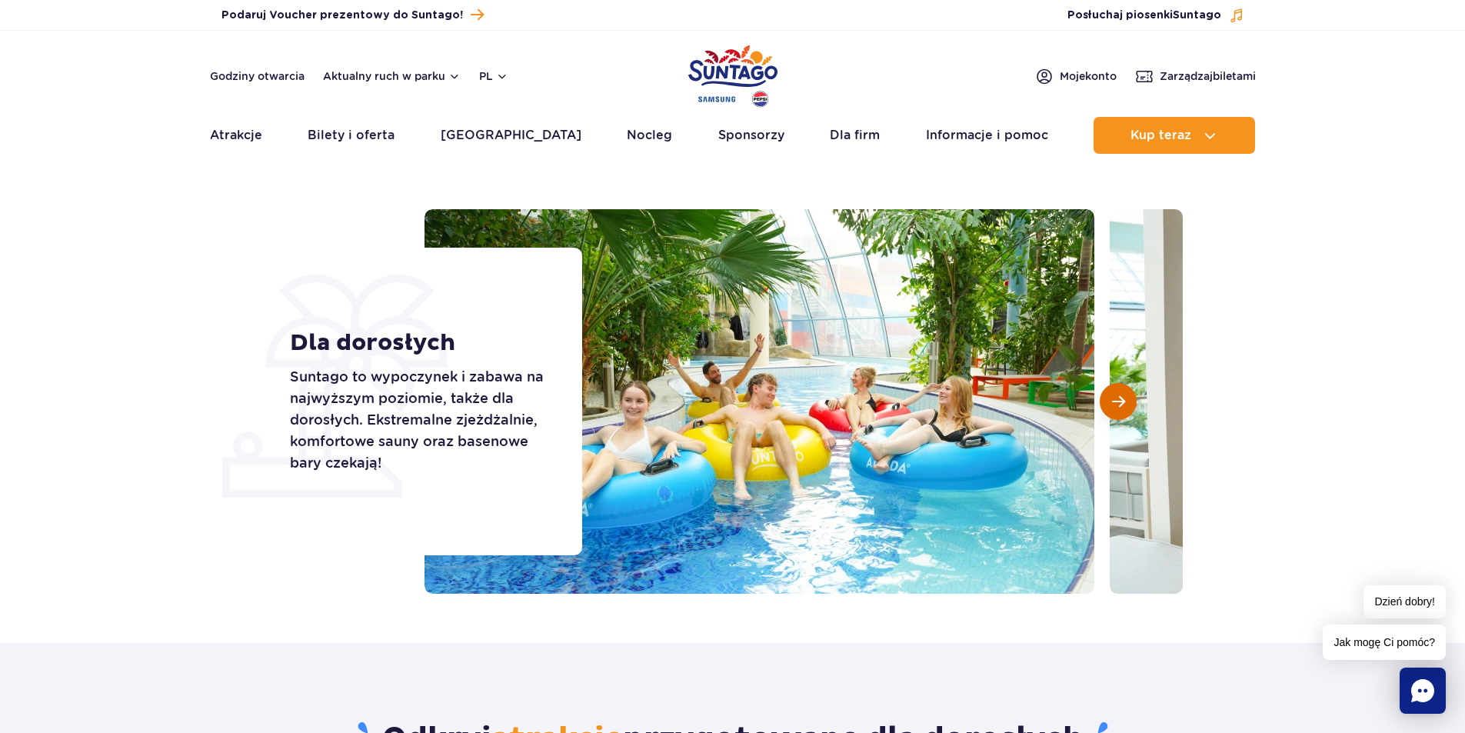
click at [1110, 400] on button "Następny slajd" at bounding box center [1118, 401] width 37 height 37
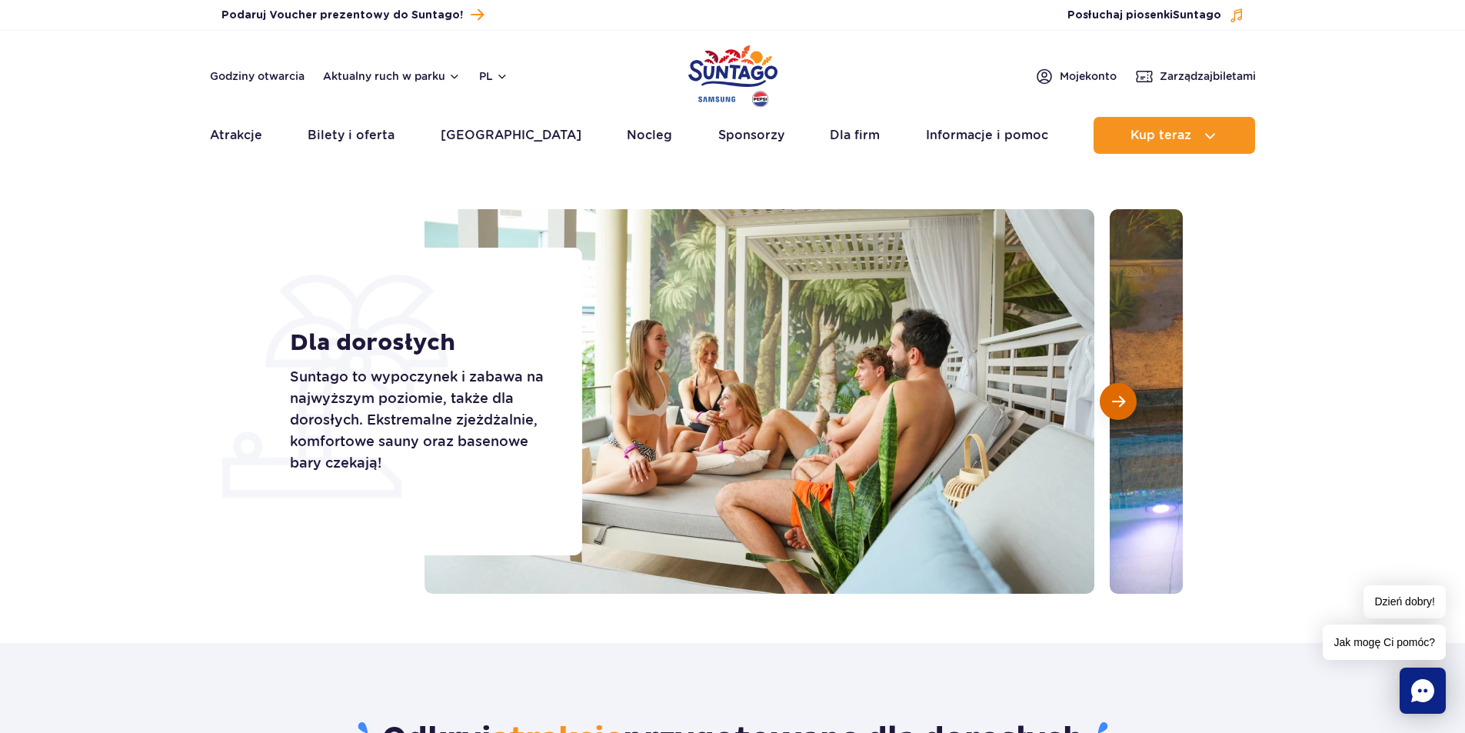
click at [1110, 400] on button "Następny slajd" at bounding box center [1118, 401] width 37 height 37
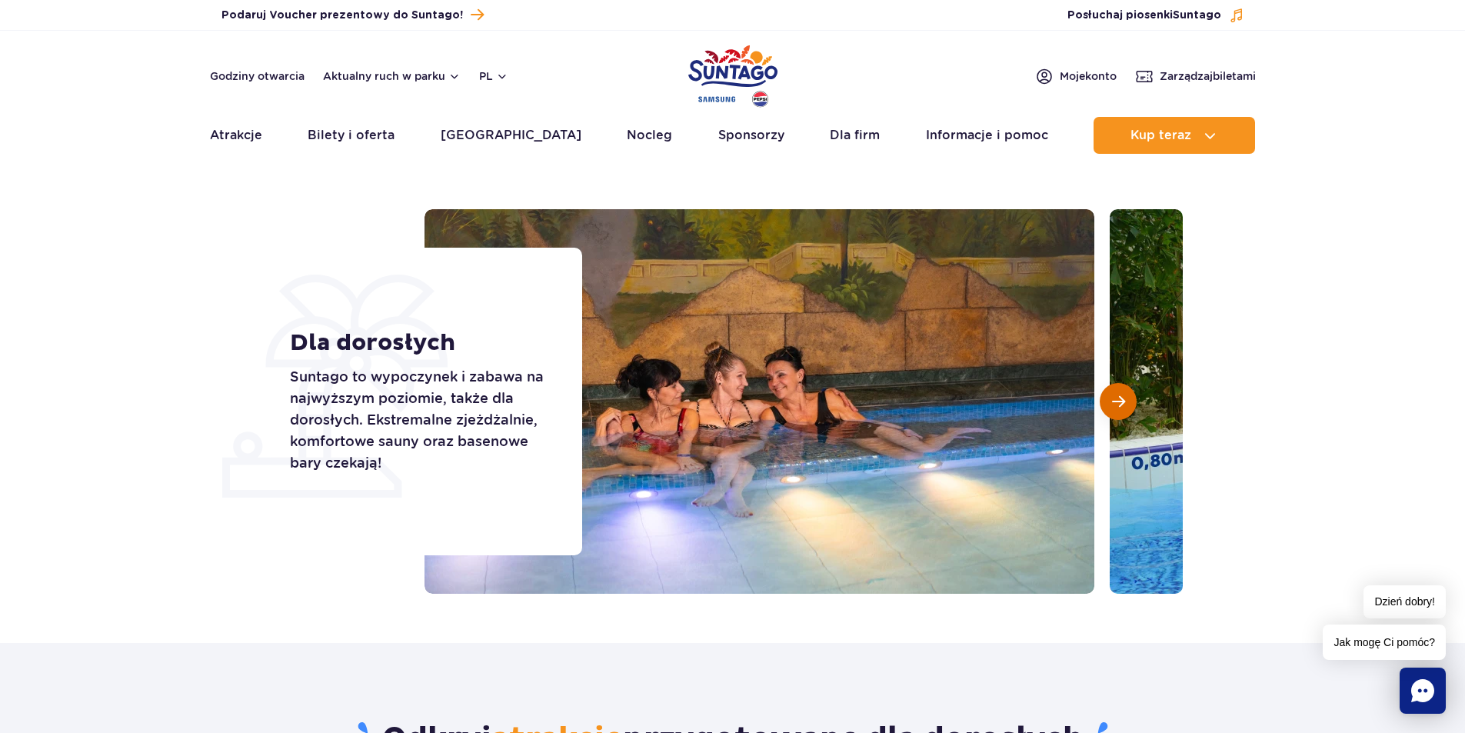
click at [1110, 400] on button "Następny slajd" at bounding box center [1118, 401] width 37 height 37
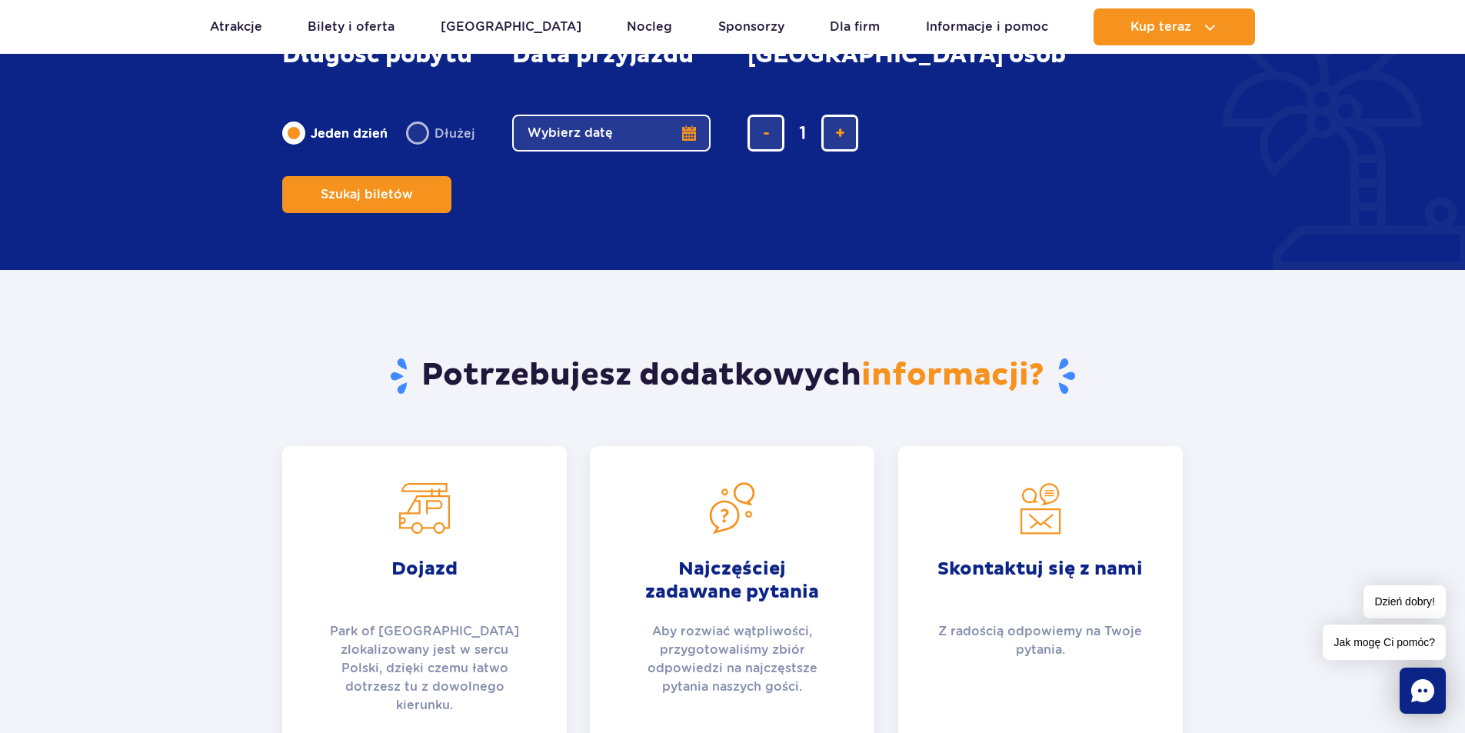
scroll to position [3149, 0]
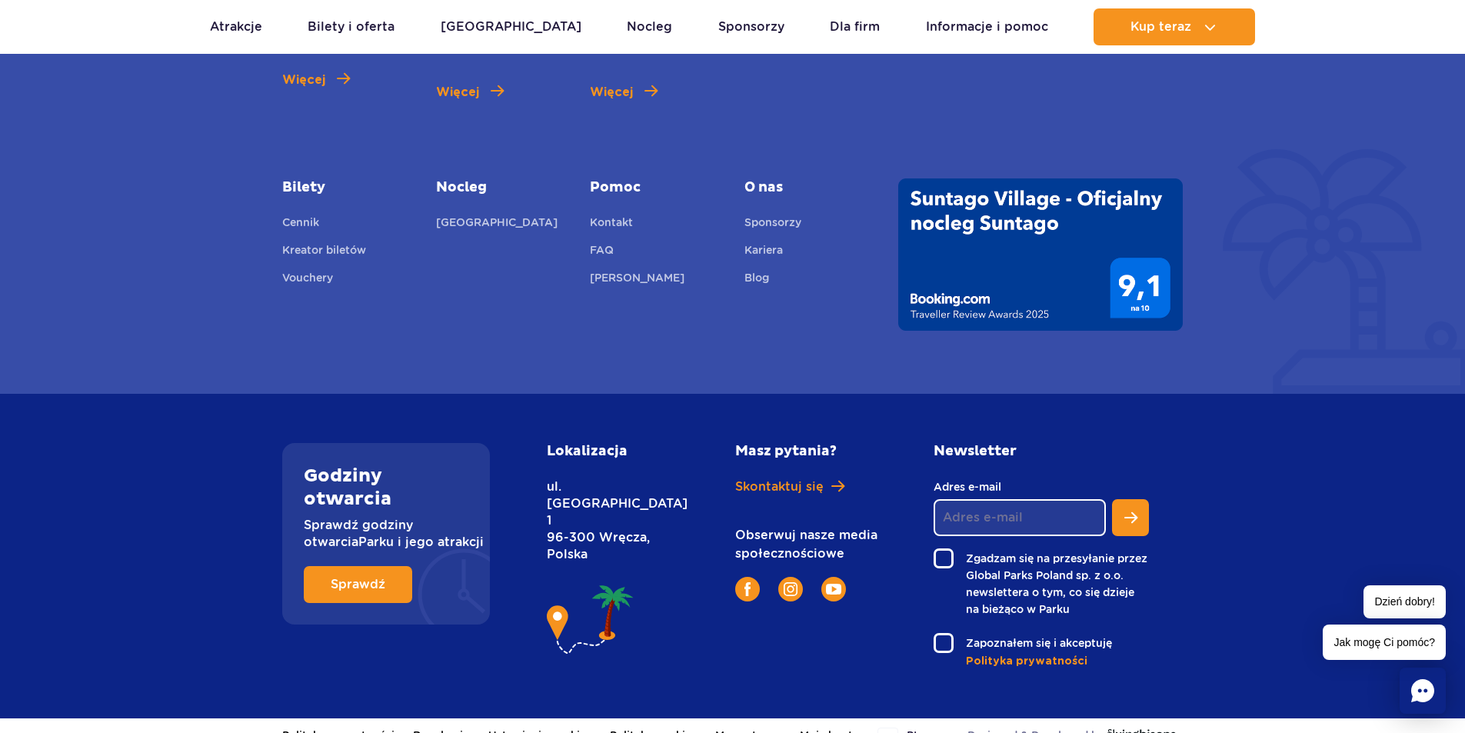
drag, startPoint x: 596, startPoint y: 503, endPoint x: 552, endPoint y: 458, distance: 63.1
click at [552, 458] on div "Lokalizacja ul. [STREET_ADDRESS]" at bounding box center [606, 553] width 119 height 220
